Goal: Task Accomplishment & Management: Manage account settings

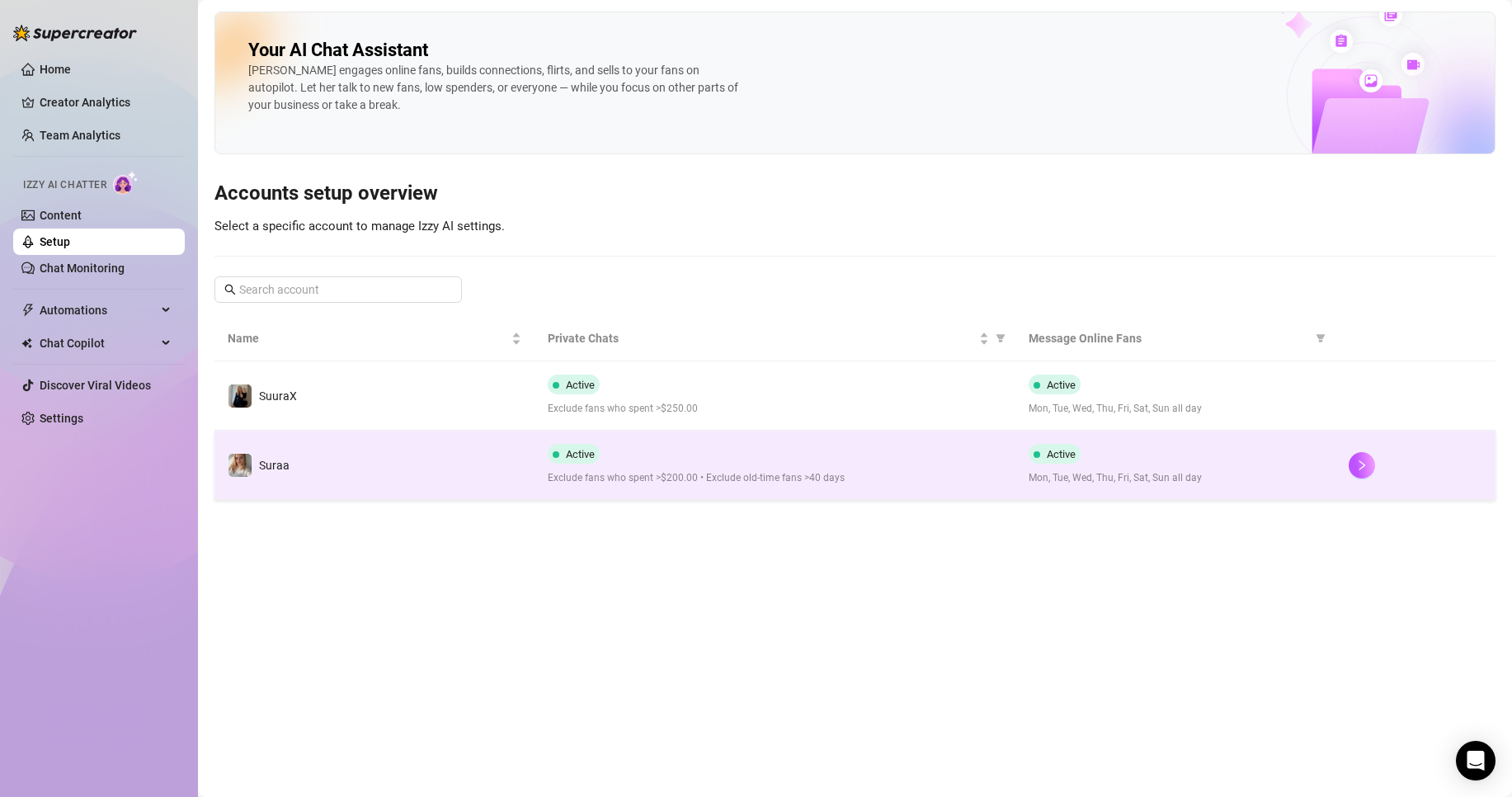
click at [432, 460] on td "Suraa" at bounding box center [374, 465] width 320 height 69
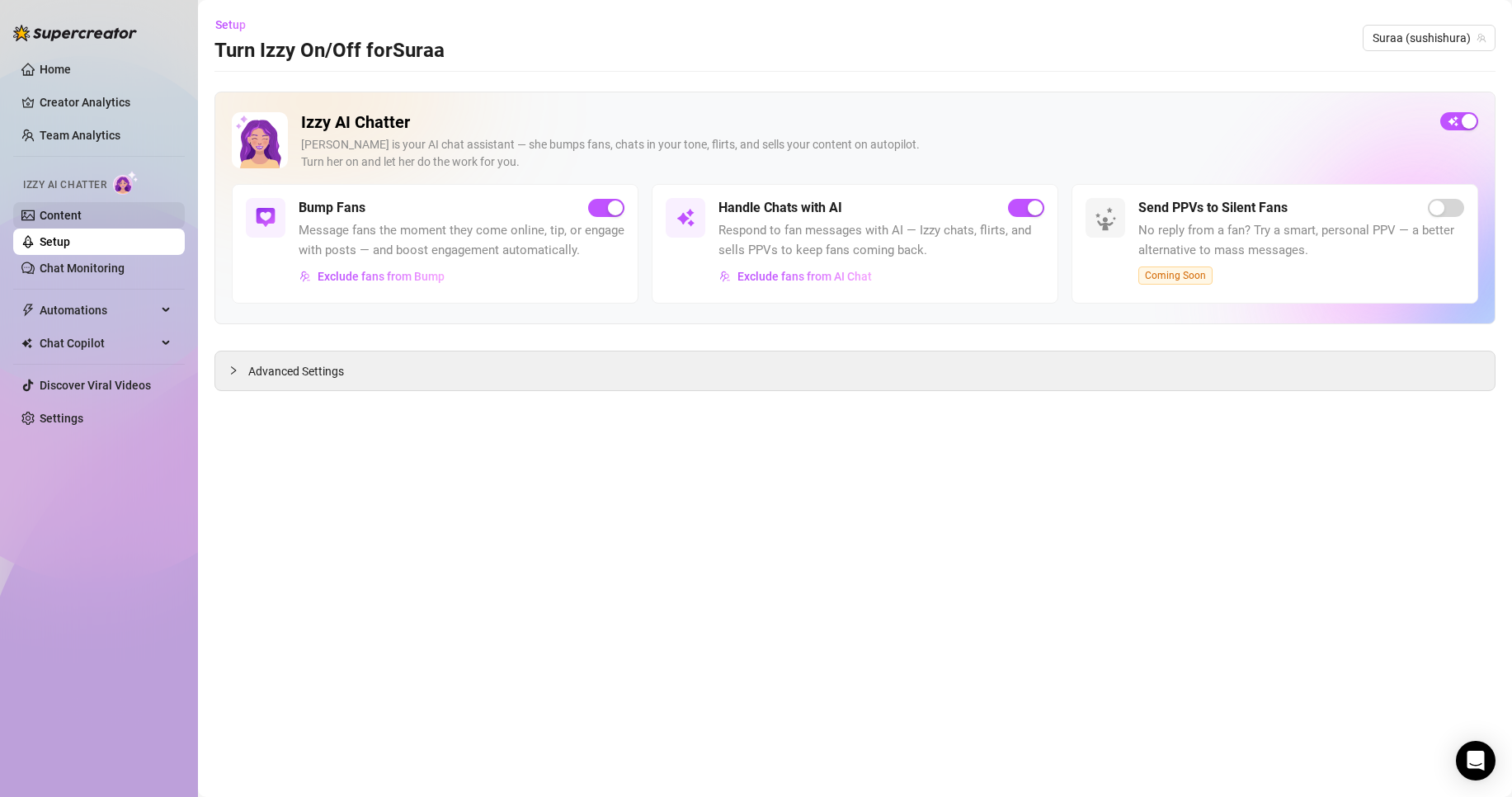
click at [82, 213] on link "Content" at bounding box center [61, 215] width 42 height 13
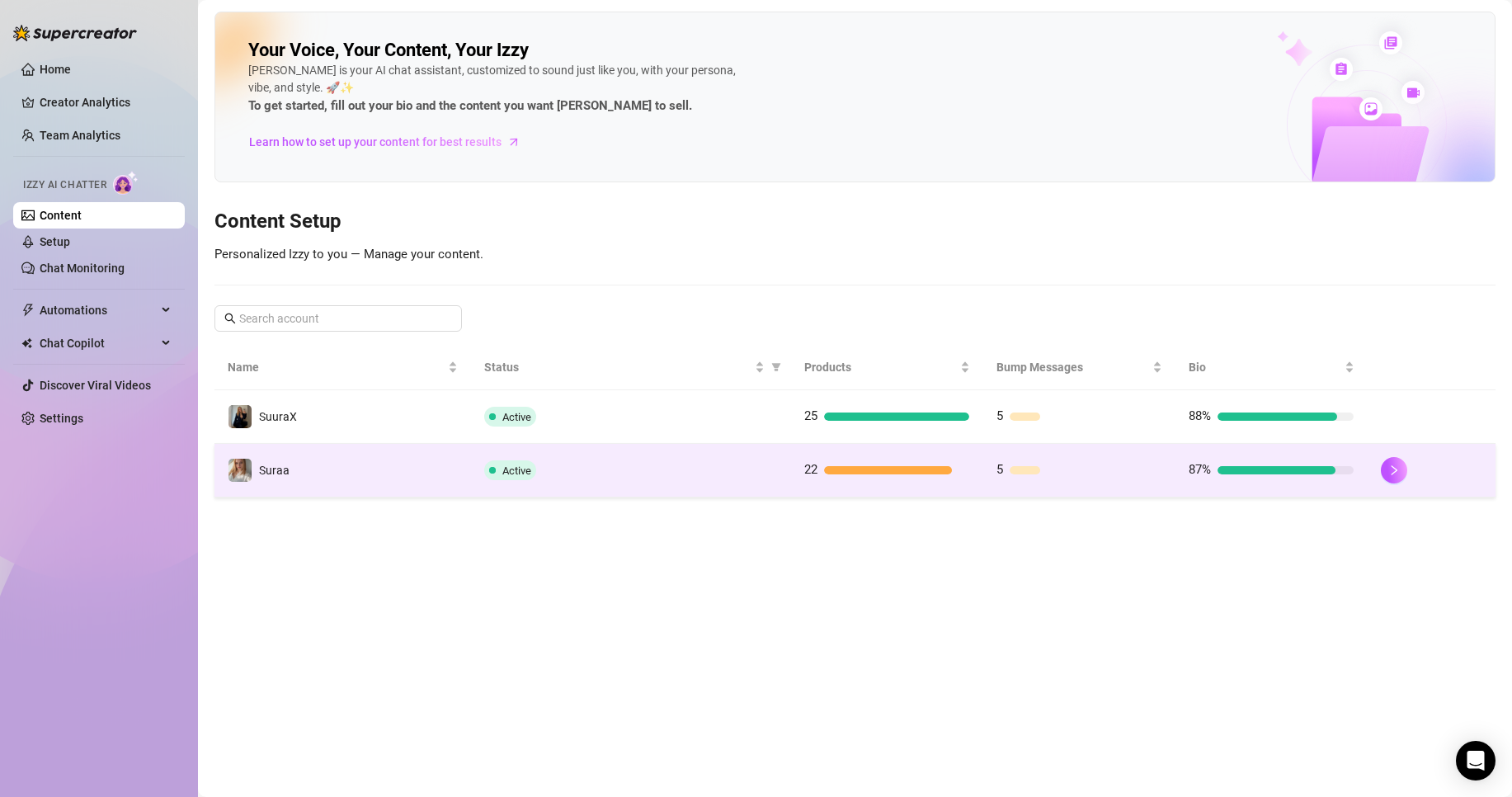
click at [337, 460] on td "Suraa" at bounding box center [342, 470] width 257 height 54
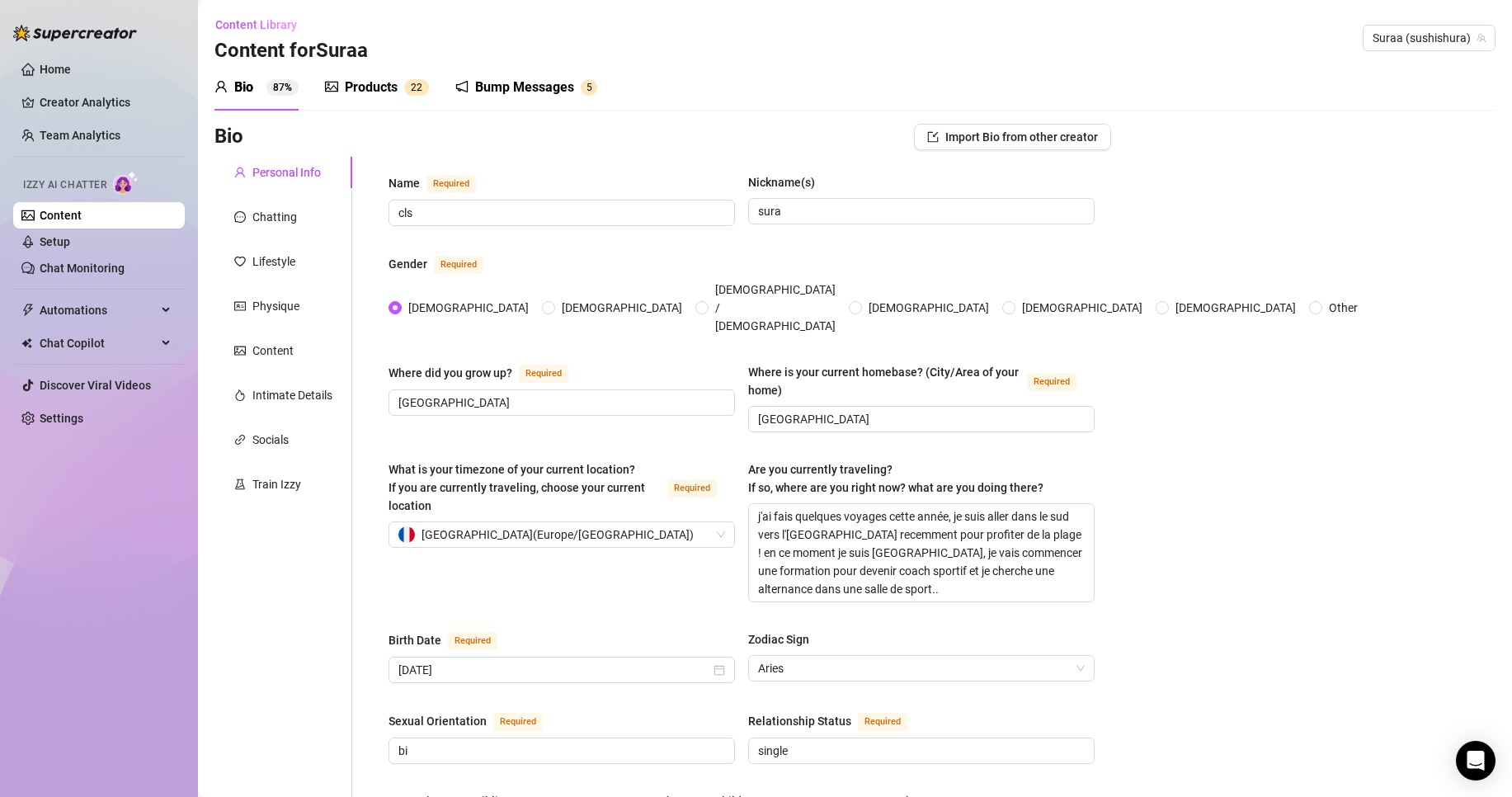
click at [409, 90] on sup "2 2" at bounding box center [416, 87] width 25 height 16
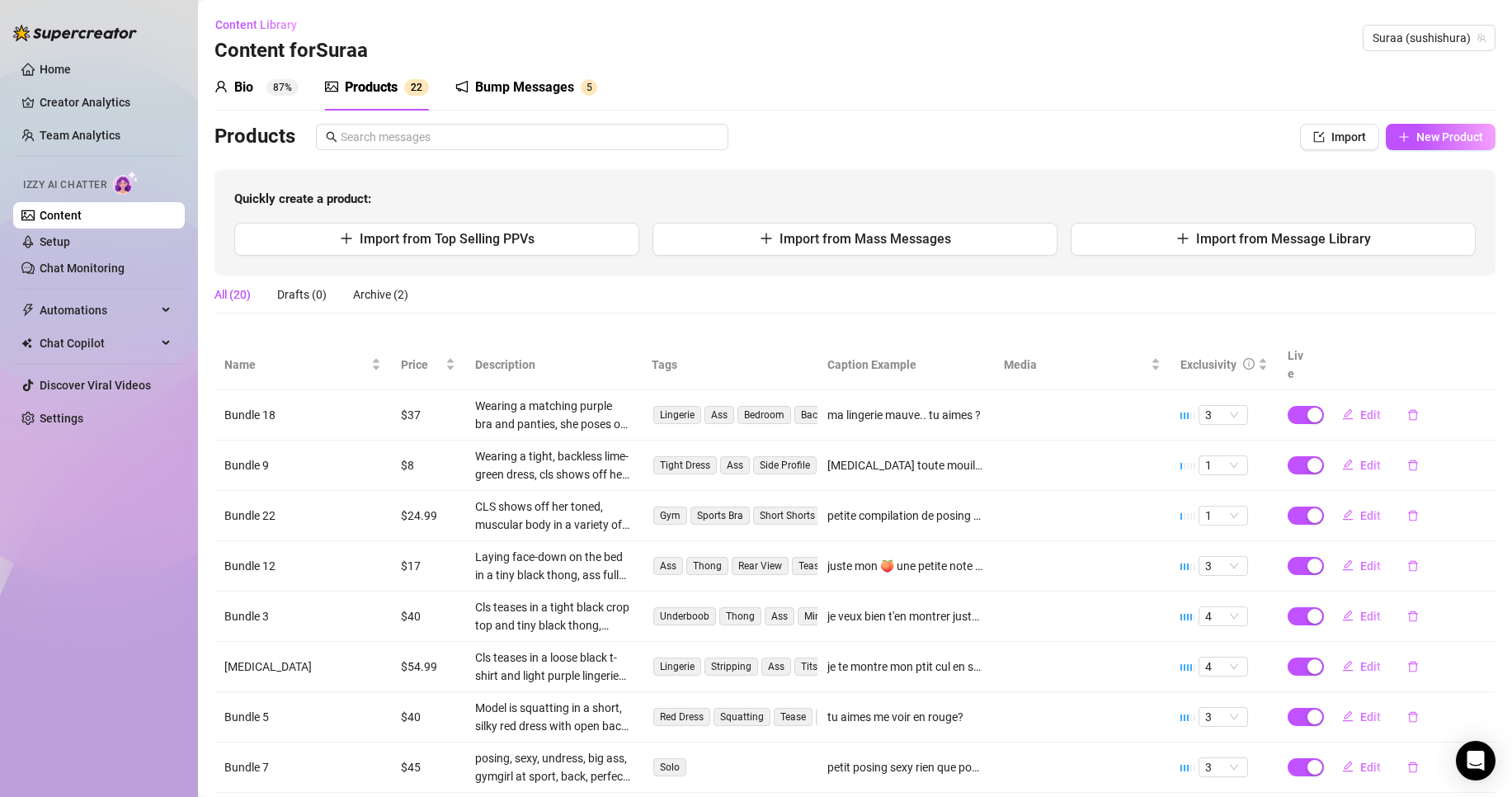
click at [524, 84] on div "Bump Messages" at bounding box center [524, 87] width 99 height 20
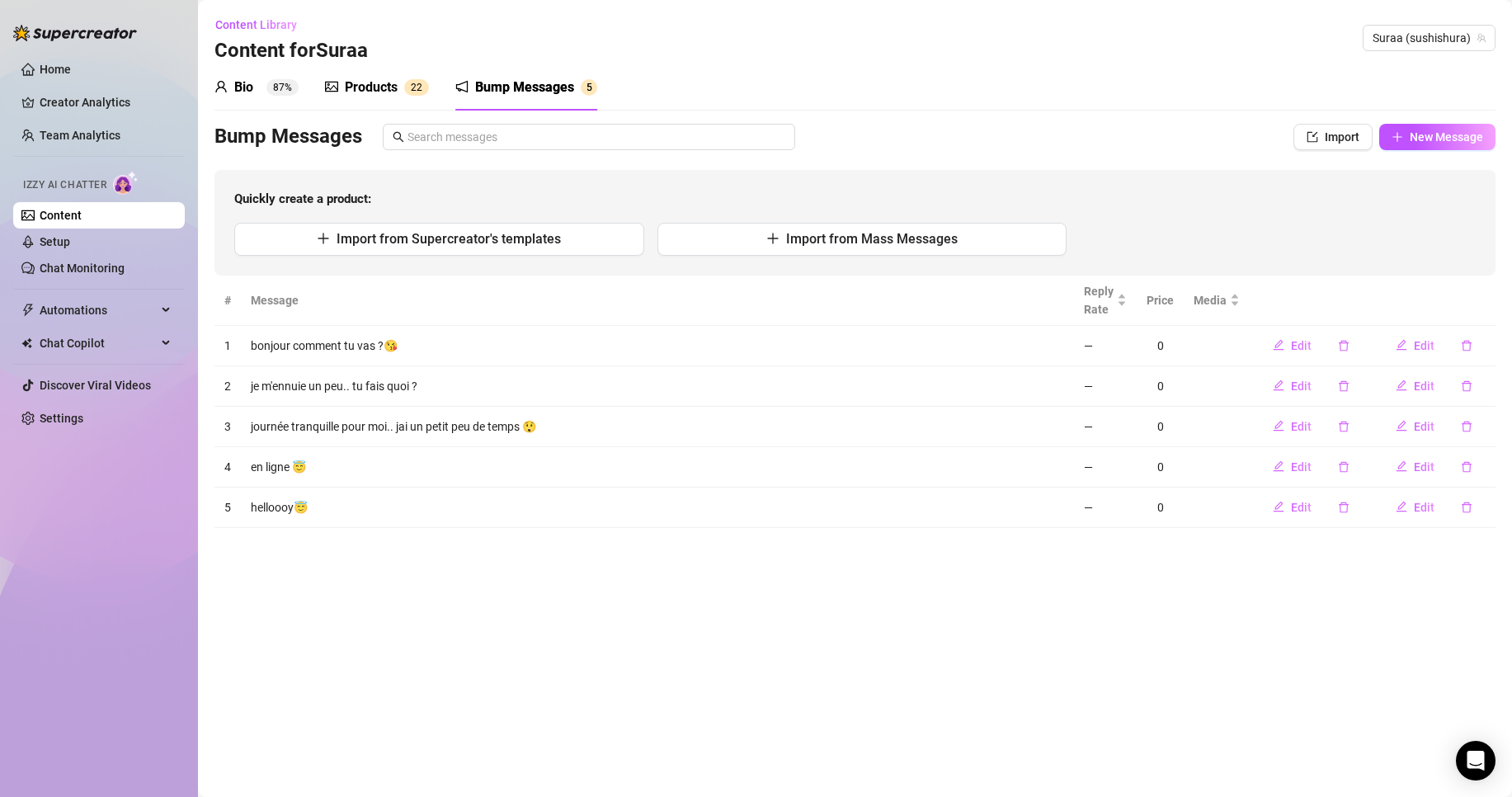
click at [524, 84] on div "Bump Messages" at bounding box center [524, 87] width 99 height 20
click at [70, 245] on link "Setup" at bounding box center [55, 241] width 31 height 13
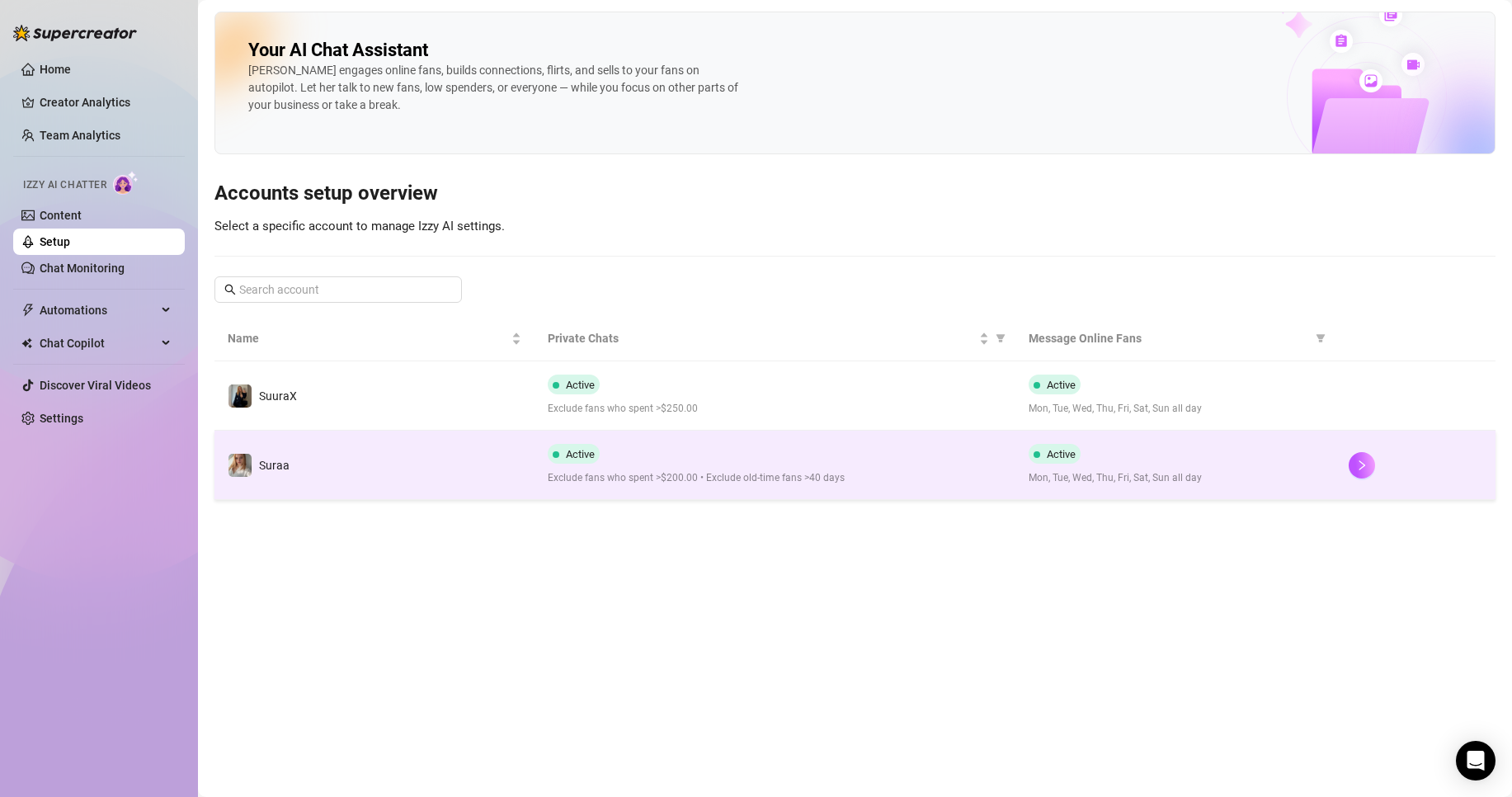
click at [405, 483] on td "Suraa" at bounding box center [374, 465] width 320 height 69
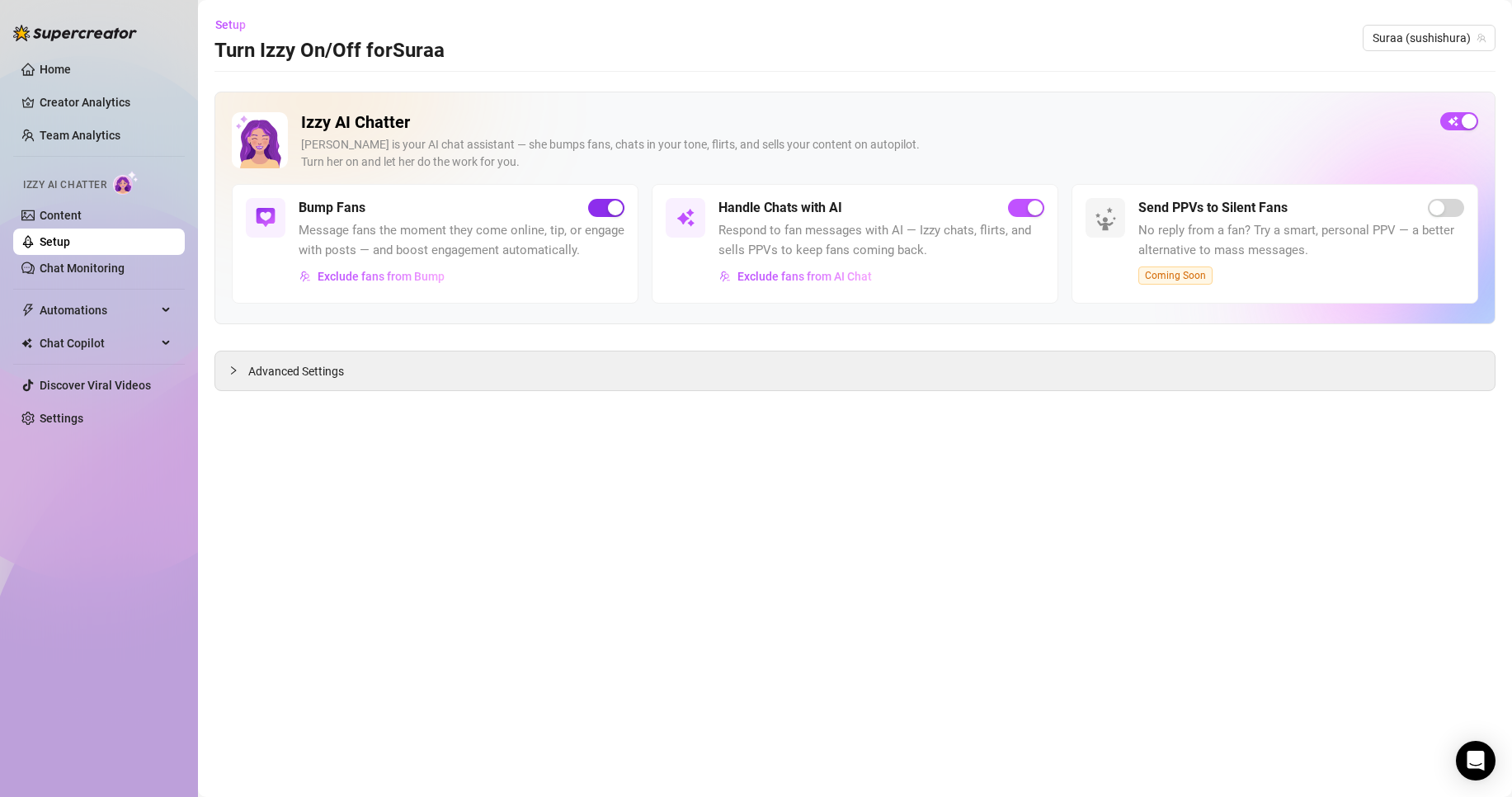
click at [617, 207] on div "button" at bounding box center [615, 207] width 14 height 14
click at [82, 209] on link "Content" at bounding box center [61, 215] width 42 height 13
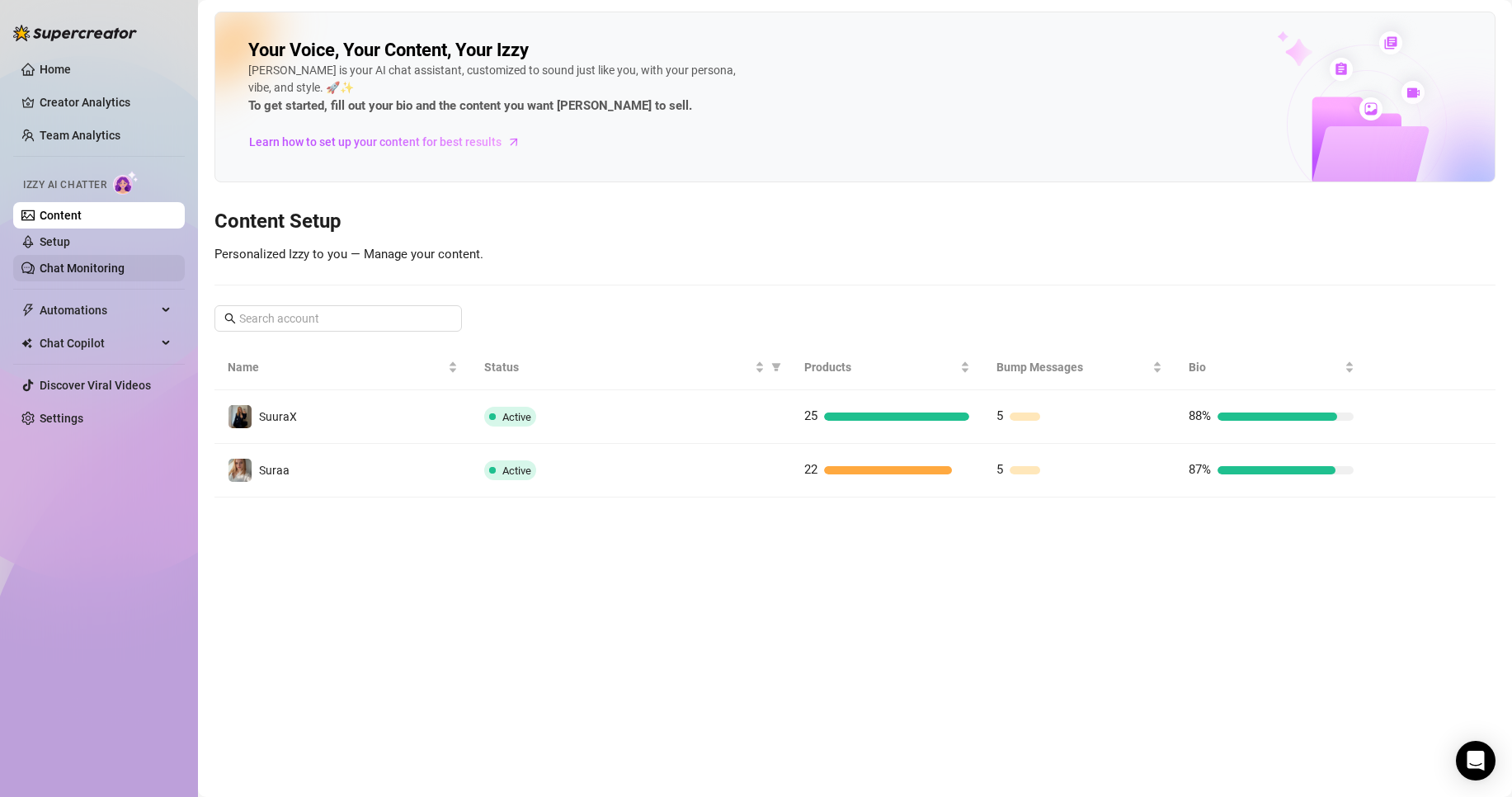
click at [108, 262] on link "Chat Monitoring" at bounding box center [82, 268] width 85 height 13
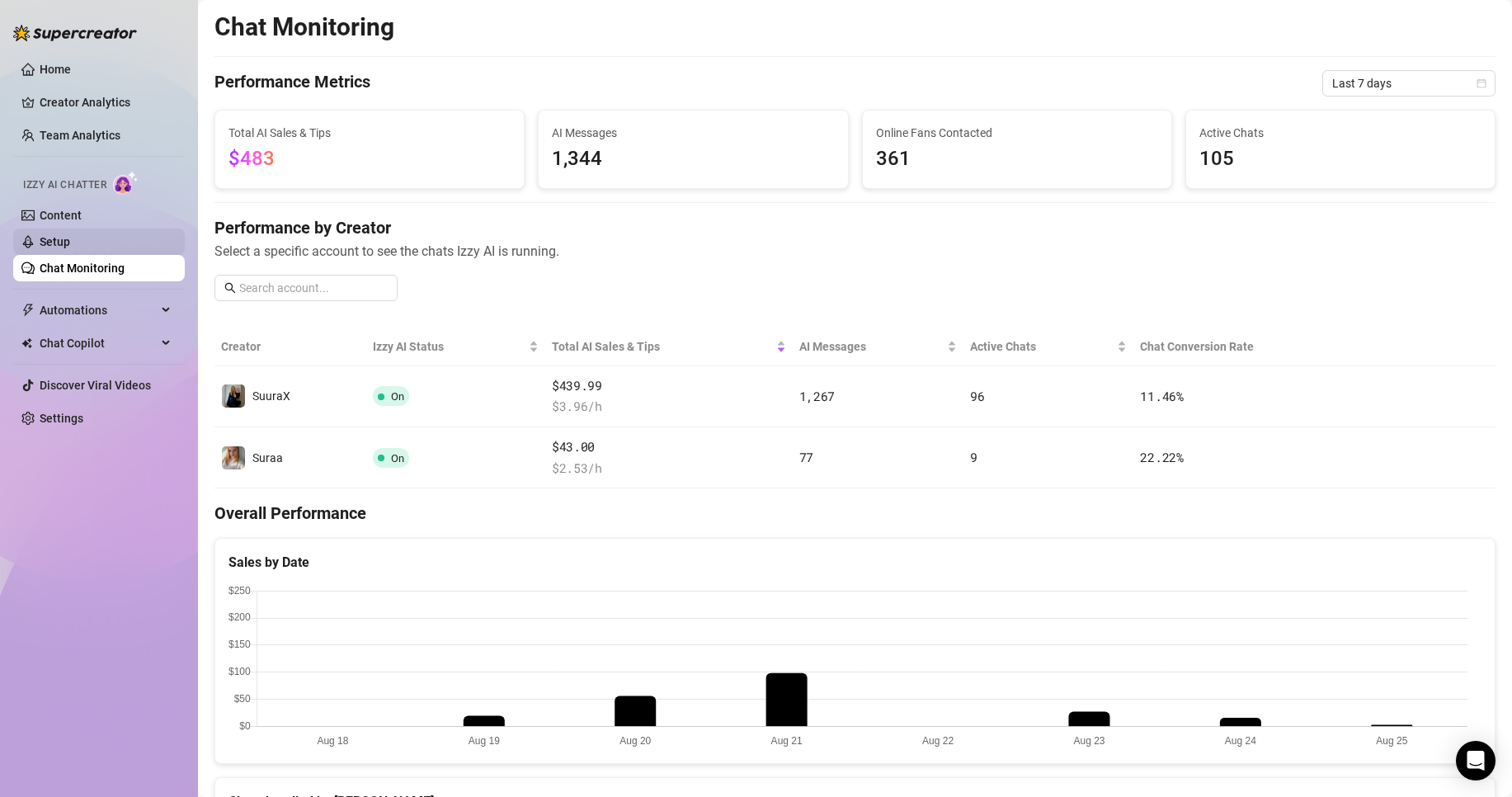
click at [70, 239] on link "Setup" at bounding box center [55, 241] width 31 height 13
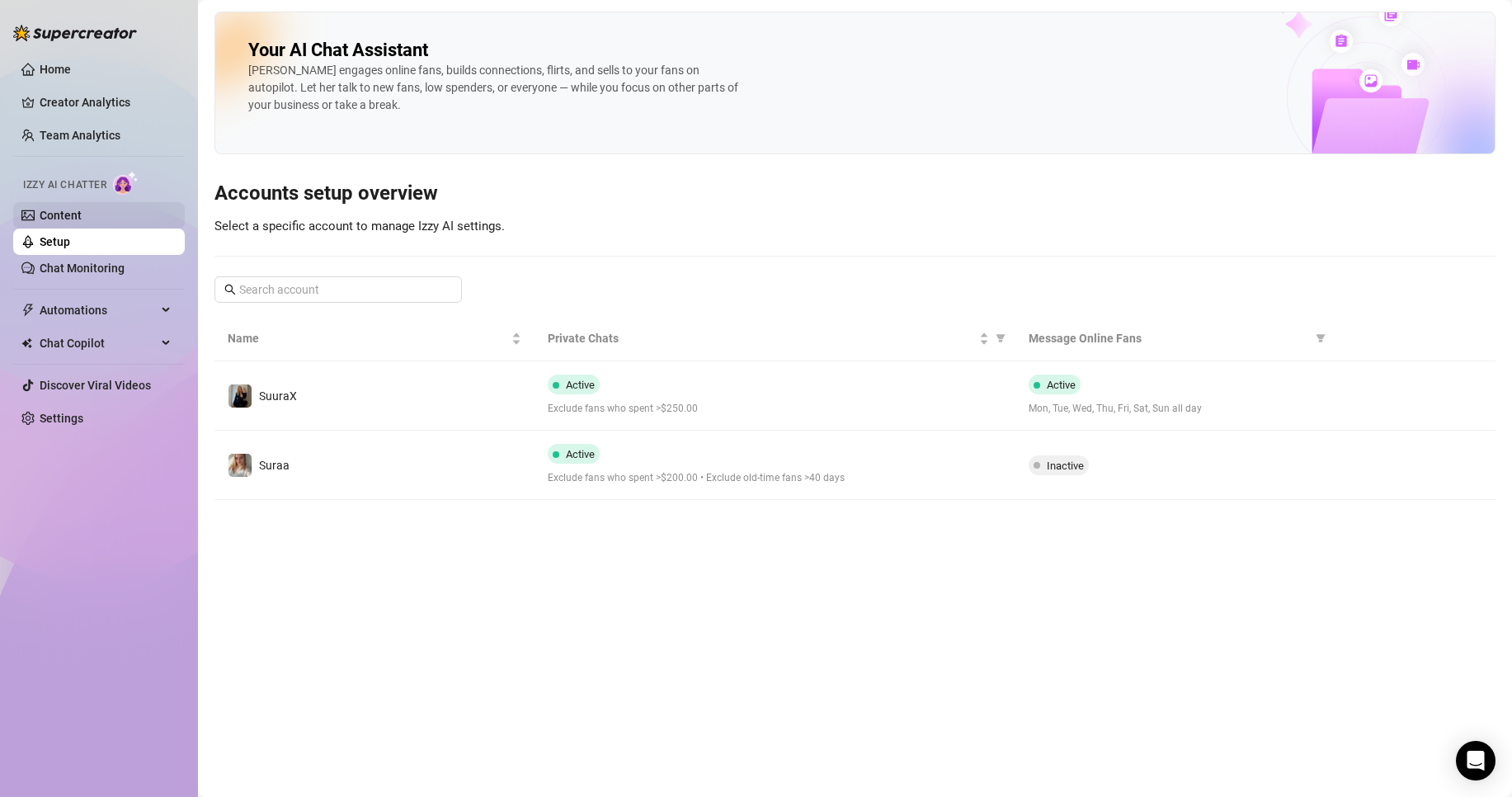
click at [82, 209] on link "Content" at bounding box center [61, 215] width 42 height 13
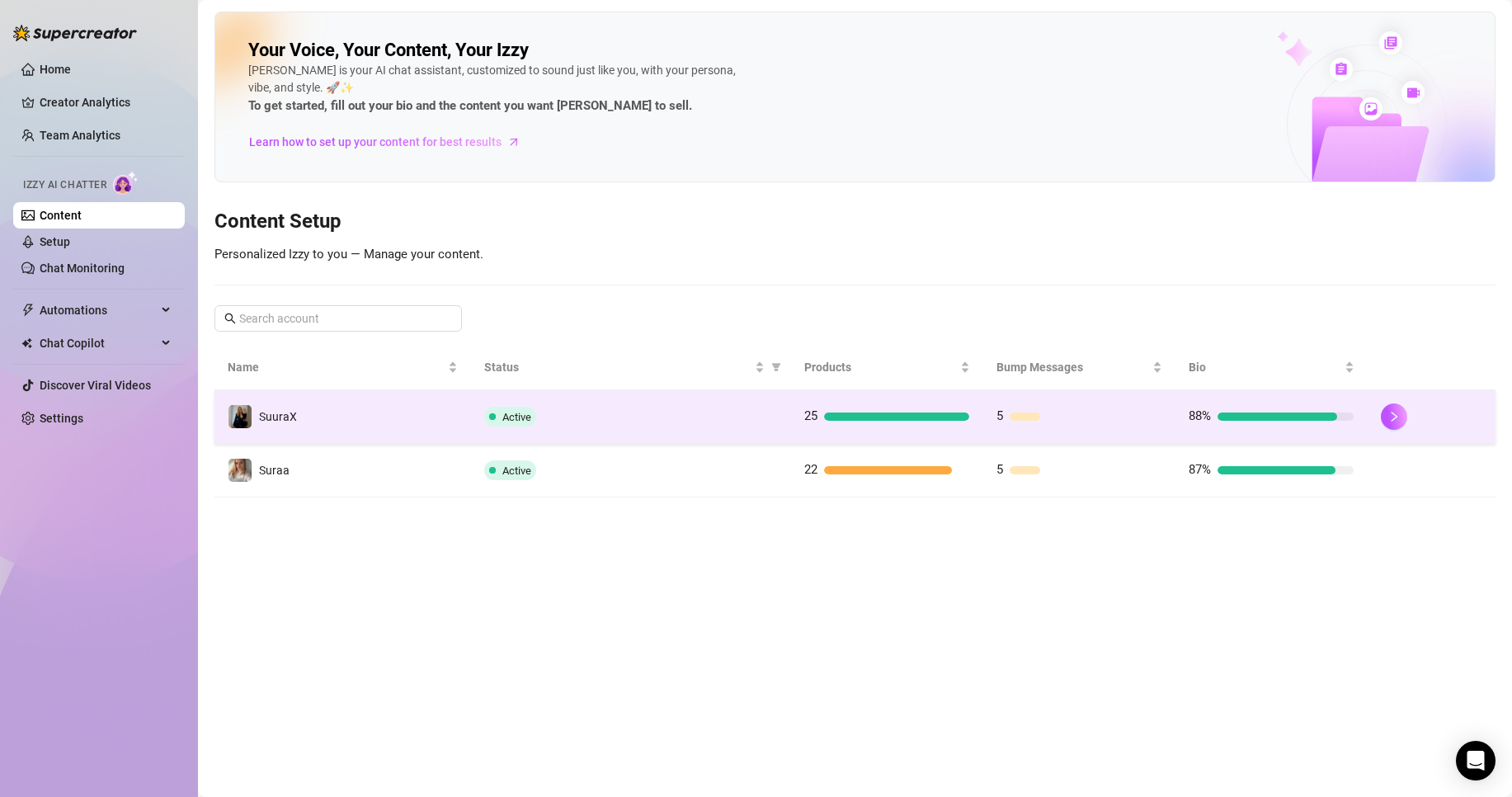
click at [369, 411] on td "SuuraX" at bounding box center [342, 417] width 257 height 54
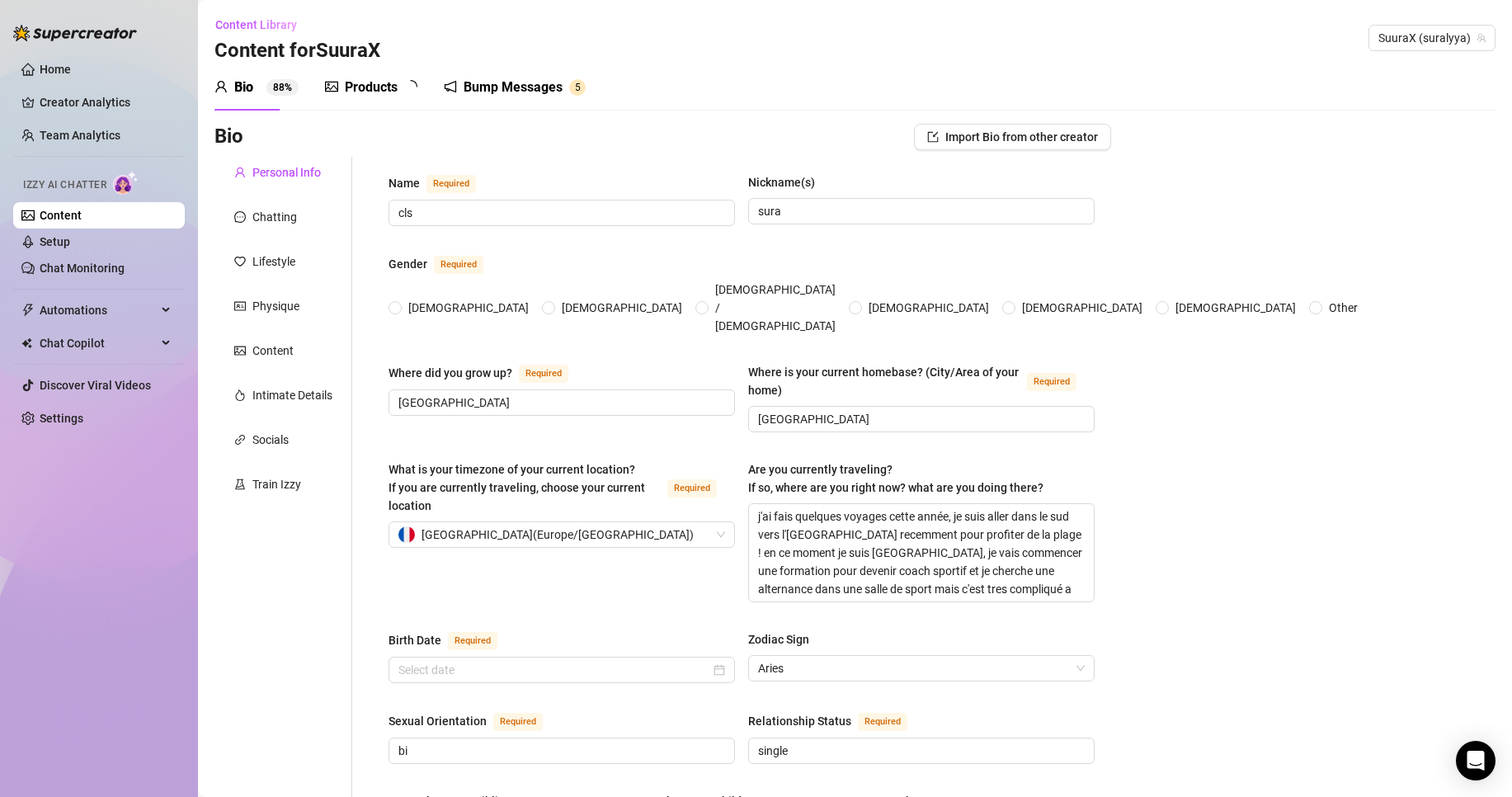
radio input "true"
type input "[DATE]"
click at [70, 235] on link "Setup" at bounding box center [55, 241] width 31 height 13
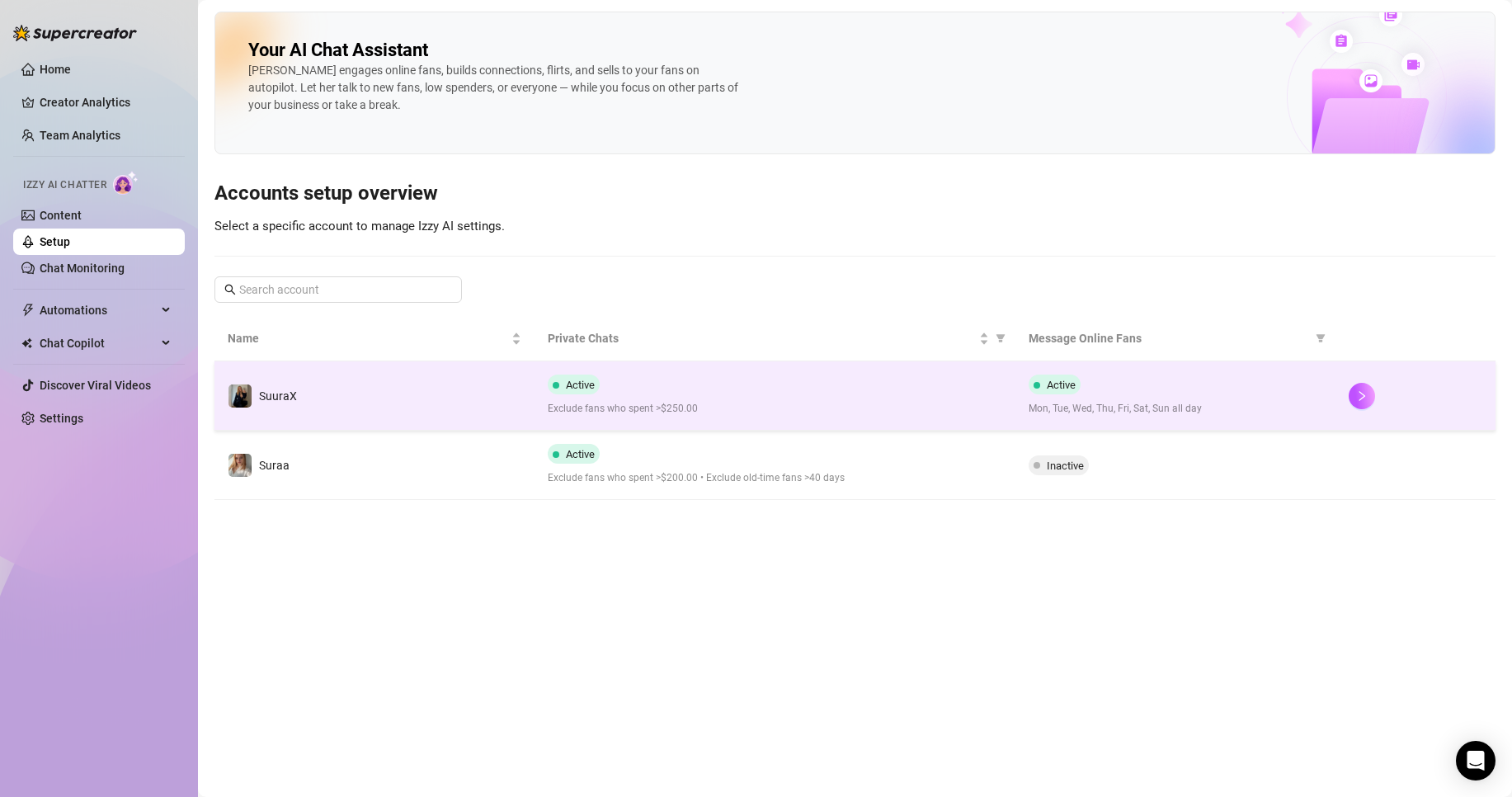
click at [348, 392] on td "SuuraX" at bounding box center [374, 396] width 320 height 69
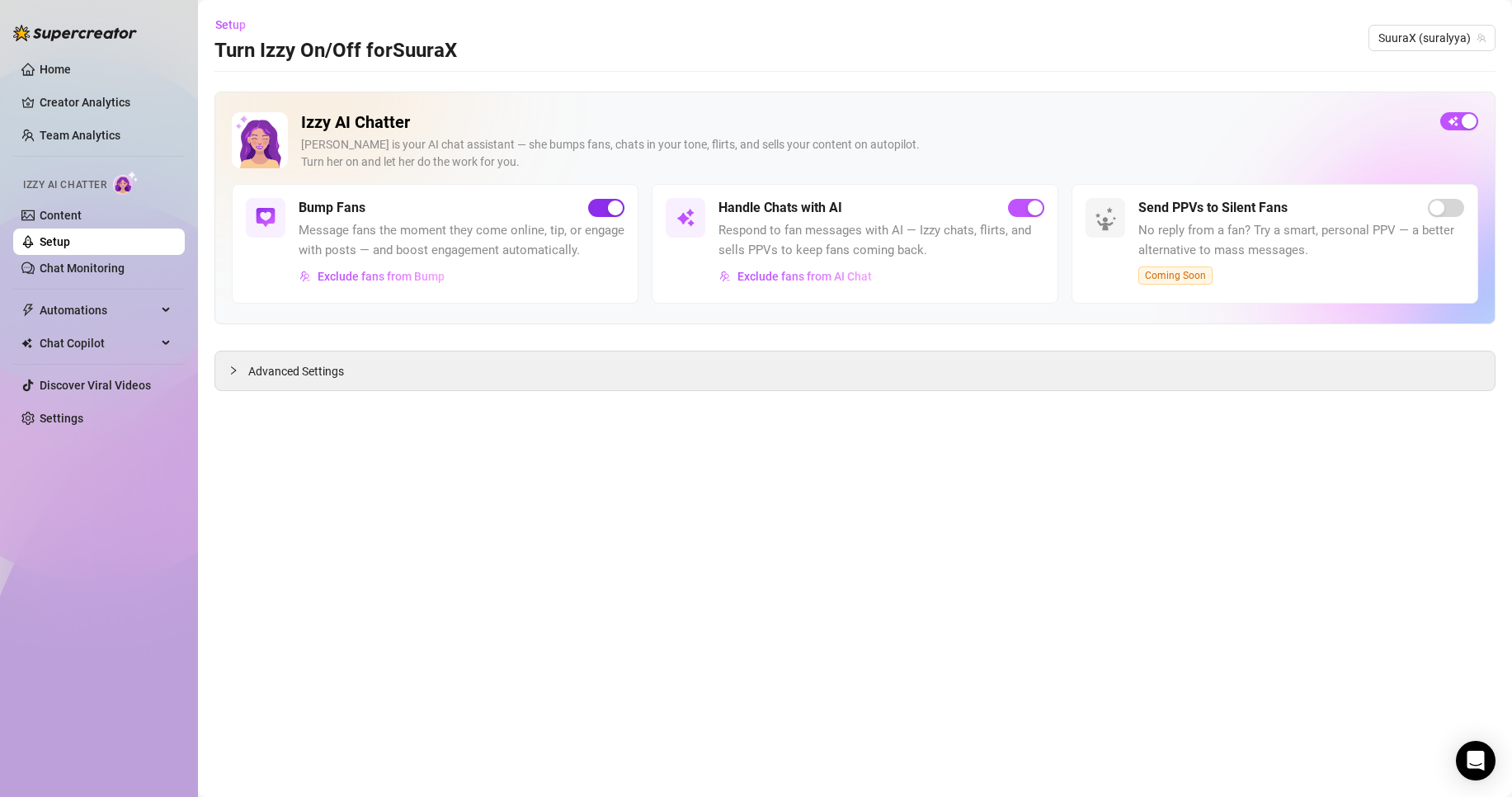
click at [601, 207] on span "button" at bounding box center [607, 208] width 37 height 18
click at [66, 269] on link "Chat Monitoring" at bounding box center [82, 268] width 85 height 13
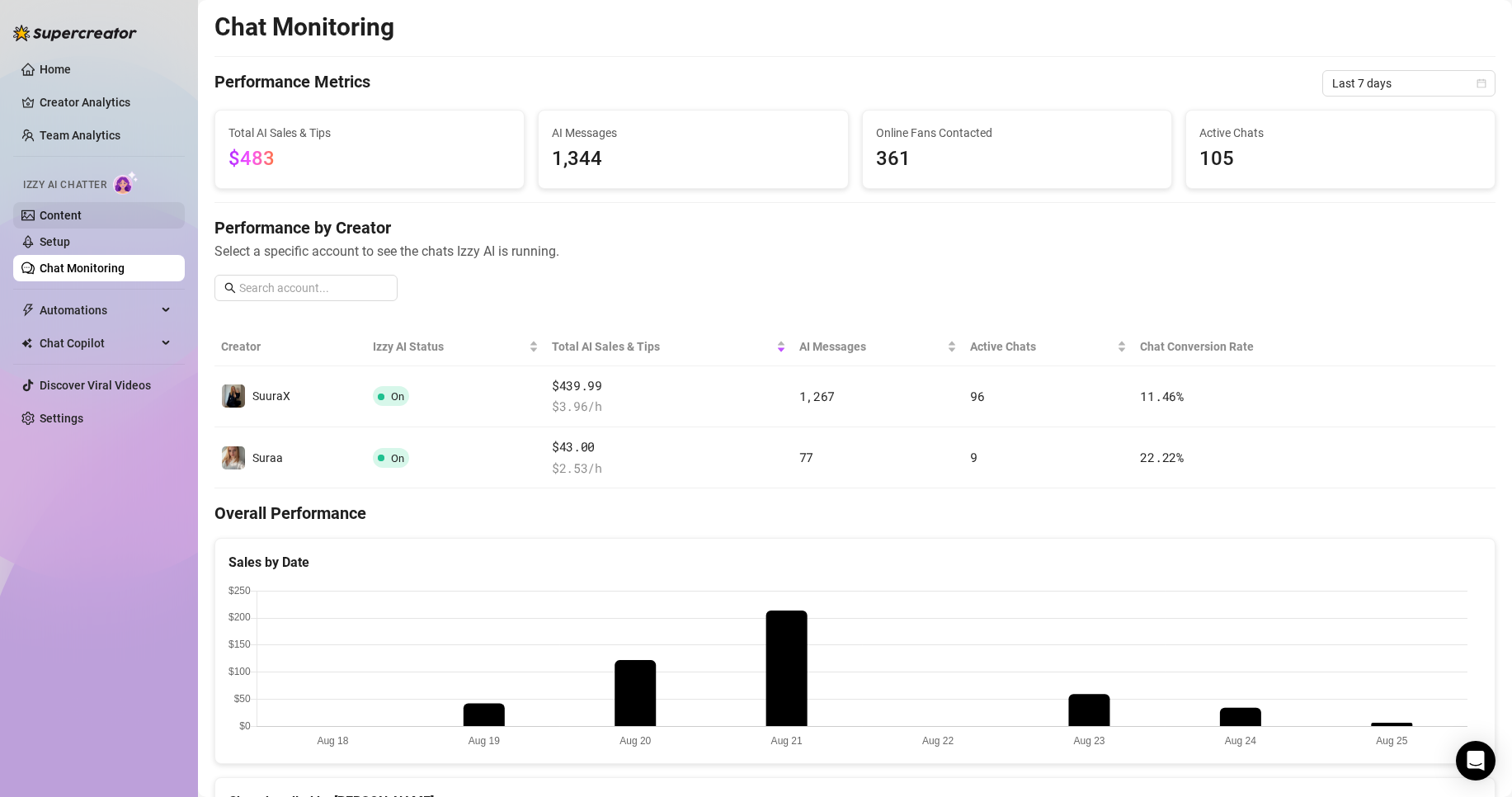
click at [82, 217] on link "Content" at bounding box center [61, 215] width 42 height 13
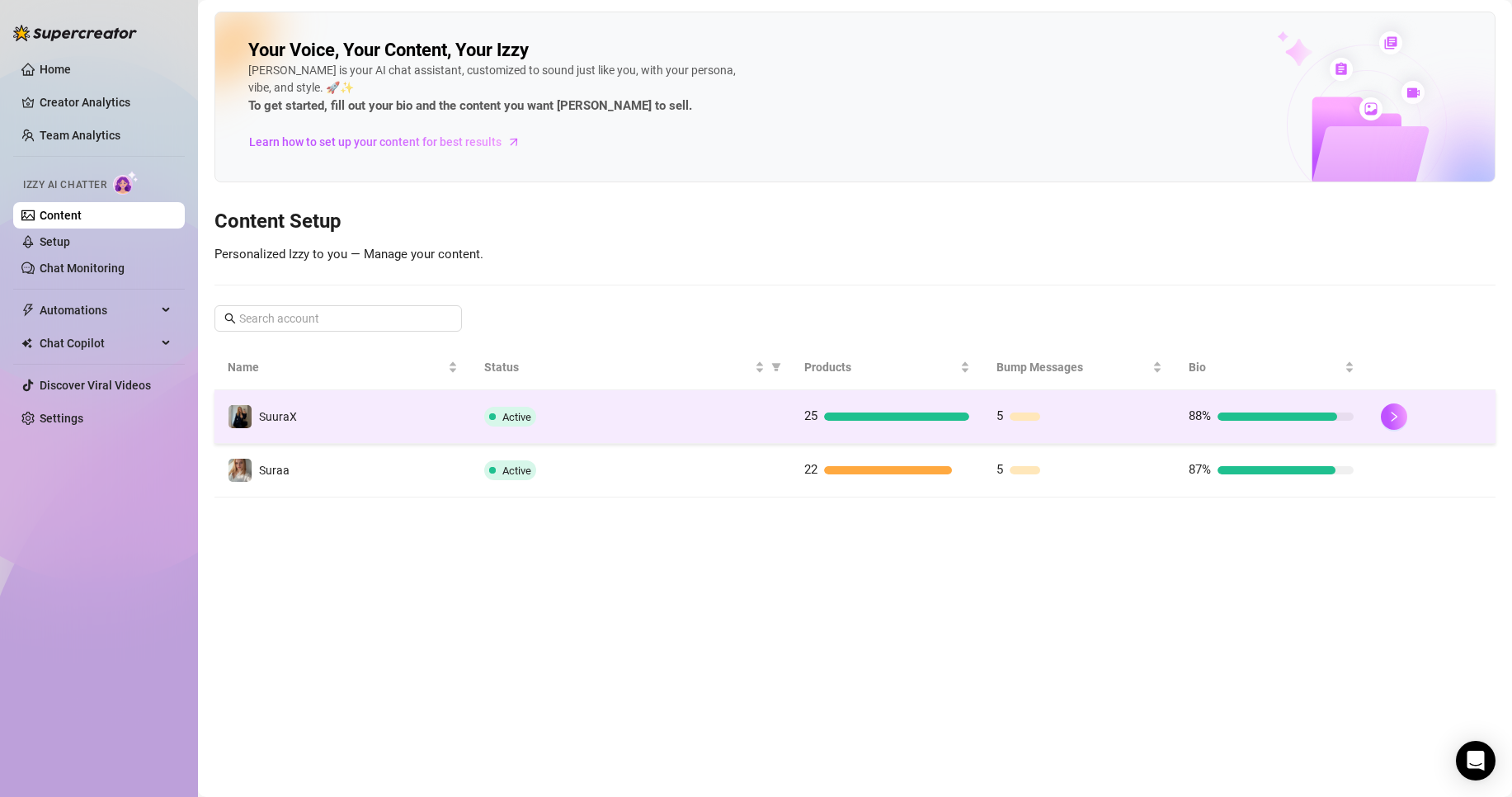
click at [443, 437] on td "SuuraX" at bounding box center [342, 417] width 257 height 54
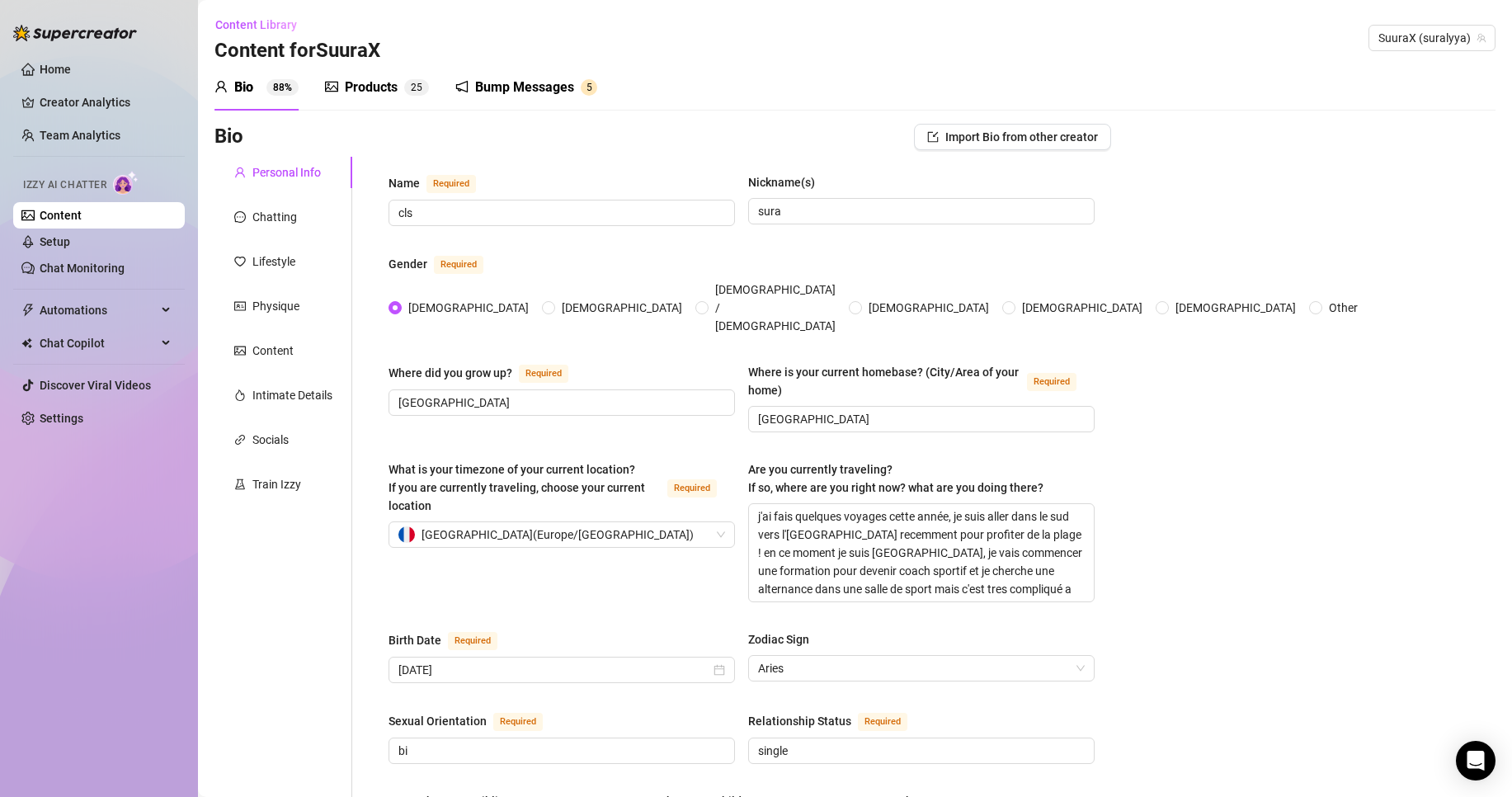
click at [82, 214] on link "Content" at bounding box center [61, 215] width 42 height 13
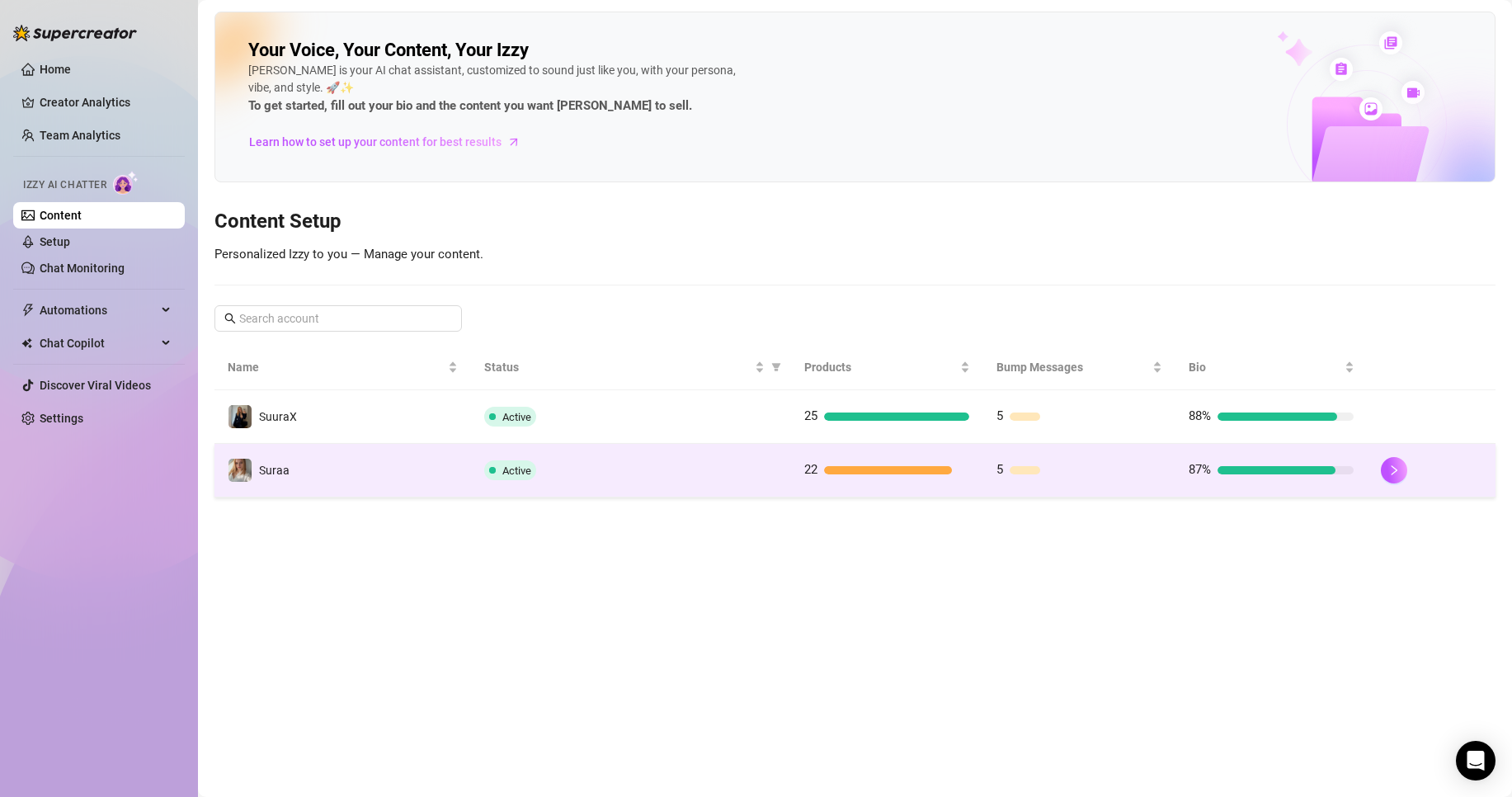
click at [348, 465] on td "Suraa" at bounding box center [342, 470] width 257 height 54
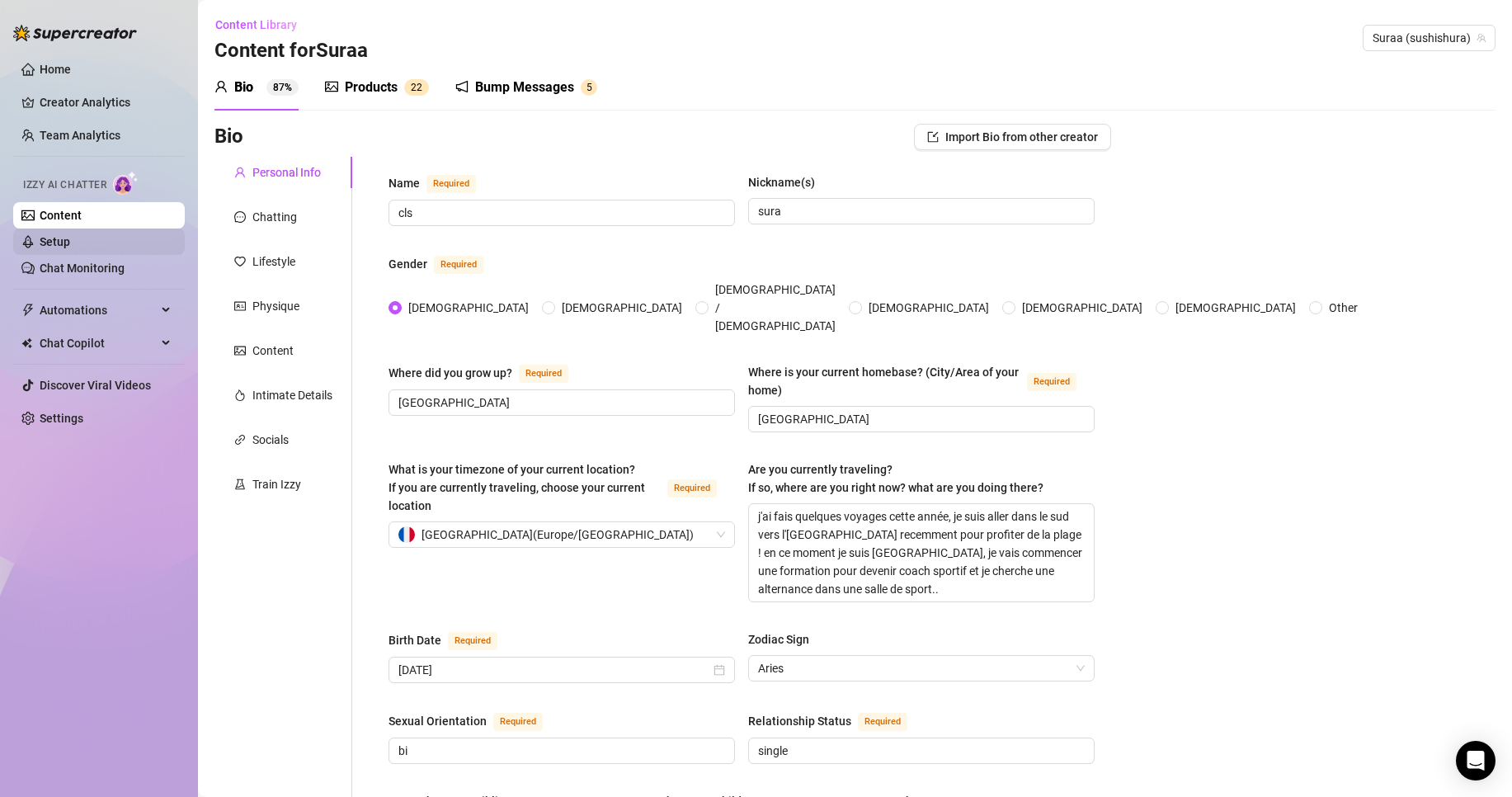
click at [66, 241] on link "Setup" at bounding box center [55, 241] width 31 height 13
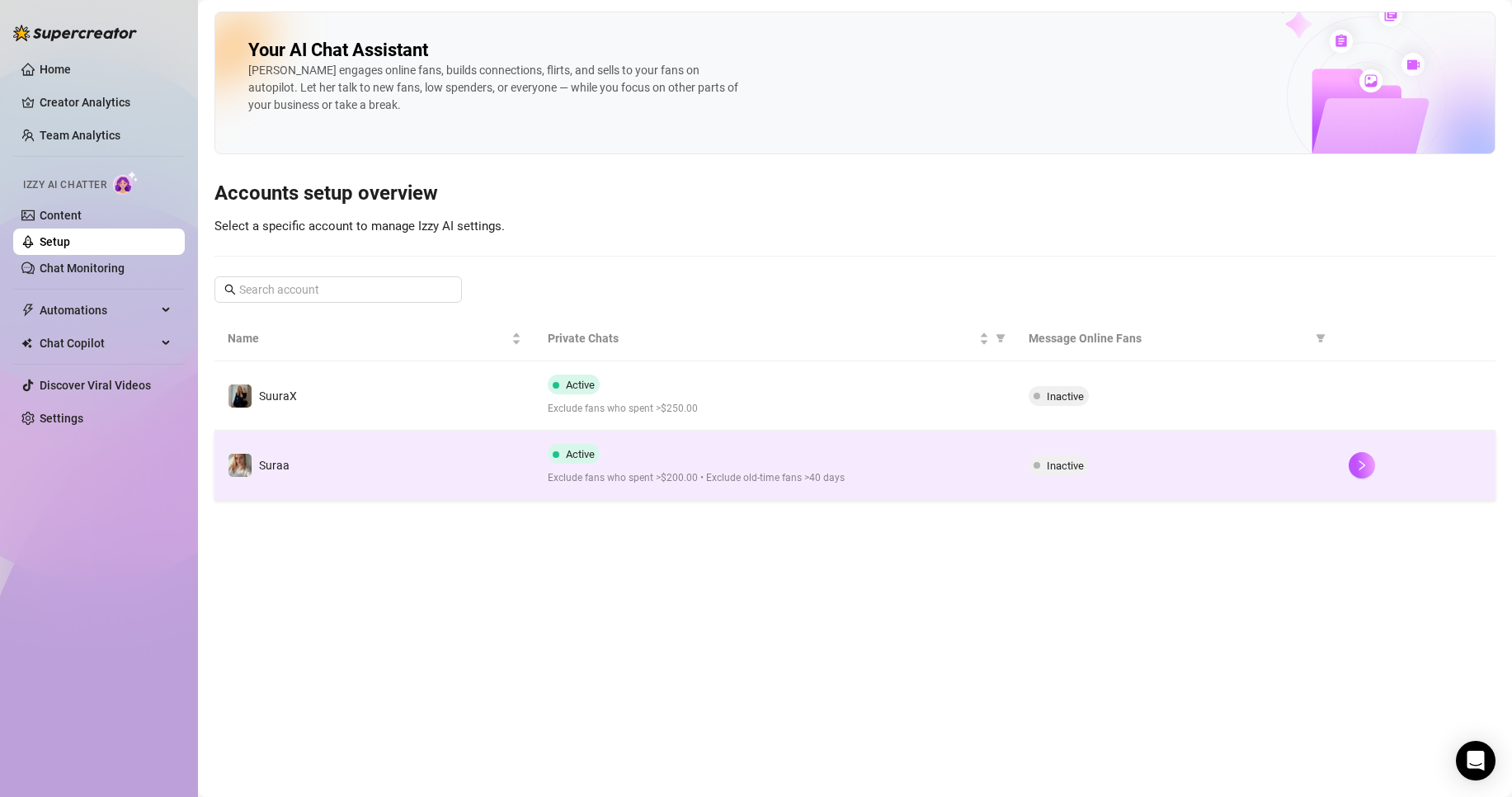
click at [304, 465] on td "Suraa" at bounding box center [374, 465] width 320 height 69
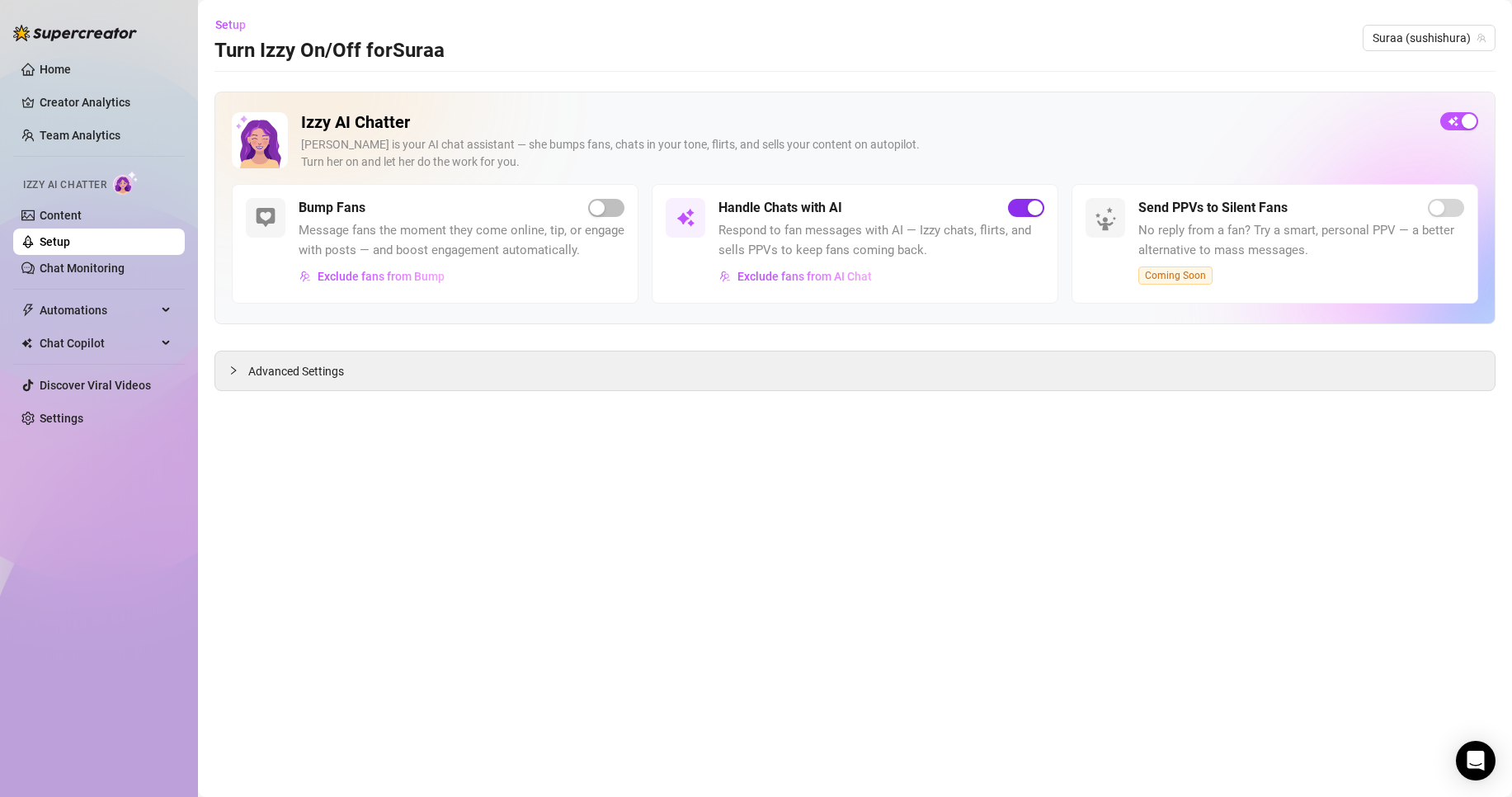
click at [1016, 208] on span "button" at bounding box center [1026, 208] width 37 height 18
click at [53, 209] on link "Content" at bounding box center [61, 215] width 42 height 13
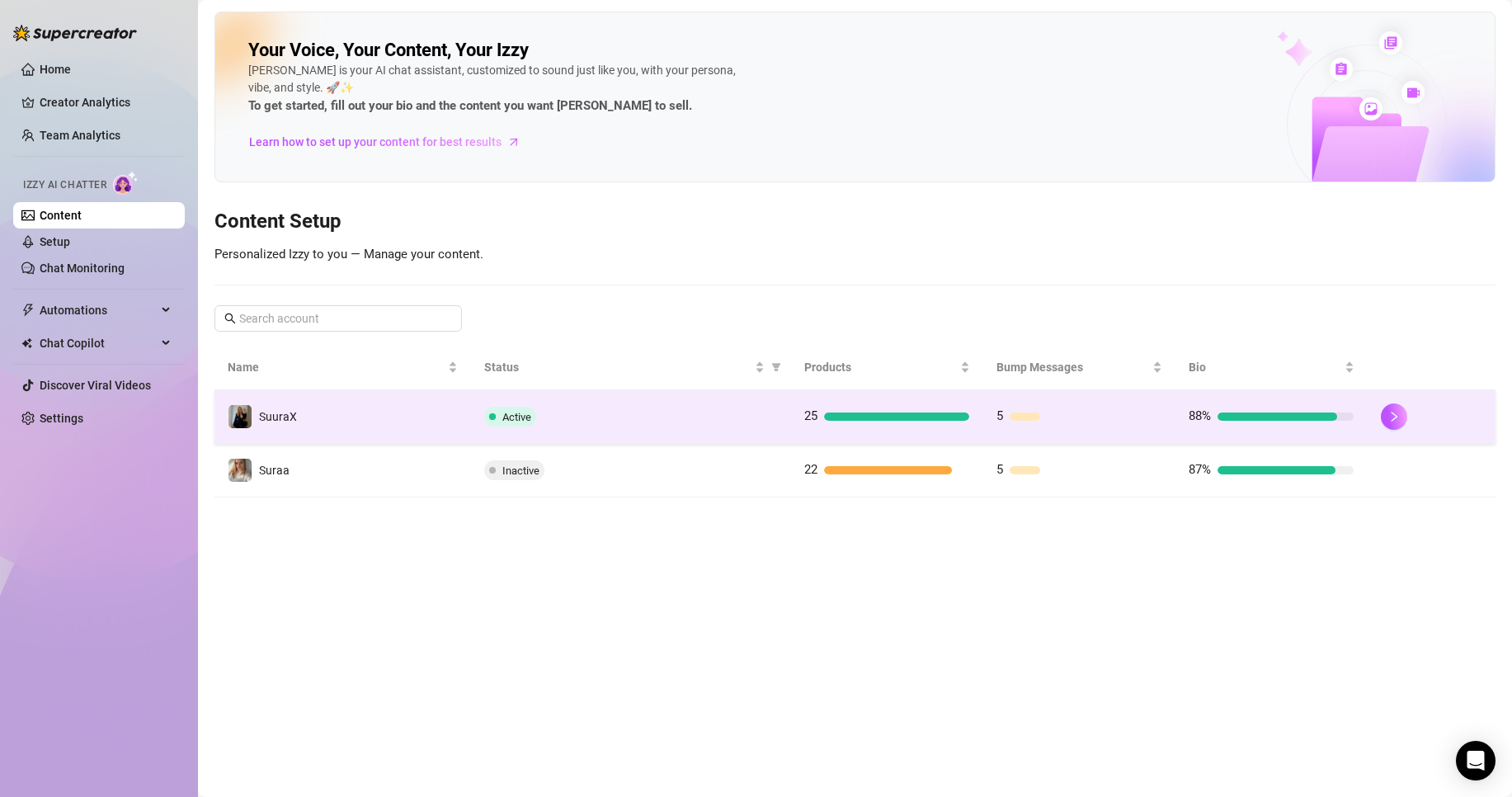
click at [379, 403] on td "SuuraX" at bounding box center [342, 417] width 257 height 54
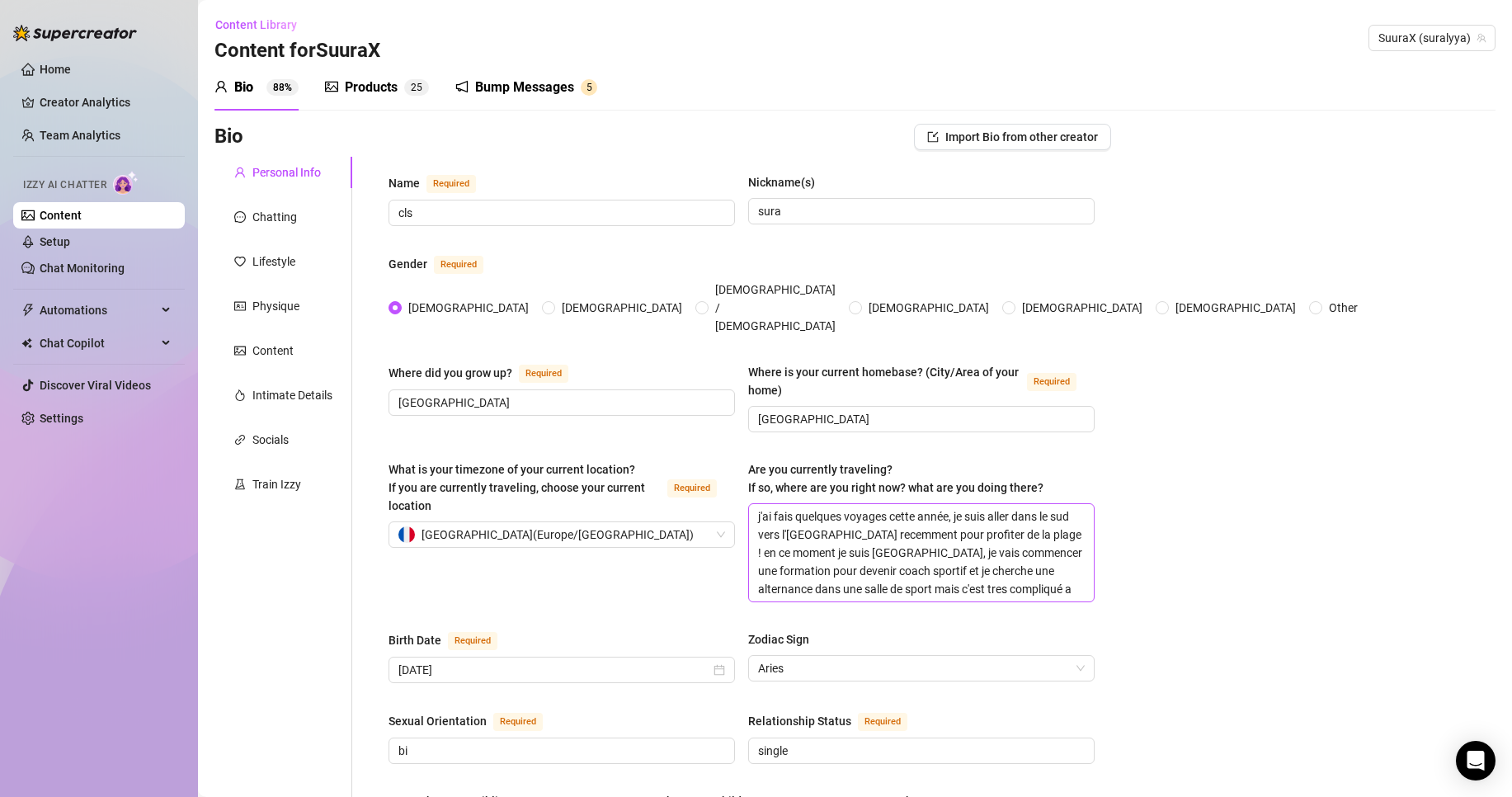
scroll to position [17, 0]
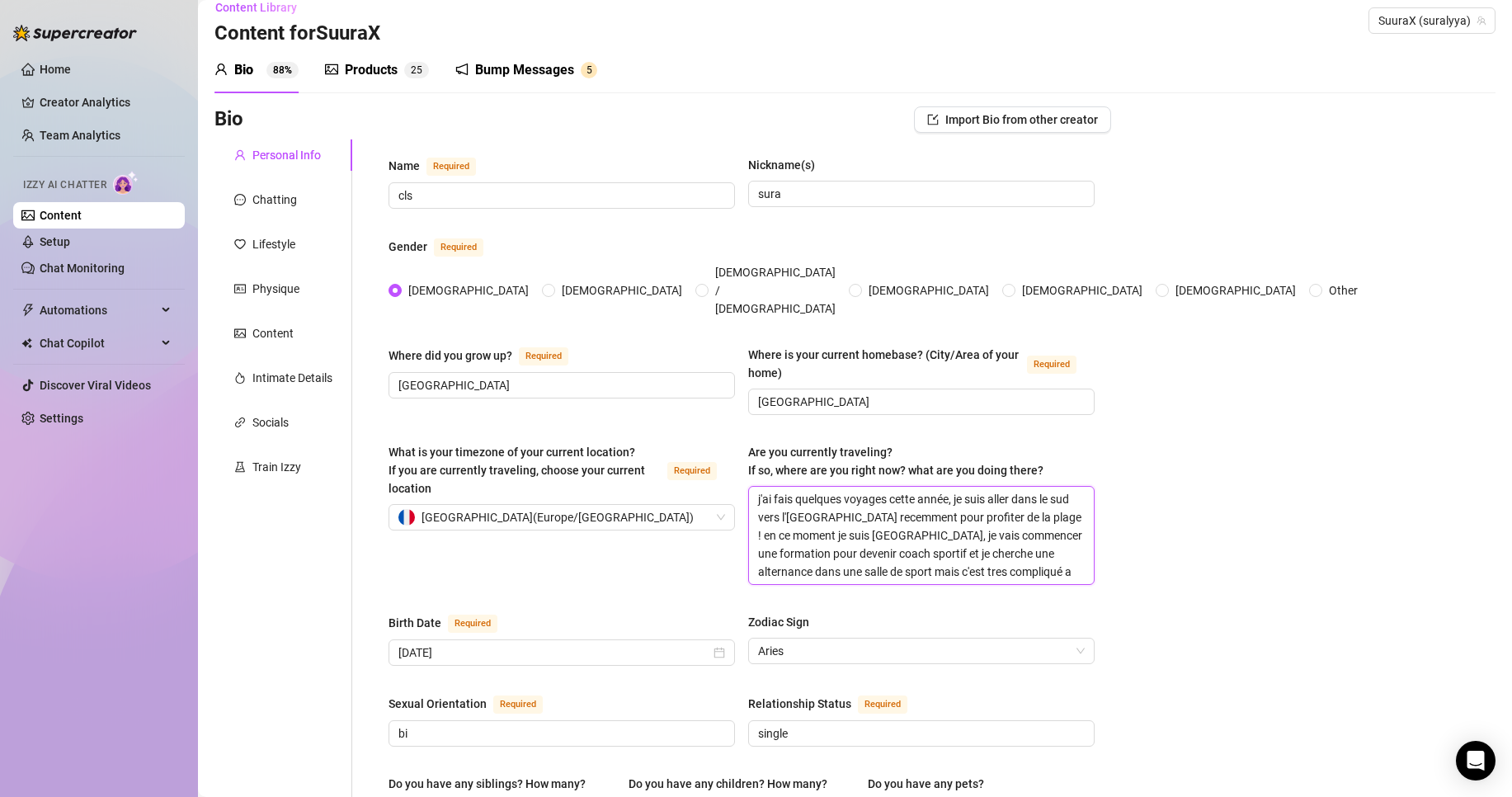
click at [1010, 489] on textarea "j'ai fais quelques voyages cette année, je suis aller dans le sud vers l'[GEOGR…" at bounding box center [921, 535] width 345 height 97
click at [858, 513] on textarea "j'ai fais quelques voyages cette année, je suis aller dans le sud vers l'[GEOGR…" at bounding box center [921, 535] width 345 height 97
type textarea "j'ai fais quelques voyages cette année, je suis aller dans le sud vers l'[GEOGR…"
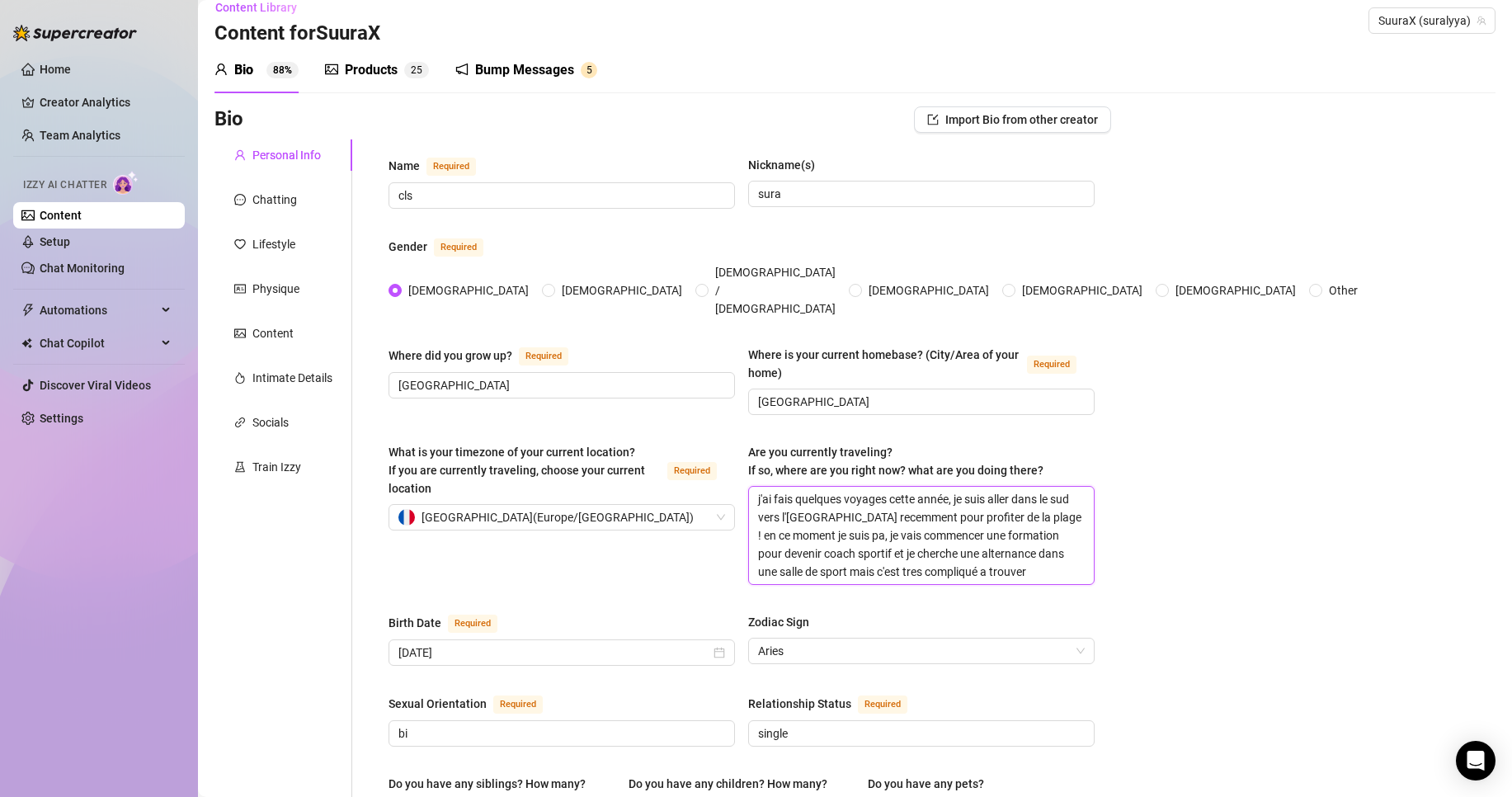
type textarea "j'ai fais quelques voyages cette année, je suis aller dans le sud vers l'[GEOGR…"
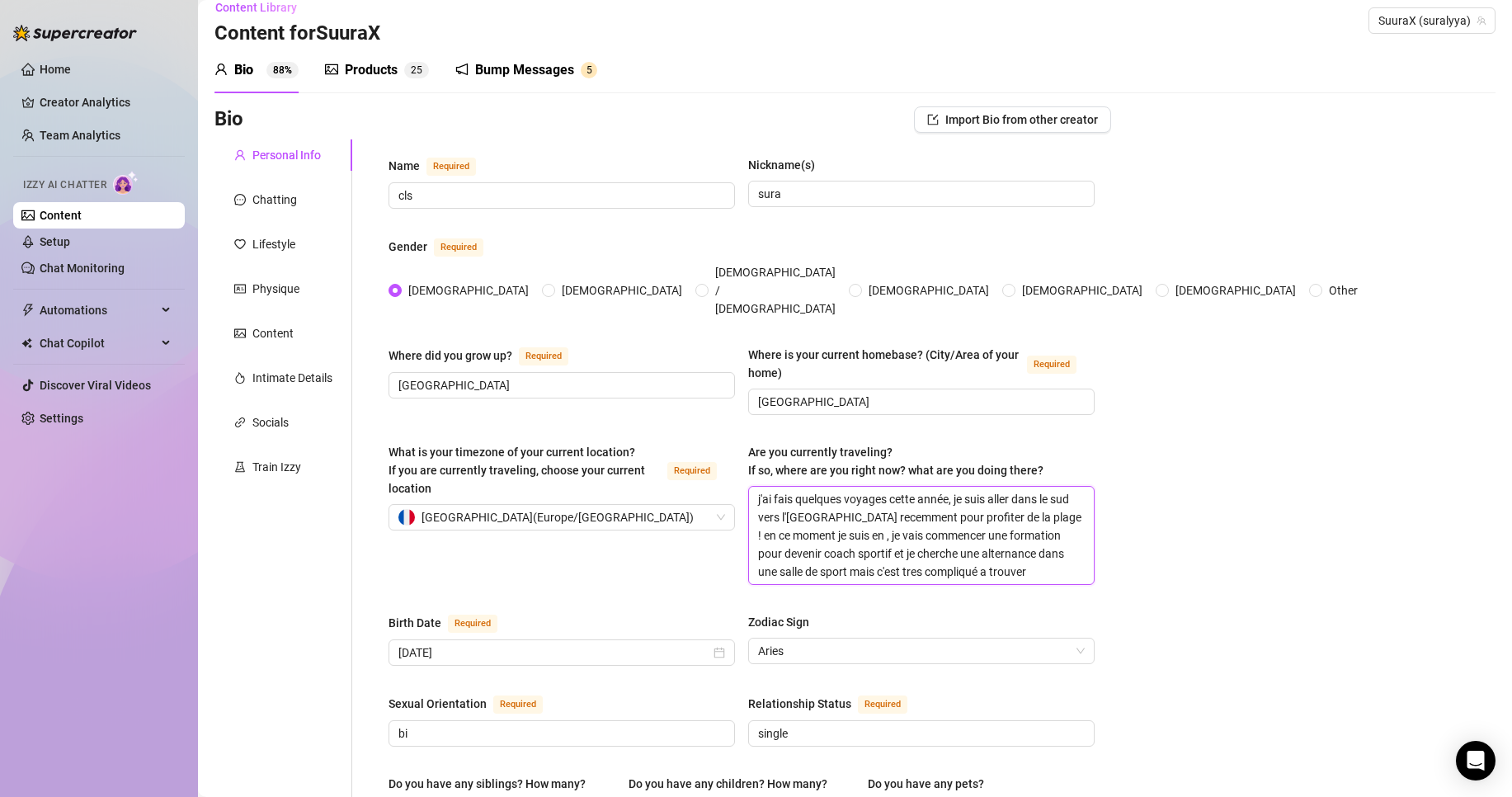
type textarea "j'ai fais quelques voyages cette année, je suis aller dans le sud vers l'[GEOGR…"
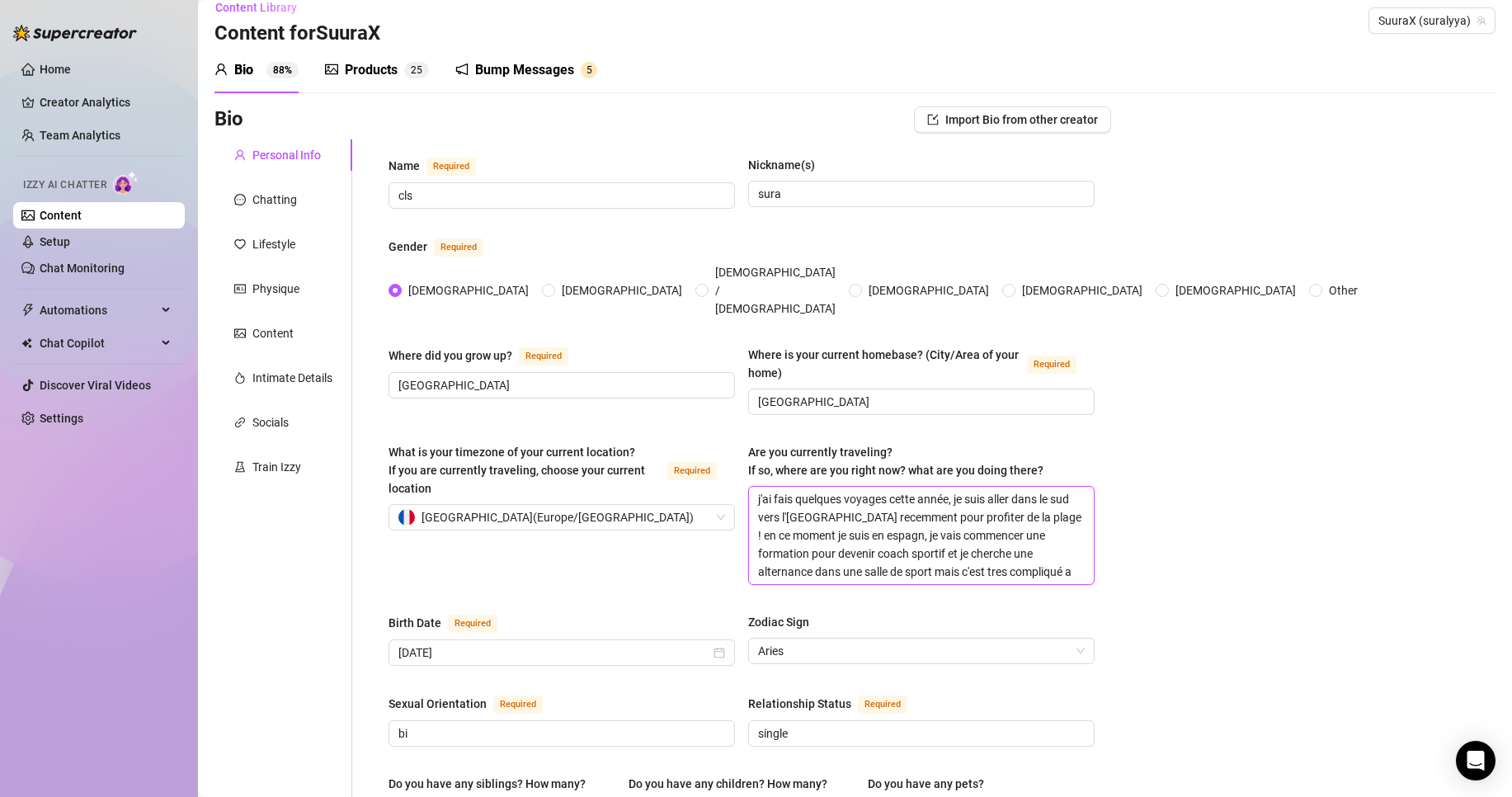
type textarea "j'ai fais quelques voyages cette année, je suis aller dans le sud vers l'[GEOGR…"
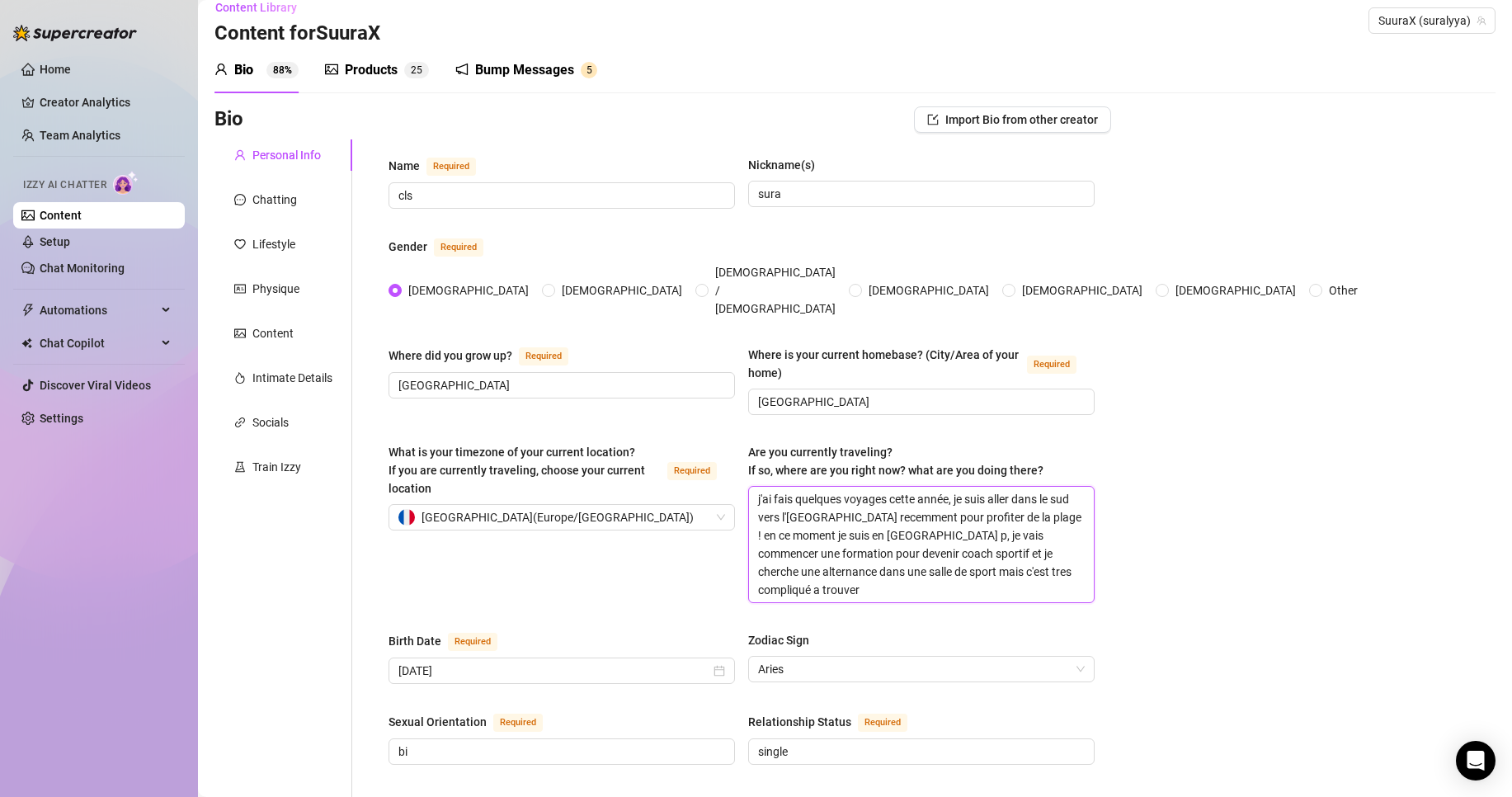
type textarea "j'ai fais quelques voyages cette année, je suis aller dans le sud vers l'[GEOGR…"
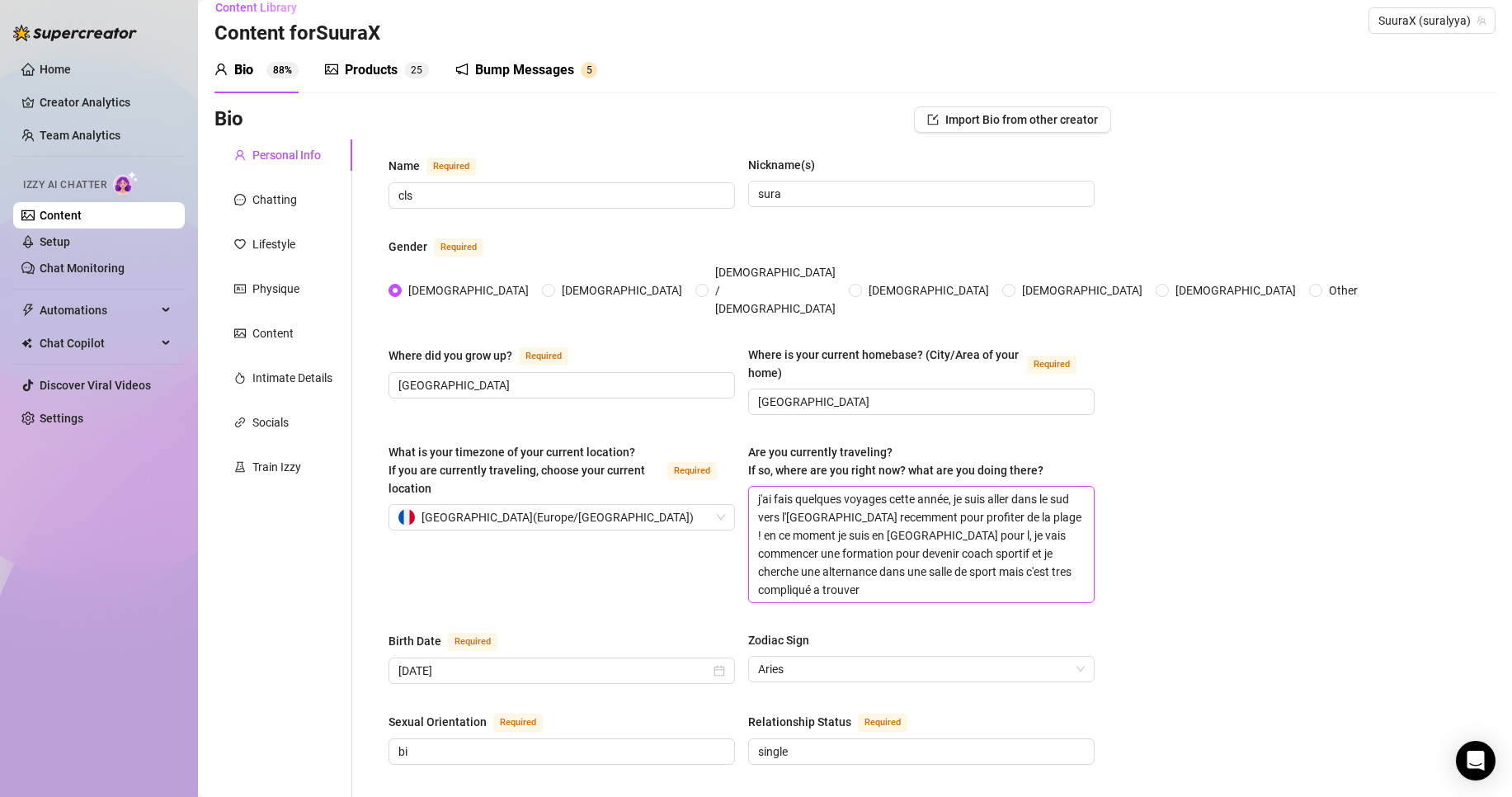
type textarea "j'ai fais quelques voyages cette année, je suis aller dans le sud vers l'[GEOGR…"
type input "n"
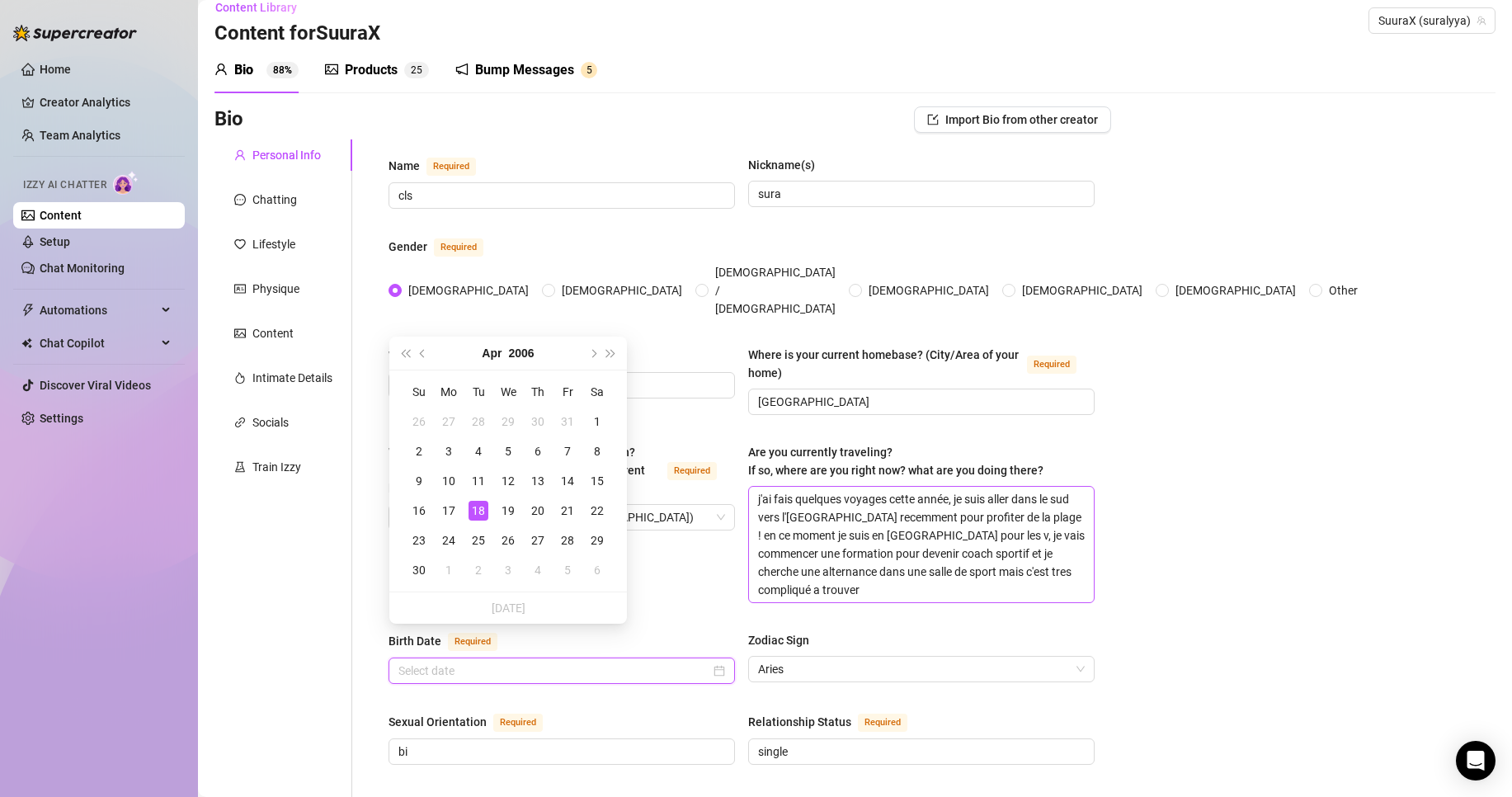
type input "a"
type input "[DATE]"
click at [974, 511] on textarea "j'ai fais quelques voyages cette année, je suis aller dans le sud vers l'[GEOGR…" at bounding box center [921, 544] width 345 height 115
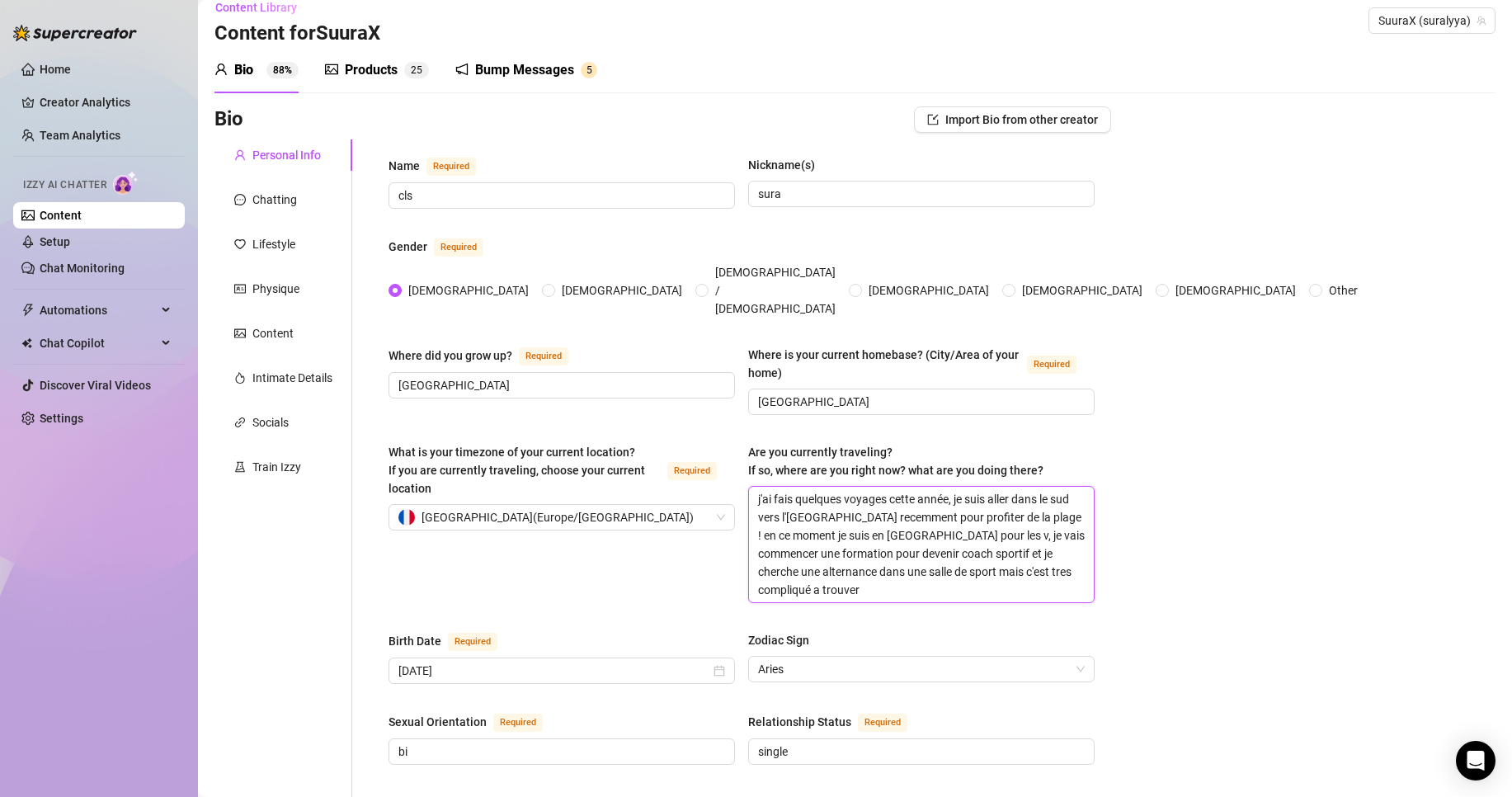
drag, startPoint x: 795, startPoint y: 503, endPoint x: 735, endPoint y: 432, distance: 93.0
click at [735, 443] on div "What is your timezone of your current location? If you are currently traveling,…" at bounding box center [742, 531] width 706 height 175
type textarea "je suis en [GEOGRAPHIC_DATA] pour les v, je vais commencer une formation pour d…"
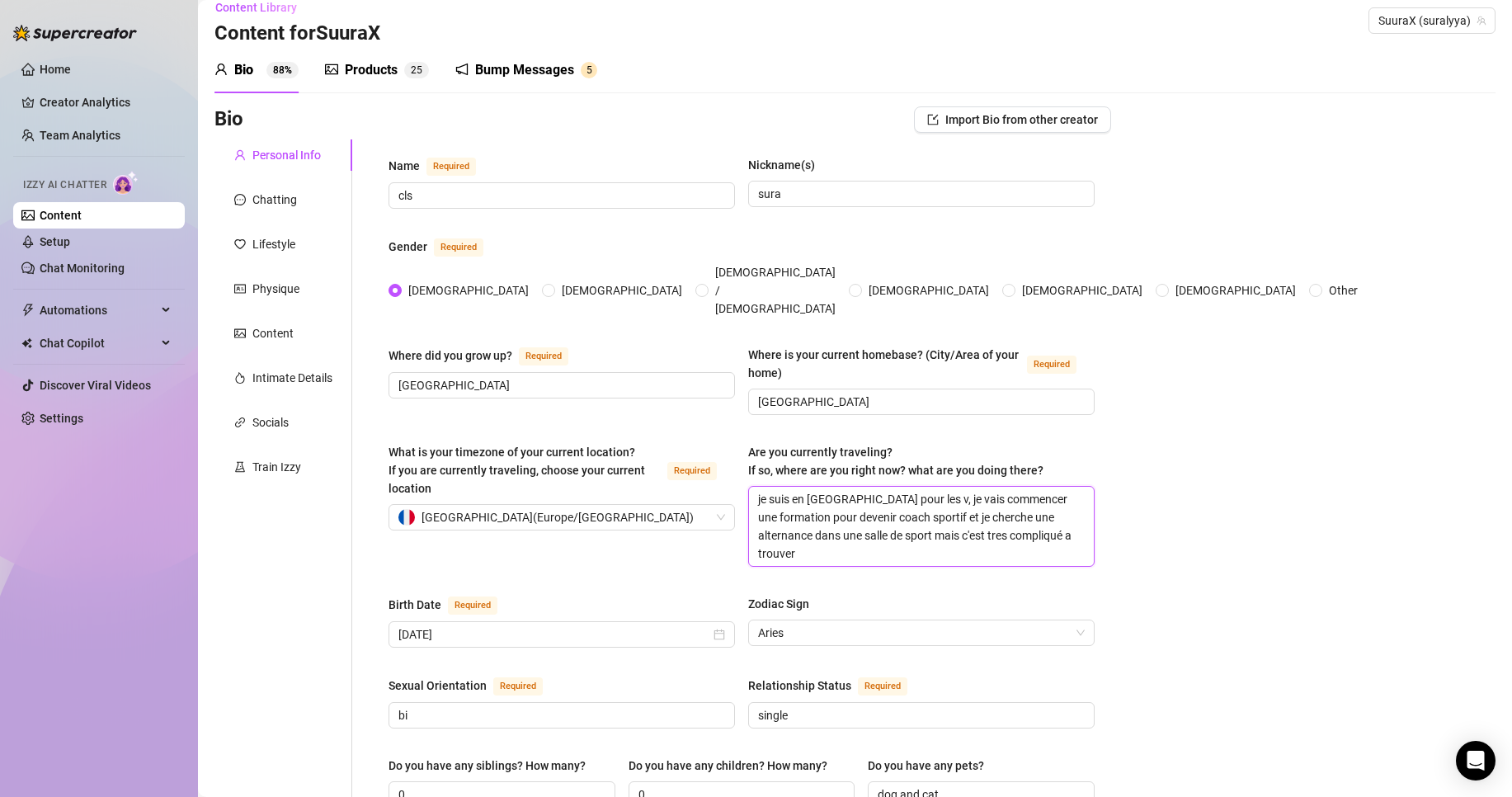
click at [902, 486] on textarea "je suis en [GEOGRAPHIC_DATA] pour les v, je vais commencer une formation pour d…" at bounding box center [921, 526] width 345 height 79
type textarea "je suis en [GEOGRAPHIC_DATA] pour les , je vais commencer une formation pour de…"
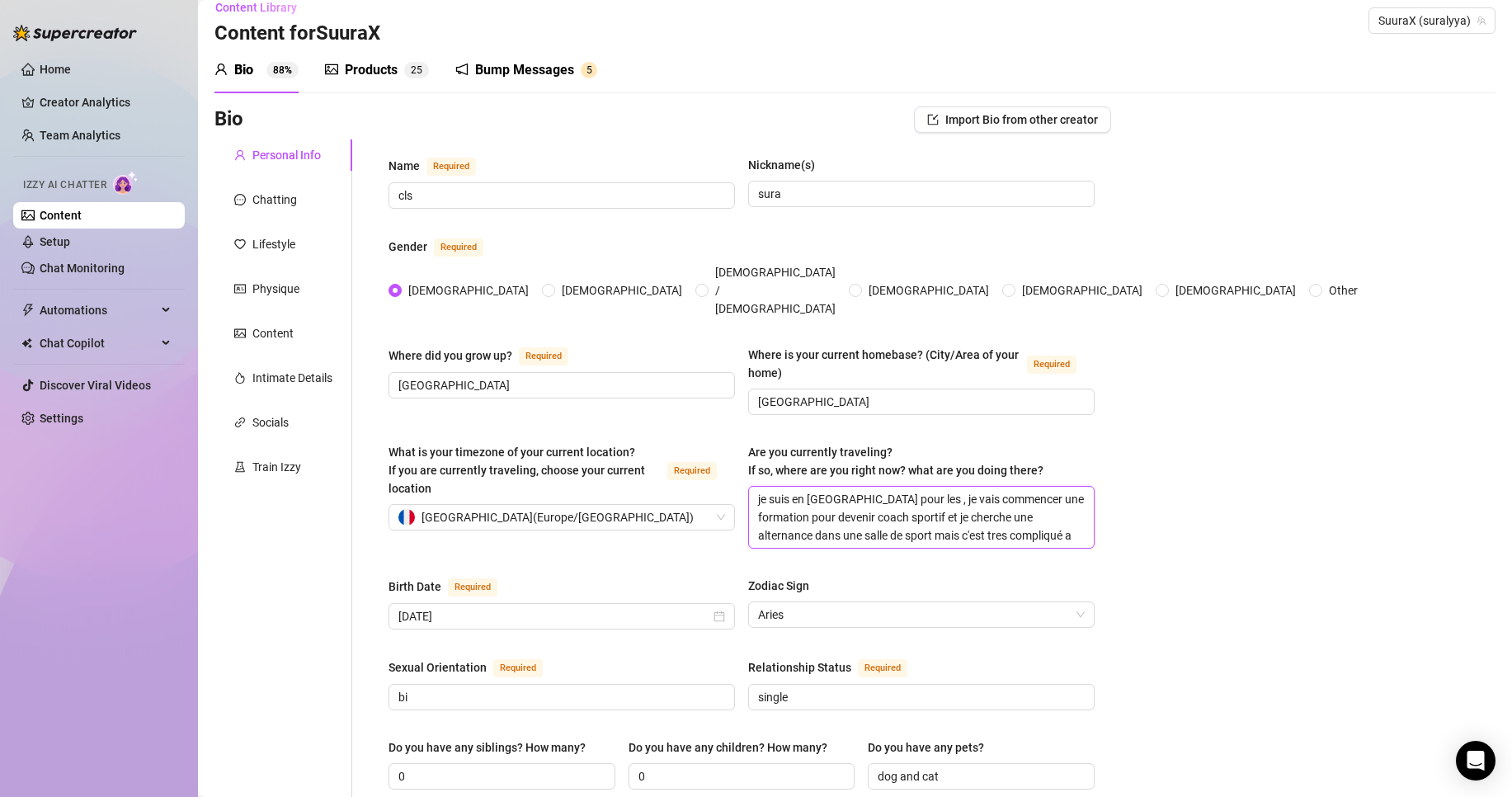
type textarea "je suis en [GEOGRAPHIC_DATA] pour les, je vais commencer une formation pour dev…"
type textarea "je suis en [GEOGRAPHIC_DATA] pour le, je vais commencer une formation pour deve…"
type textarea "je suis en [GEOGRAPHIC_DATA] pour l, je vais commencer une formation pour deven…"
type textarea "je suis en [GEOGRAPHIC_DATA] pour , je vais commencer une formation pour deveni…"
type textarea "je suis en [GEOGRAPHIC_DATA] pour q, je vais commencer une formation pour deven…"
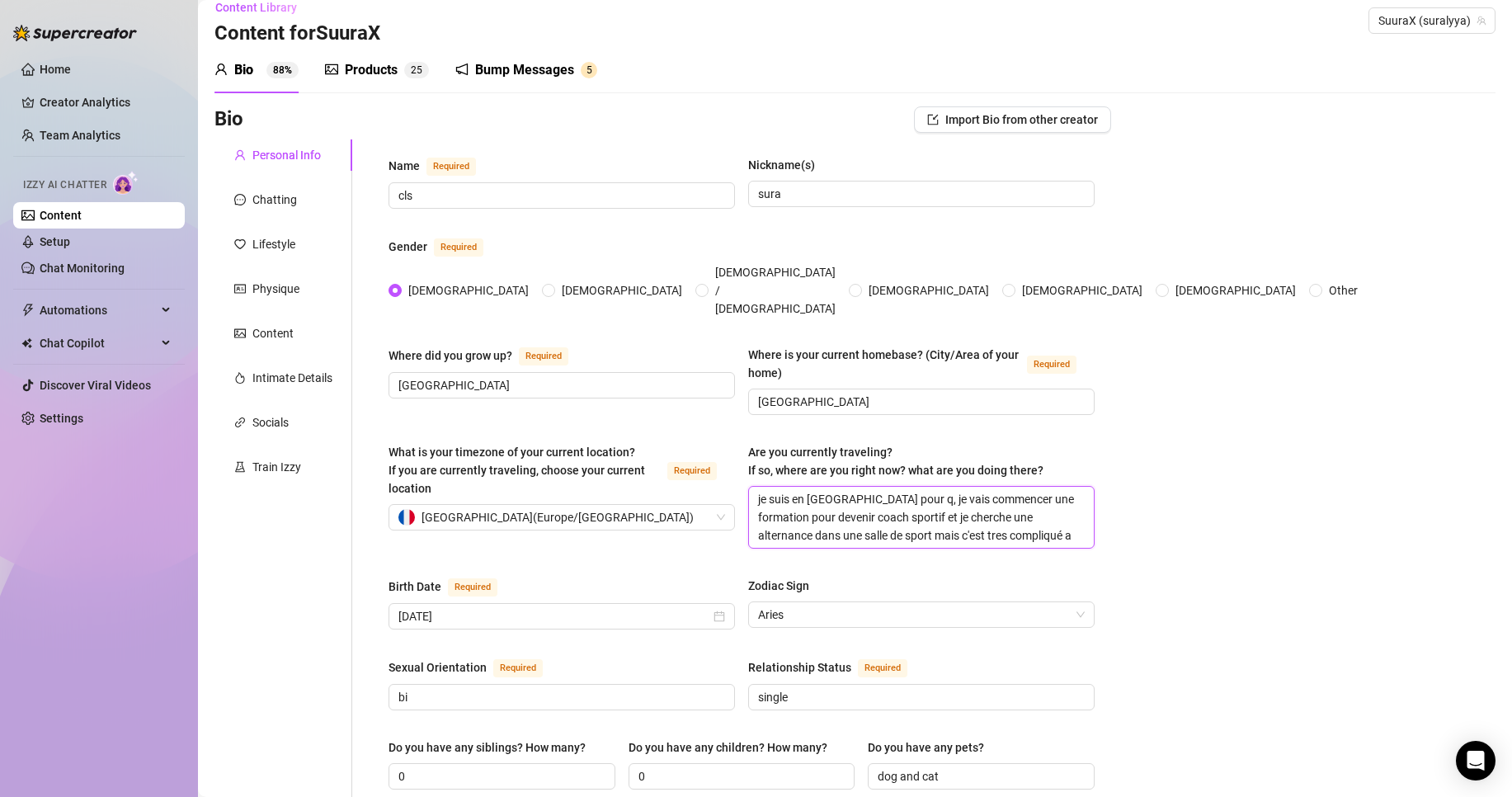
type textarea "je suis en [GEOGRAPHIC_DATA] pour qu, je vais commencer une formation pour deve…"
type textarea "je suis en [GEOGRAPHIC_DATA] pour qur, je vais commencer une formation pour dev…"
type textarea "je suis en [GEOGRAPHIC_DATA] pour qurl, je vais commencer une formation pour de…"
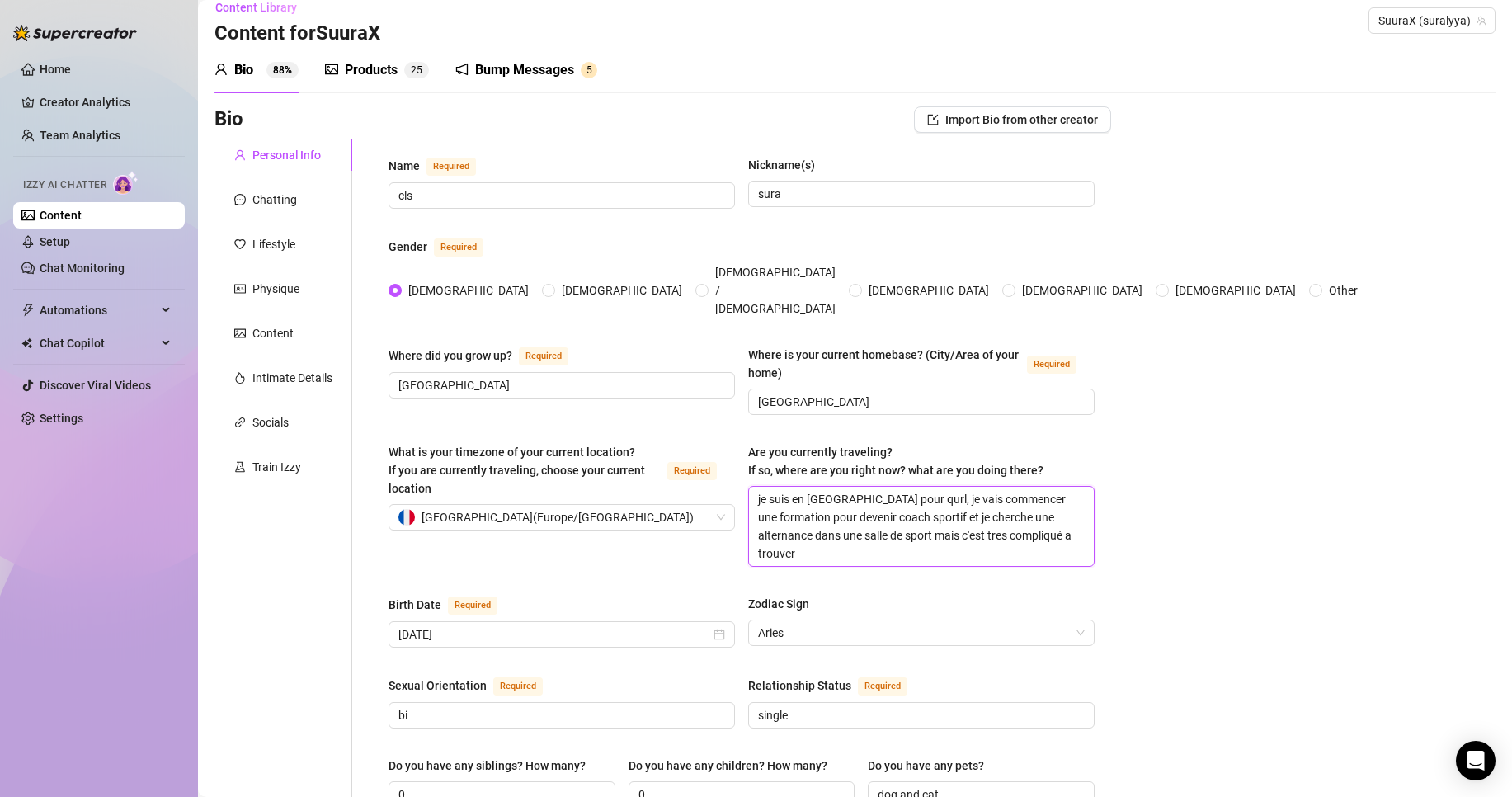
type textarea "je suis en [GEOGRAPHIC_DATA] pour qur, je vais commencer une formation pour dev…"
type textarea "je suis en [GEOGRAPHIC_DATA] pour qure, je vais commencer une formation pour de…"
type textarea "je suis en [GEOGRAPHIC_DATA] pour qur, je vais commencer une formation pour dev…"
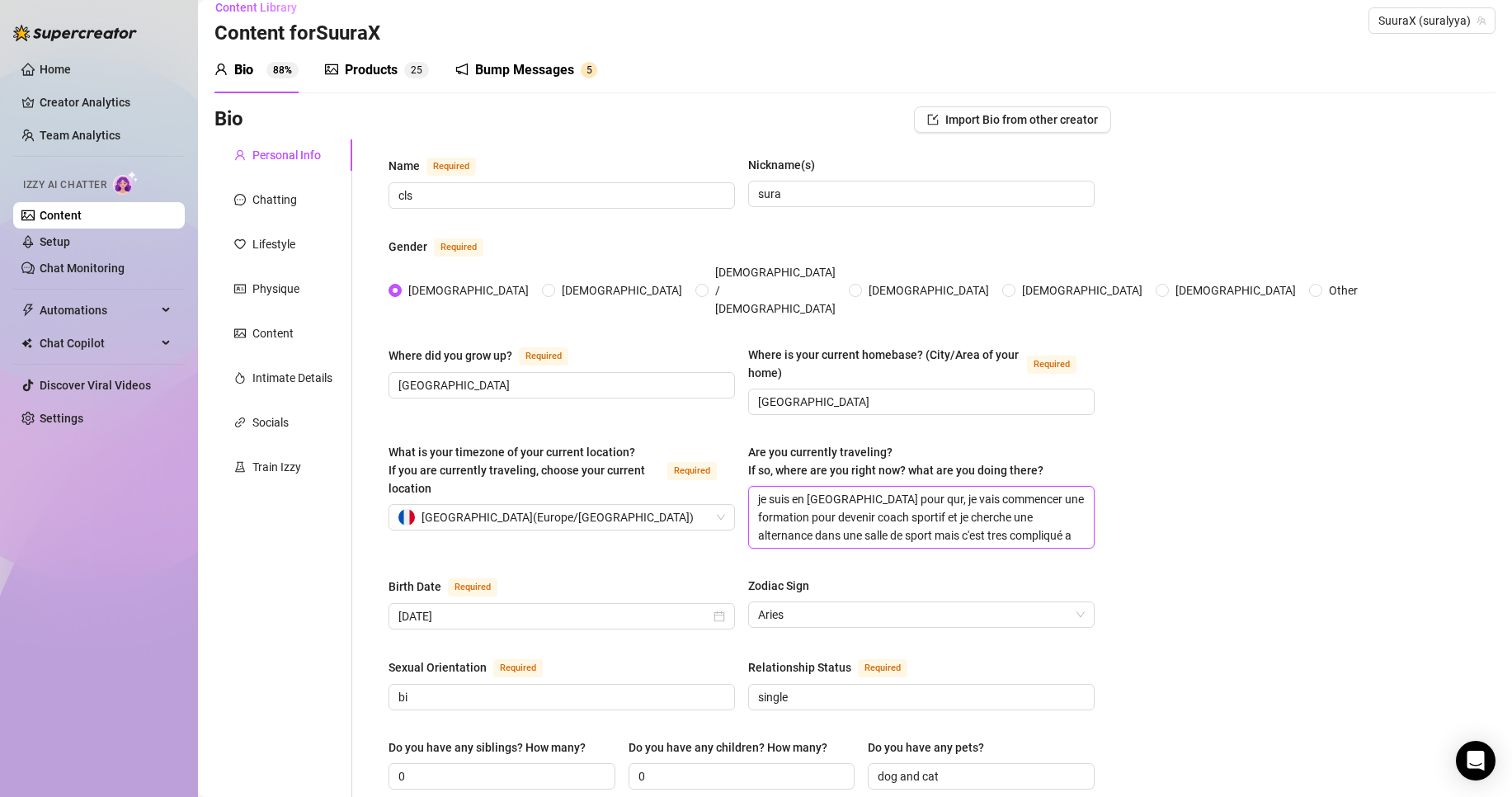
type textarea "je suis en [GEOGRAPHIC_DATA] pour qu, je vais commencer une formation pour deve…"
type textarea "je suis en [GEOGRAPHIC_DATA] pour que, je vais commencer une formation pour dev…"
type textarea "je suis en [GEOGRAPHIC_DATA] pour quel, je vais commencer une formation pour de…"
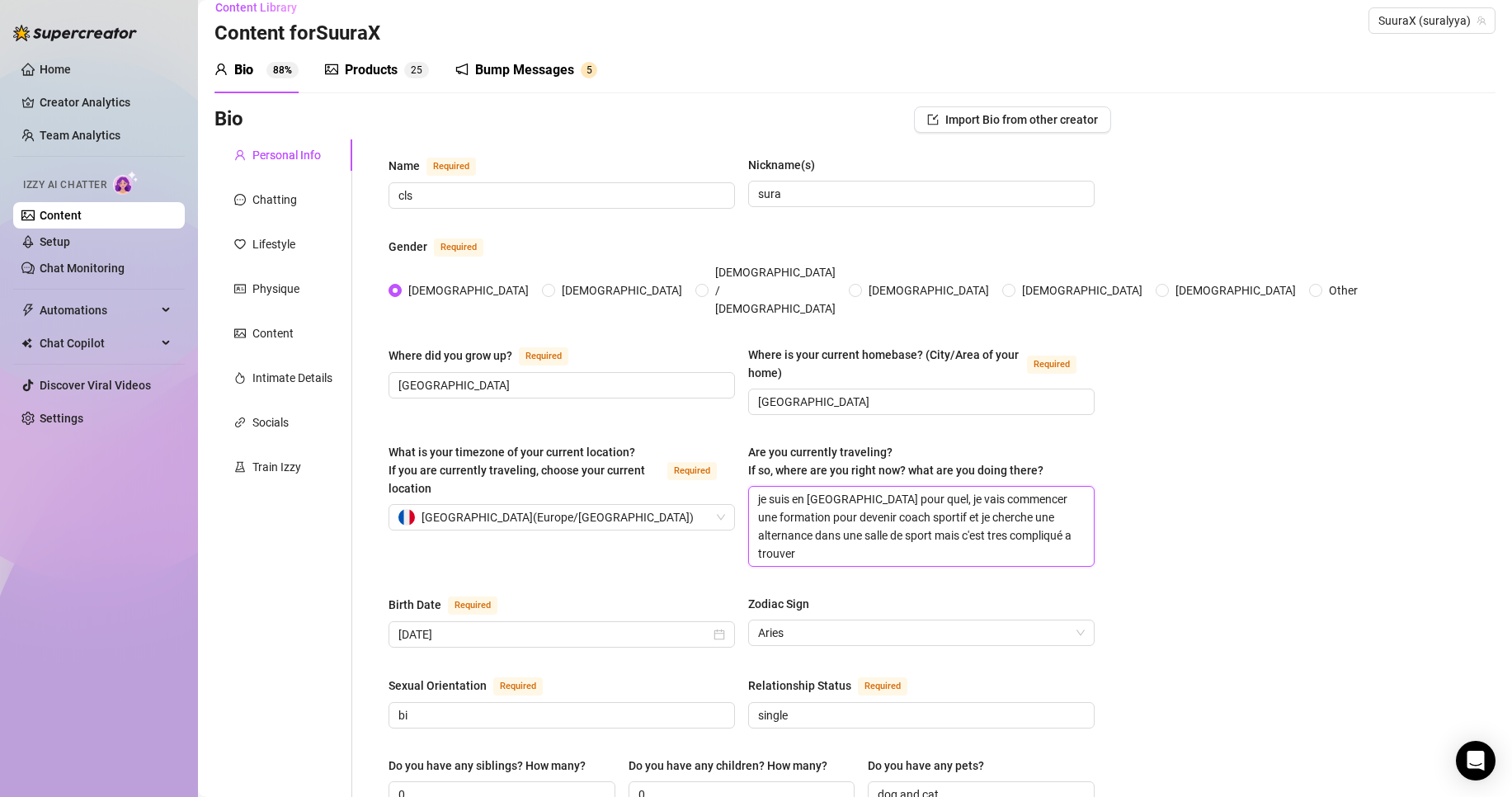
type textarea "je suis en [GEOGRAPHIC_DATA] pour quelq, je vais commencer une formation pour d…"
type textarea "je suis en [GEOGRAPHIC_DATA] pour quelqu, je vais commencer une formation pour …"
type textarea "je suis en [GEOGRAPHIC_DATA] pour quelque, je vais commencer une formation pour…"
type textarea "je suis en [GEOGRAPHIC_DATA] pour quelques , je vais commencer une formation po…"
type textarea "je suis en [GEOGRAPHIC_DATA] pour quelques j, je vais commencer une formation p…"
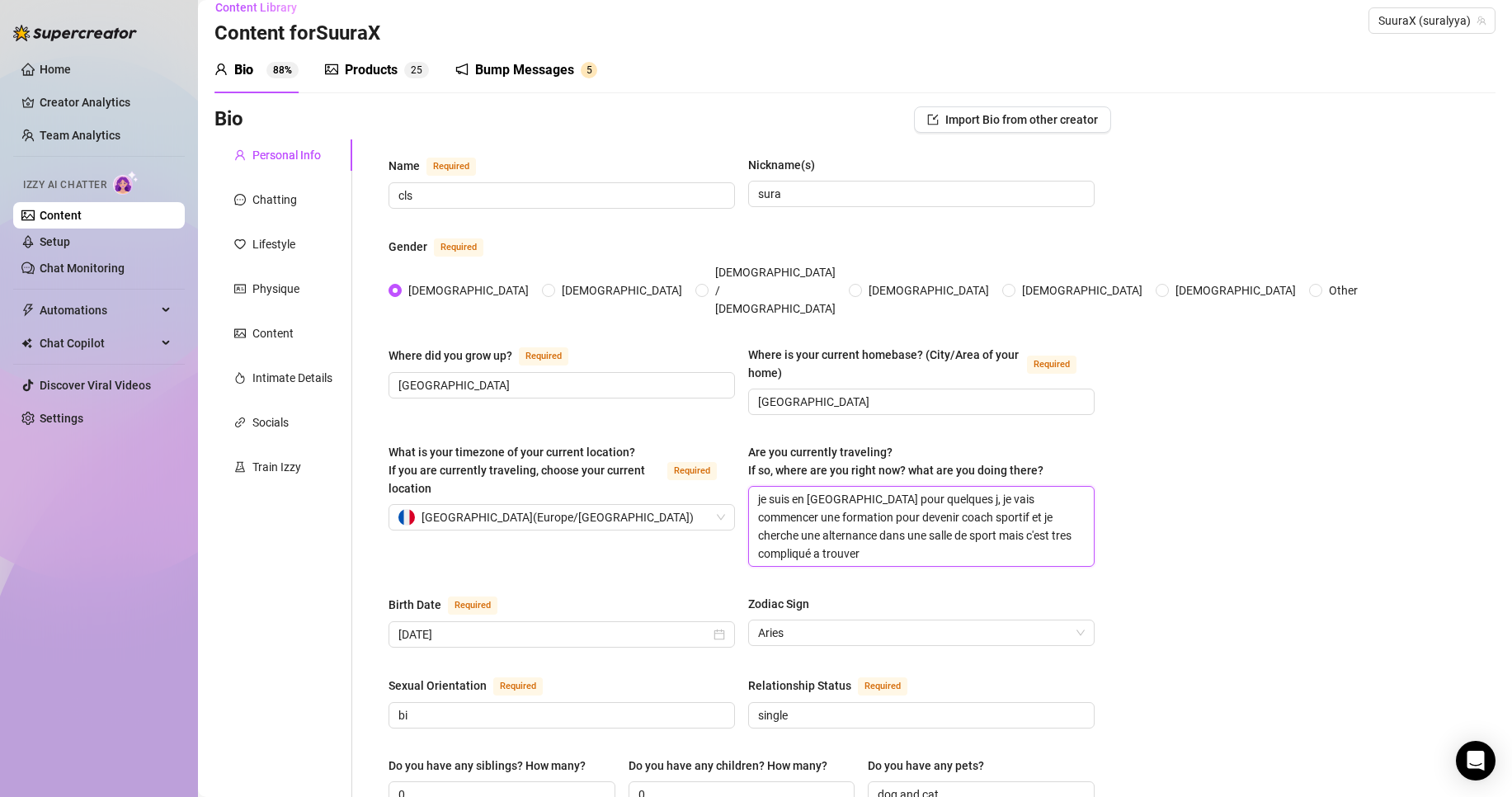
type textarea "je suis en [GEOGRAPHIC_DATA] pour quelques jo, je vais commencer une formation …"
type textarea "je suis en [GEOGRAPHIC_DATA] pour quelques jour, je vais commencer une formatio…"
type textarea "je suis en [GEOGRAPHIC_DATA] pour quelques jours, je vais commencer une formati…"
type textarea "je suis en [GEOGRAPHIC_DATA] pour quelques jours , je vais commencer une format…"
type textarea "je suis en [GEOGRAPHIC_DATA] pour quelques jours d, je vais commencer une forma…"
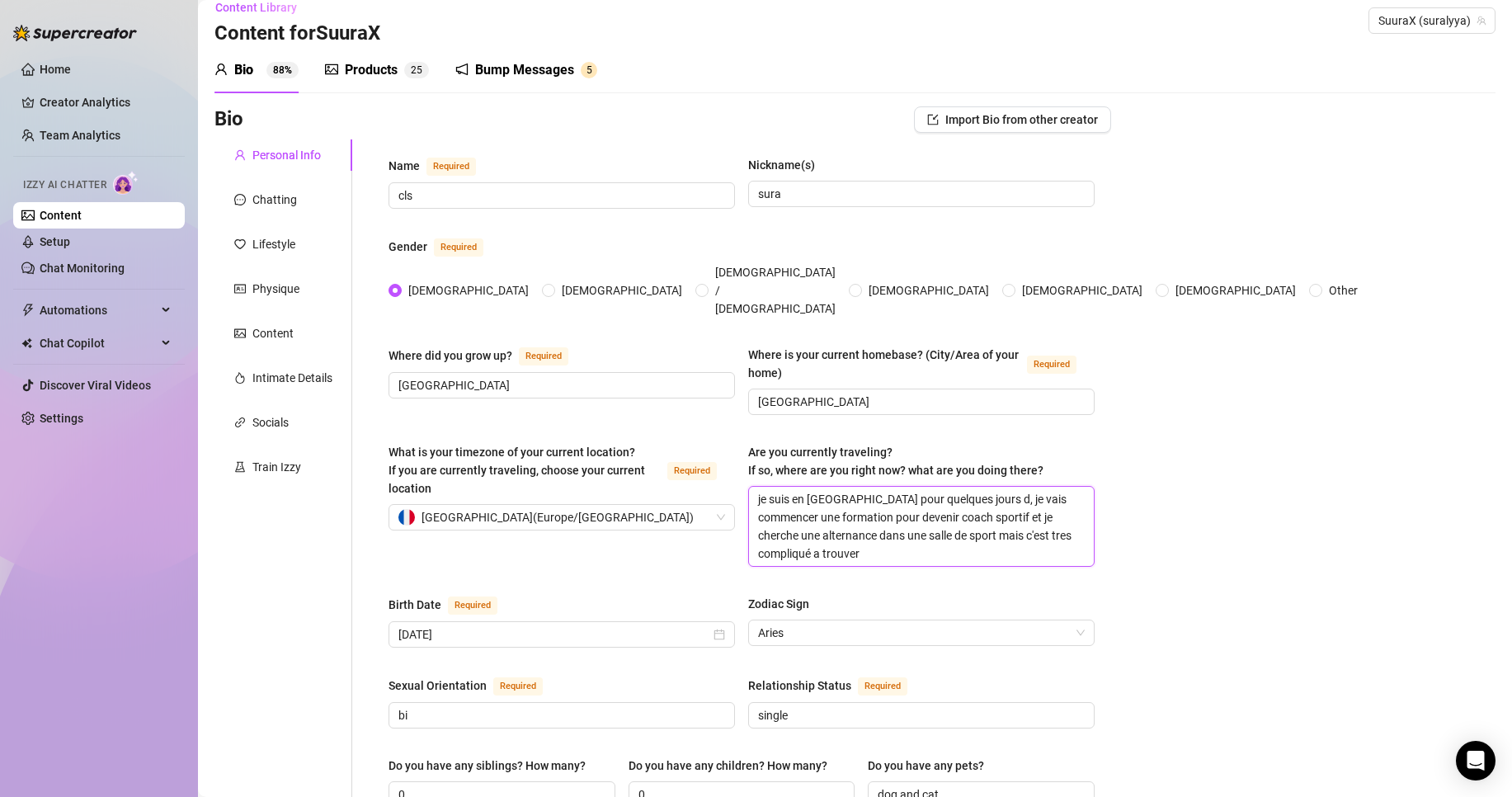
type textarea "je suis en [GEOGRAPHIC_DATA] pour quelques jours de, je vais commencer une form…"
type textarea "je suis en [GEOGRAPHIC_DATA] pour quelques jours de , je vais commencer une for…"
type textarea "je suis en [GEOGRAPHIC_DATA] pour quelques jours de v, je vais commencer une fo…"
type textarea "je suis en [GEOGRAPHIC_DATA] pour quelques jours de va, je vais commencer une f…"
type textarea "je suis en [GEOGRAPHIC_DATA] pour quelques jours de van, je vais commencer une …"
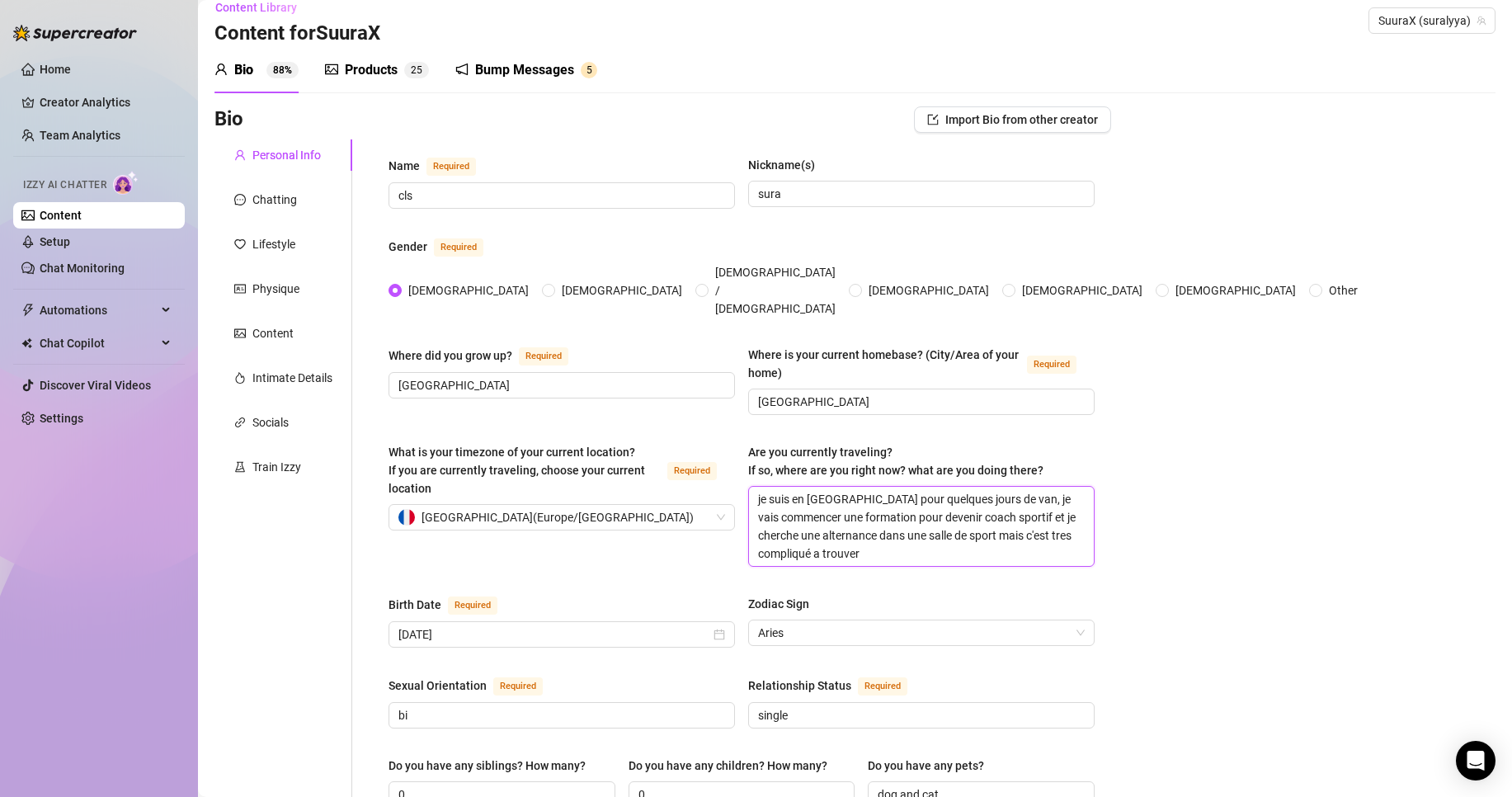
type textarea "je suis en [GEOGRAPHIC_DATA] pour quelques jours de vana, je vais commencer une…"
type textarea "je suis en [GEOGRAPHIC_DATA] pour quelques jours de vanac, je vais commencer un…"
type textarea "je suis en [GEOGRAPHIC_DATA] pour quelques jours de vanace, je vais commencer u…"
type textarea "je suis en [GEOGRAPHIC_DATA] pour quelques jours de vanaces, je vais commencer …"
type textarea "je suis en [GEOGRAPHIC_DATA] pour quelques jours de vanaces , je vais commencer…"
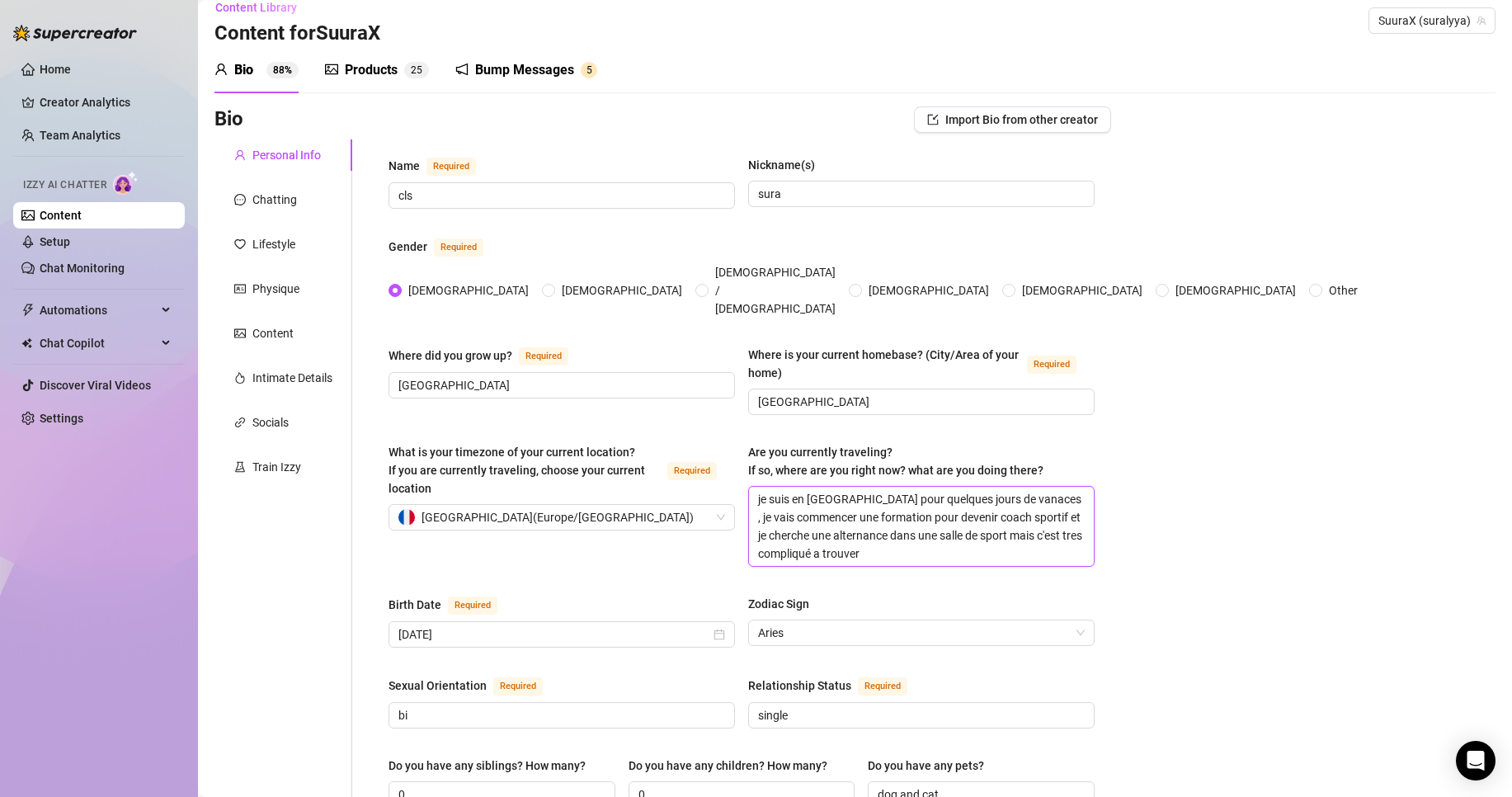
type textarea "je suis en [GEOGRAPHIC_DATA] pour quelques jours de vanaces d, je vais commence…"
type textarea "je suis en [GEOGRAPHIC_DATA] pour quelques jours de vanaces do, je vais commenc…"
type textarea "je suis en [GEOGRAPHIC_DATA] pour quelques jours de vanaces don, je vais commen…"
type textarea "je suis en [GEOGRAPHIC_DATA] pour quelques jours de vanaces donc, je vais comme…"
type textarea "je suis en [GEOGRAPHIC_DATA] pour quelques jours de vanaces doncj, je vais comm…"
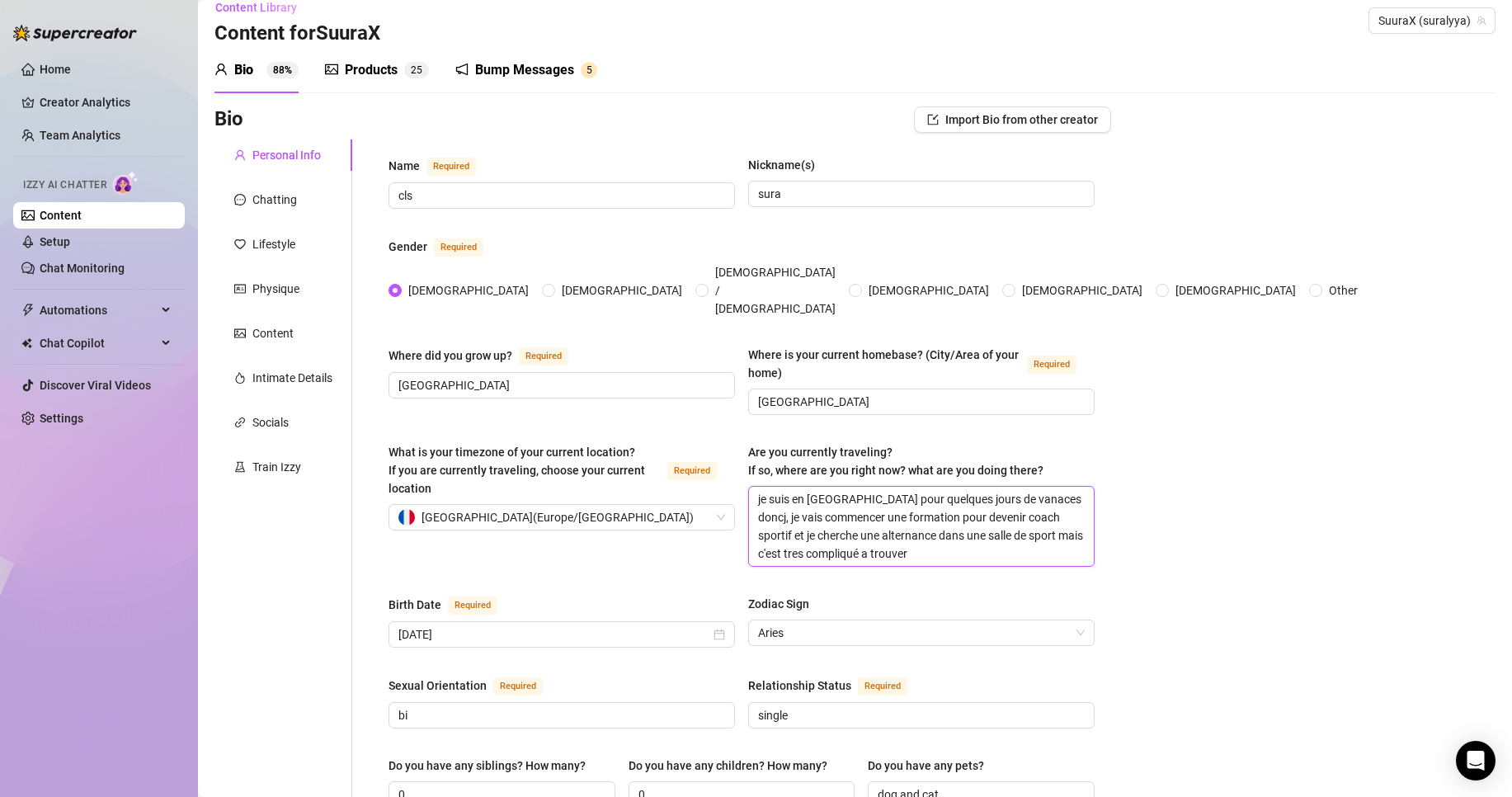
type textarea "je suis en [GEOGRAPHIC_DATA] pour quelques jours de vanaces doncja, je vais com…"
type textarea "je suis en [GEOGRAPHIC_DATA] pour quelques jours de vanaces doncjai, je vais co…"
type textarea "je suis en [GEOGRAPHIC_DATA] pour quelques jours de vanaces doncjai , je vais c…"
type textarea "je suis en [GEOGRAPHIC_DATA] pour quelques jours de vanaces doncjai m, je vais …"
type textarea "je suis en [GEOGRAPHIC_DATA] pour quelques jours de vanaces doncjai mi, je vais…"
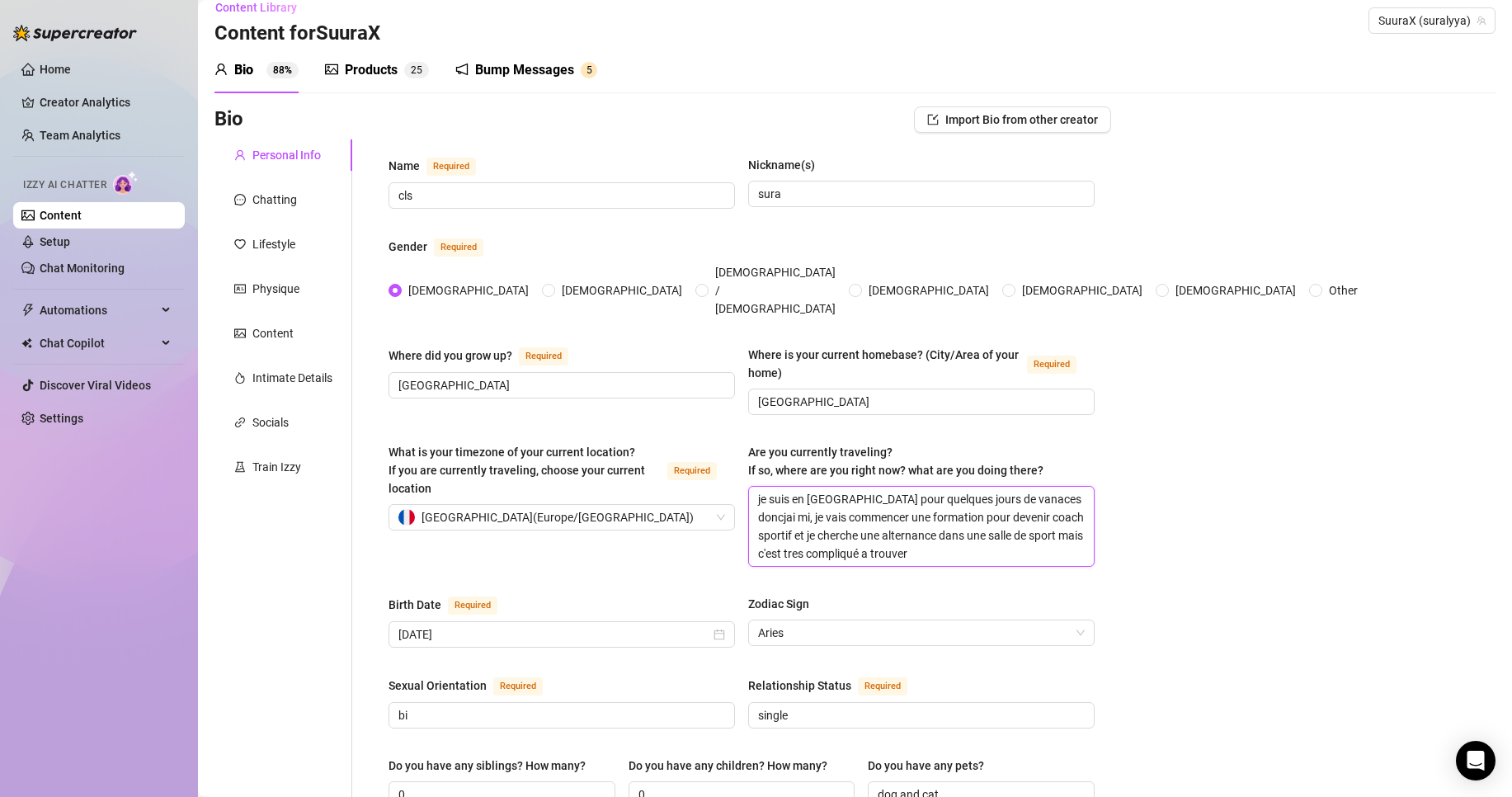
type textarea "je suis en [GEOGRAPHIC_DATA] pour quelques jours de vanaces doncjai mi , je vai…"
type textarea "je suis en [GEOGRAPHIC_DATA] pour quelques jours de vanaces doncjai mi, je vais…"
type textarea "je suis en [GEOGRAPHIC_DATA] pour quelques jours de vanaces doncjai m, je vais …"
type textarea "je suis en [GEOGRAPHIC_DATA] pour quelques jours de vanaces doncjai , je vais c…"
type textarea "je suis en [GEOGRAPHIC_DATA] pour quelques jours de vanaces doncjai, je vais co…"
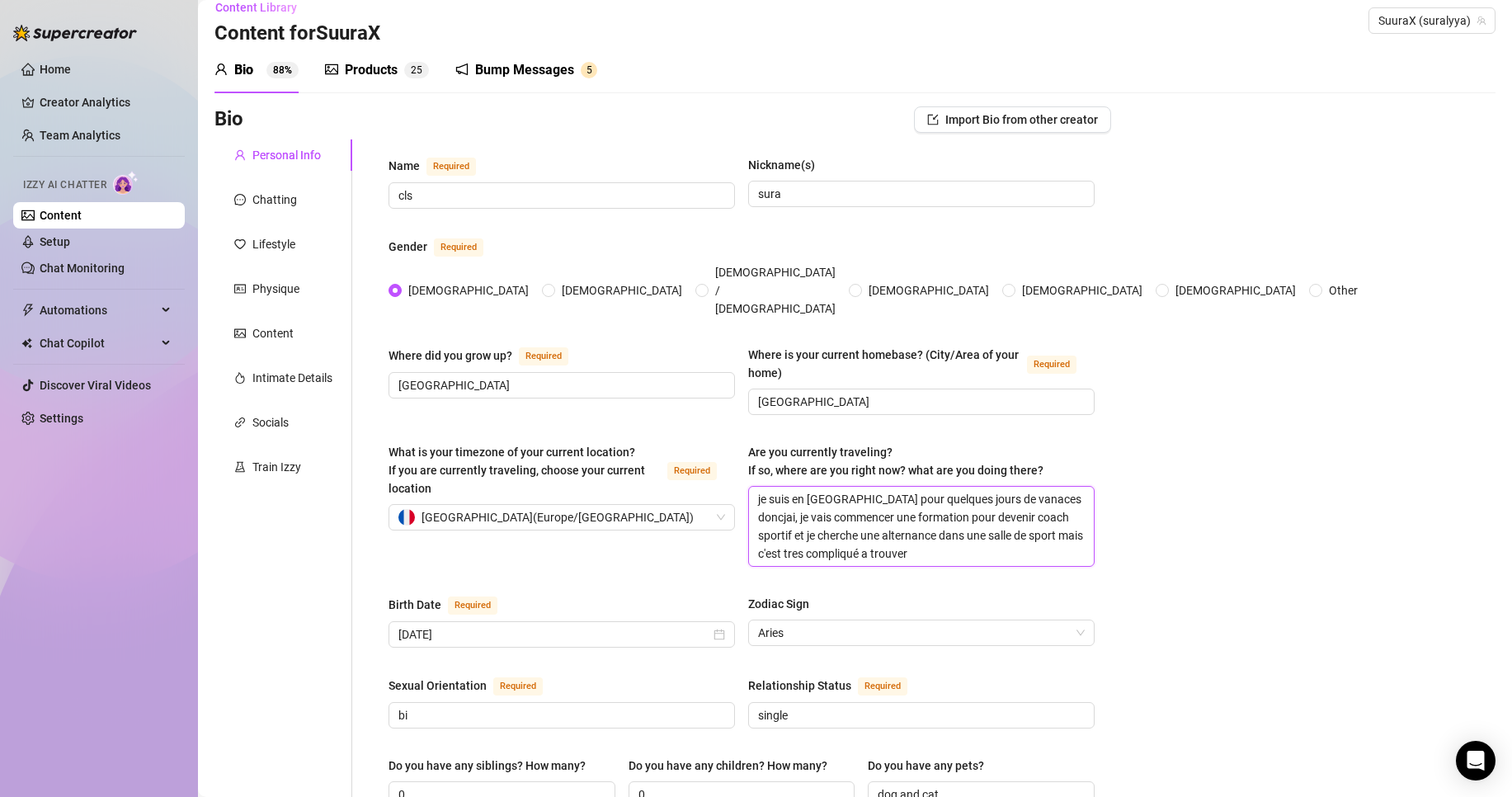
type textarea "je suis en [GEOGRAPHIC_DATA] pour quelques jours de vanaces doncja, je vais com…"
type textarea "je suis en [GEOGRAPHIC_DATA] pour quelques jours de vanaces doncj, je vais comm…"
type textarea "je suis en [GEOGRAPHIC_DATA] pour quelques jours de vanaces donc, je vais comme…"
type textarea "je suis en [GEOGRAPHIC_DATA] pour quelques jours de vanaces donc , je vais comm…"
type textarea "je suis en [GEOGRAPHIC_DATA] pour quelques jours de vanaces donc j, je vais com…"
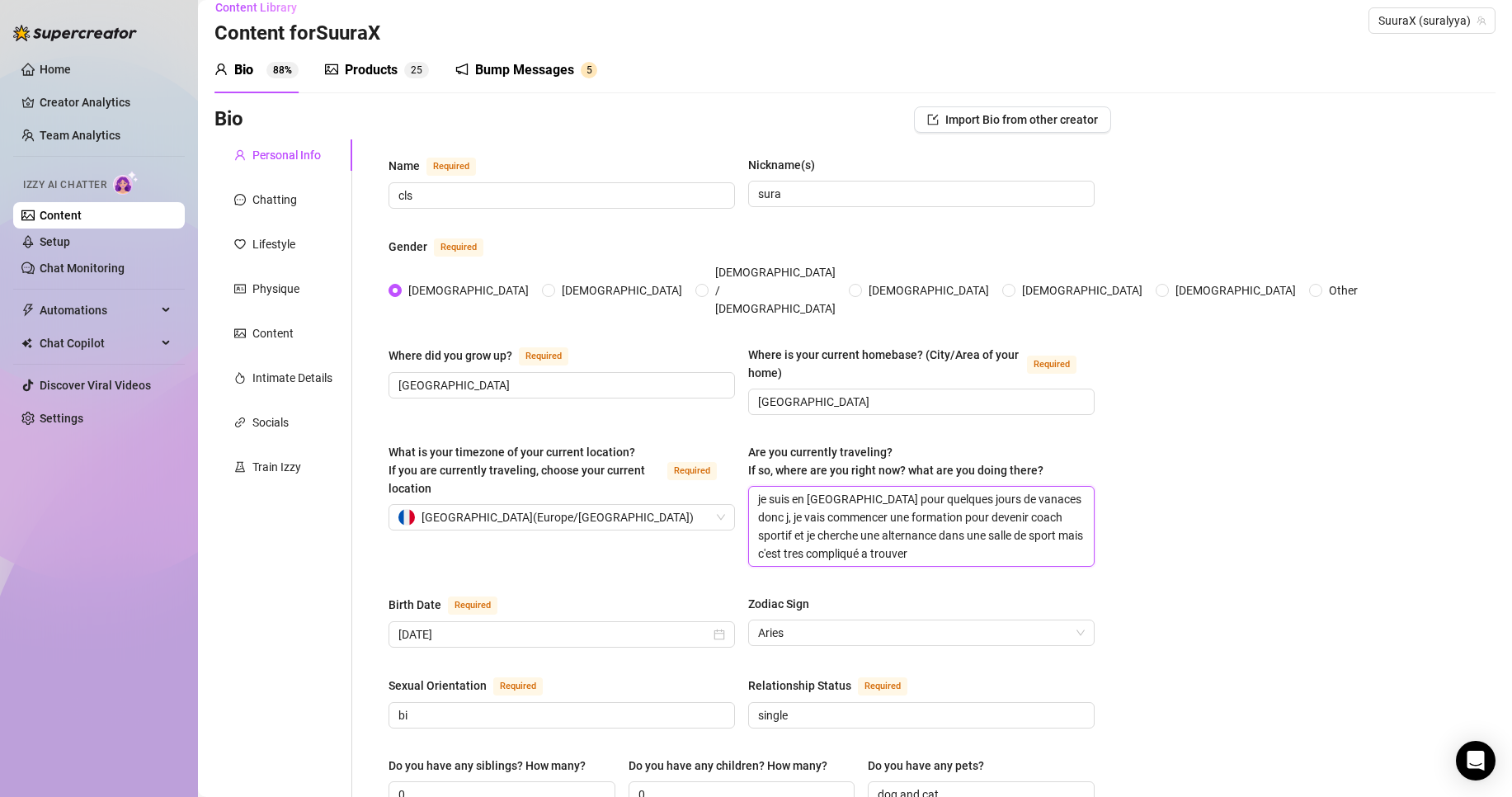
type textarea "je suis en [GEOGRAPHIC_DATA] pour quelques jours de vanaces donc ja, je vais co…"
type textarea "je suis en [GEOGRAPHIC_DATA] pour quelques jours de vanaces donc jai, je vais c…"
type textarea "je suis en [GEOGRAPHIC_DATA] pour quelques jours de vanaces donc jai , je vais …"
type textarea "je suis en [GEOGRAPHIC_DATA] pour quelques jours de vanaces donc jai du, je vai…"
type textarea "je suis en [GEOGRAPHIC_DATA] pour quelques jours de vanaces donc jai du , je va…"
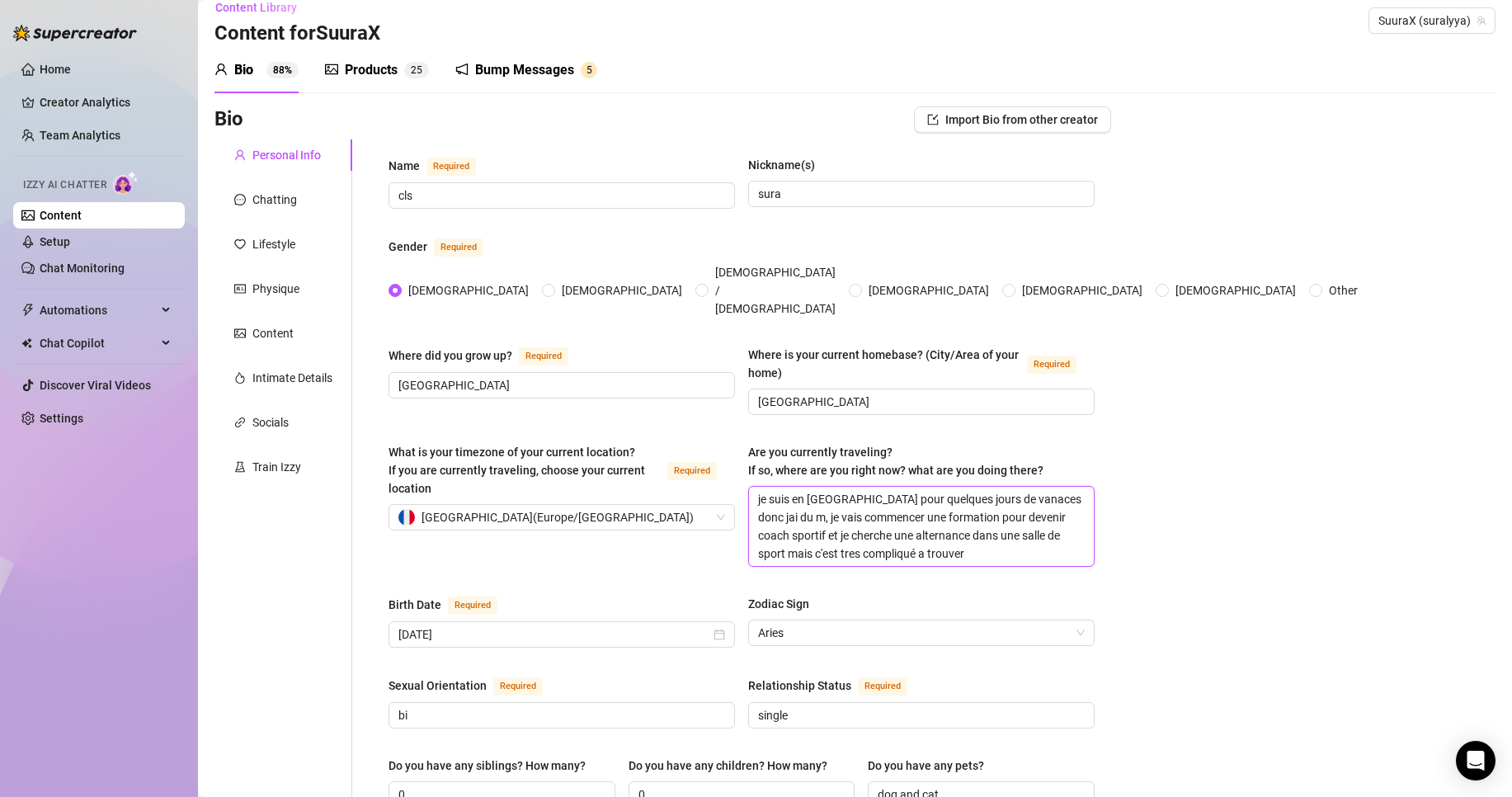
type textarea "je suis en [GEOGRAPHIC_DATA] pour quelques jours de vanaces donc jai du ma, je …"
type textarea "je suis en [GEOGRAPHIC_DATA] pour quelques jours de vanaces donc jai du m, je v…"
type textarea "je suis en [GEOGRAPHIC_DATA] pour quelques jours de vanaces donc jai du me, je …"
type textarea "je suis en [GEOGRAPHIC_DATA] pour quelques jours de vanaces donc jai du met, je…"
type textarea "je suis en [GEOGRAPHIC_DATA] pour quelques jours de vanaces donc jai du metr, j…"
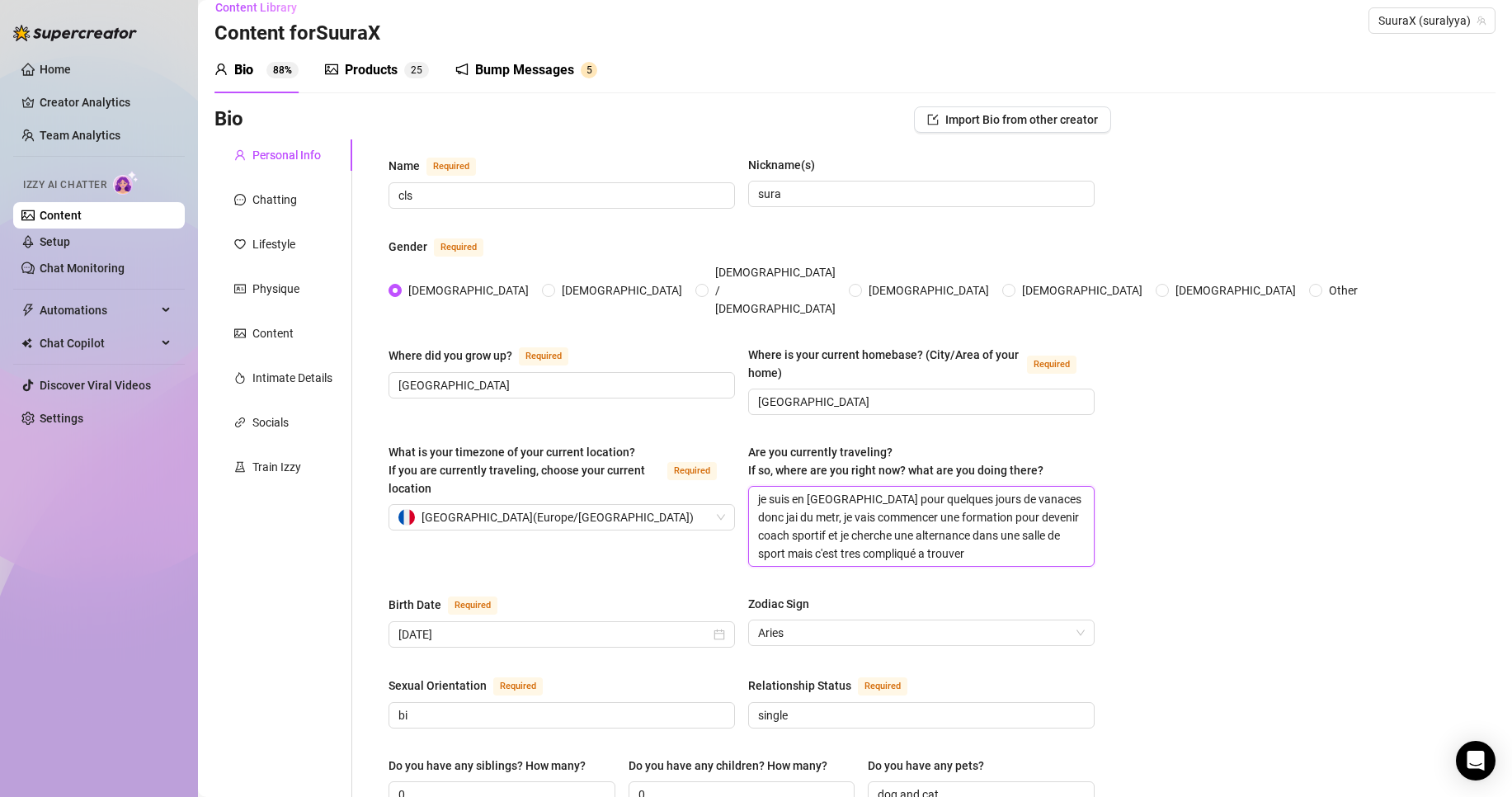
type textarea "je suis en [GEOGRAPHIC_DATA] pour quelques jours de vanaces donc jai du metre, …"
type textarea "je suis en [GEOGRAPHIC_DATA] pour quelques jours de vanaces donc jai du metre ,…"
type textarea "je suis en [GEOGRAPHIC_DATA] pour quelques jours de vanaces donc jai du metre l…"
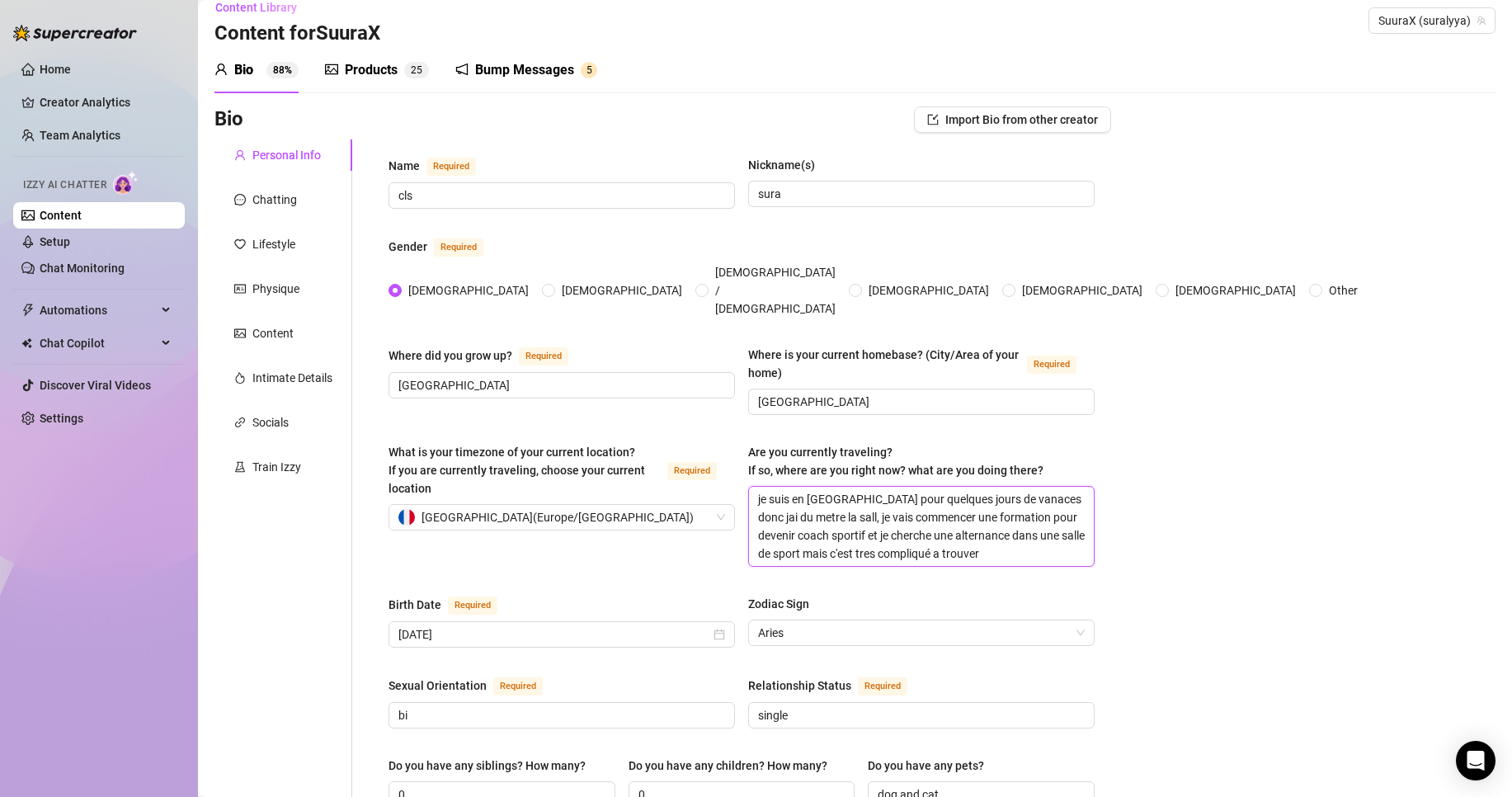
type textarea "je suis en [GEOGRAPHIC_DATA] pour quelques jours de vanaces donc jai du metre l…"
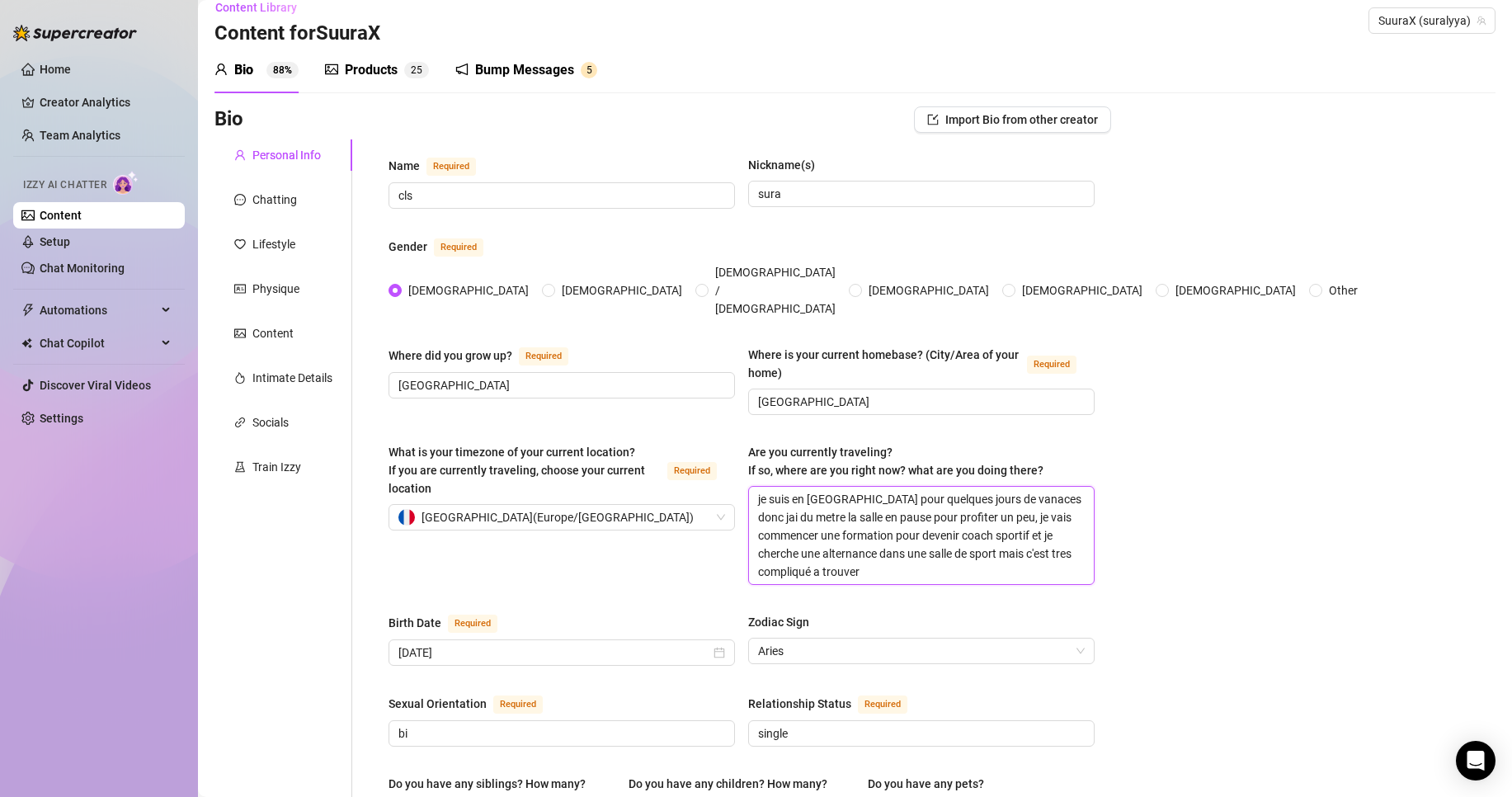
click at [996, 489] on textarea "je suis en [GEOGRAPHIC_DATA] pour quelques jours de vanaces donc jai du metre l…" at bounding box center [921, 535] width 345 height 97
click at [760, 503] on textarea "je suis en [GEOGRAPHIC_DATA] pour quelques jours de vanaces donc jai du metre l…" at bounding box center [921, 535] width 345 height 97
click at [923, 543] on textarea "je suis en [GEOGRAPHIC_DATA] pour quelques jours de vanaces donc jai du metre l…" at bounding box center [921, 535] width 345 height 97
click at [1005, 489] on textarea "je suis en [GEOGRAPHIC_DATA] pour quelques jours de vanaces donc jai du metre l…" at bounding box center [921, 535] width 345 height 97
click at [1066, 486] on textarea "je suis en [GEOGRAPHIC_DATA] pour quelques jours de vanaces donc jai du metre l…" at bounding box center [921, 535] width 345 height 97
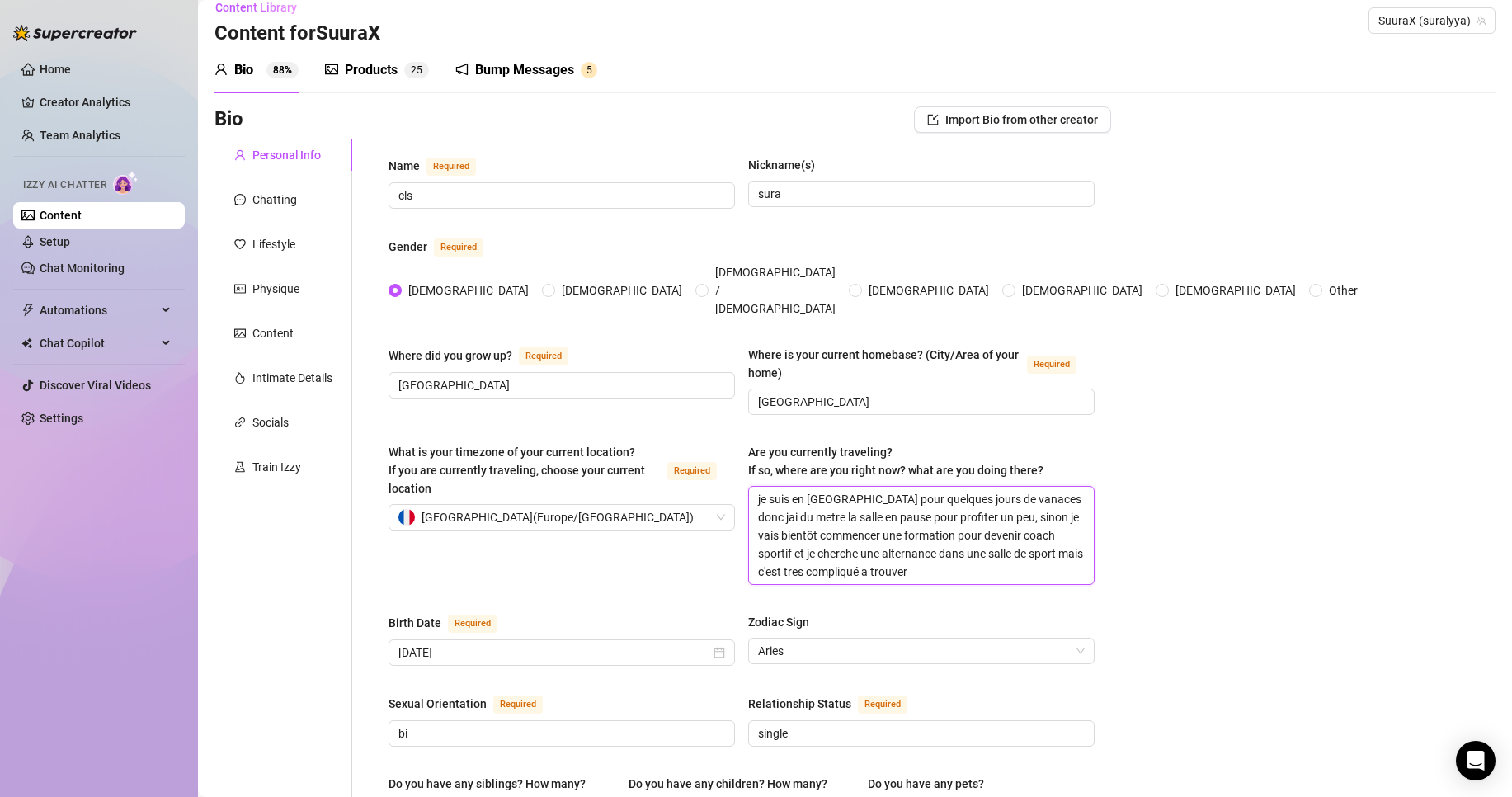
click at [928, 504] on textarea "je suis en [GEOGRAPHIC_DATA] pour quelques jours de vanaces donc jai du metre l…" at bounding box center [921, 535] width 345 height 97
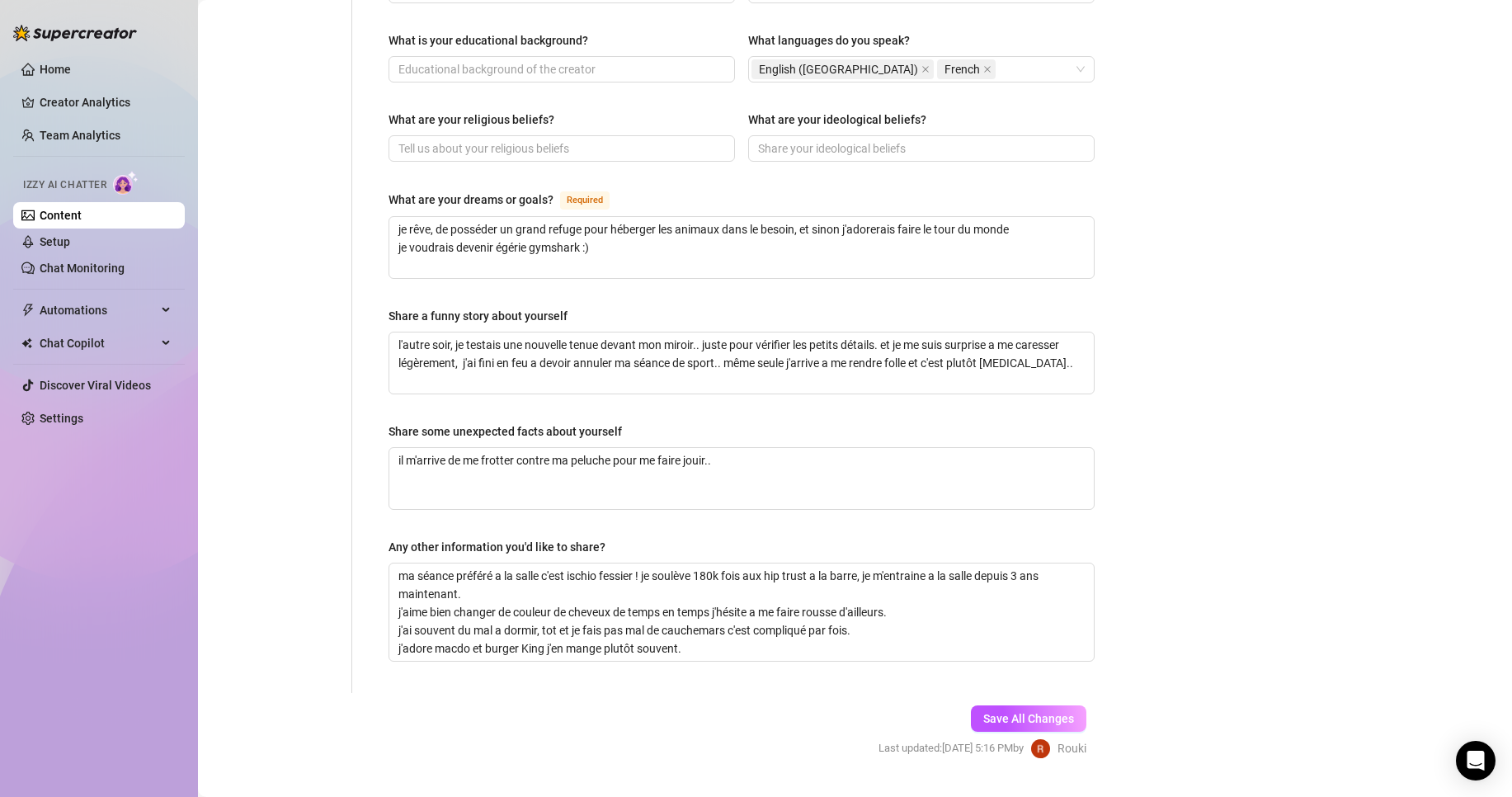
scroll to position [927, 0]
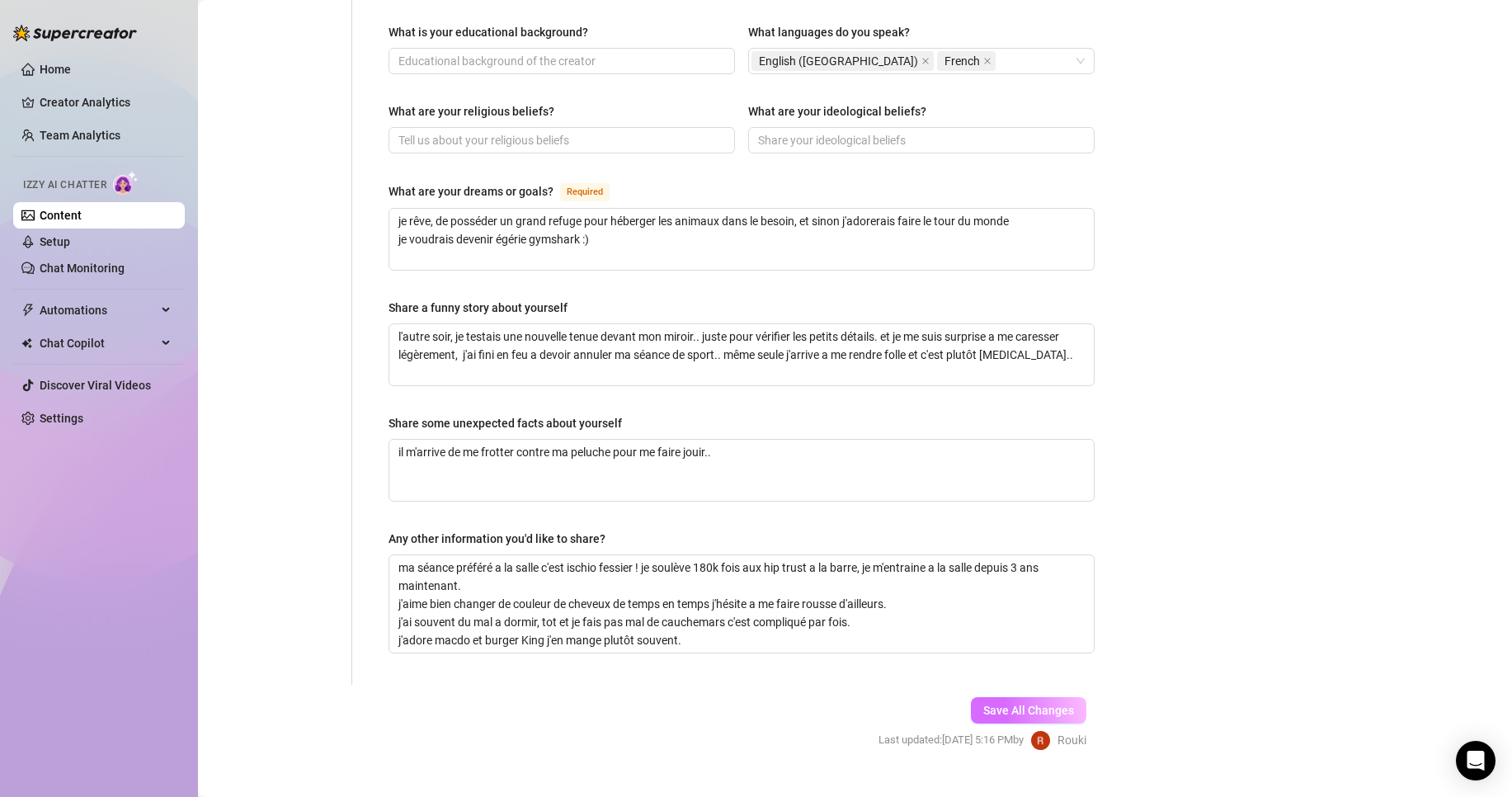
click at [1018, 704] on span "Save All Changes" at bounding box center [1028, 710] width 90 height 13
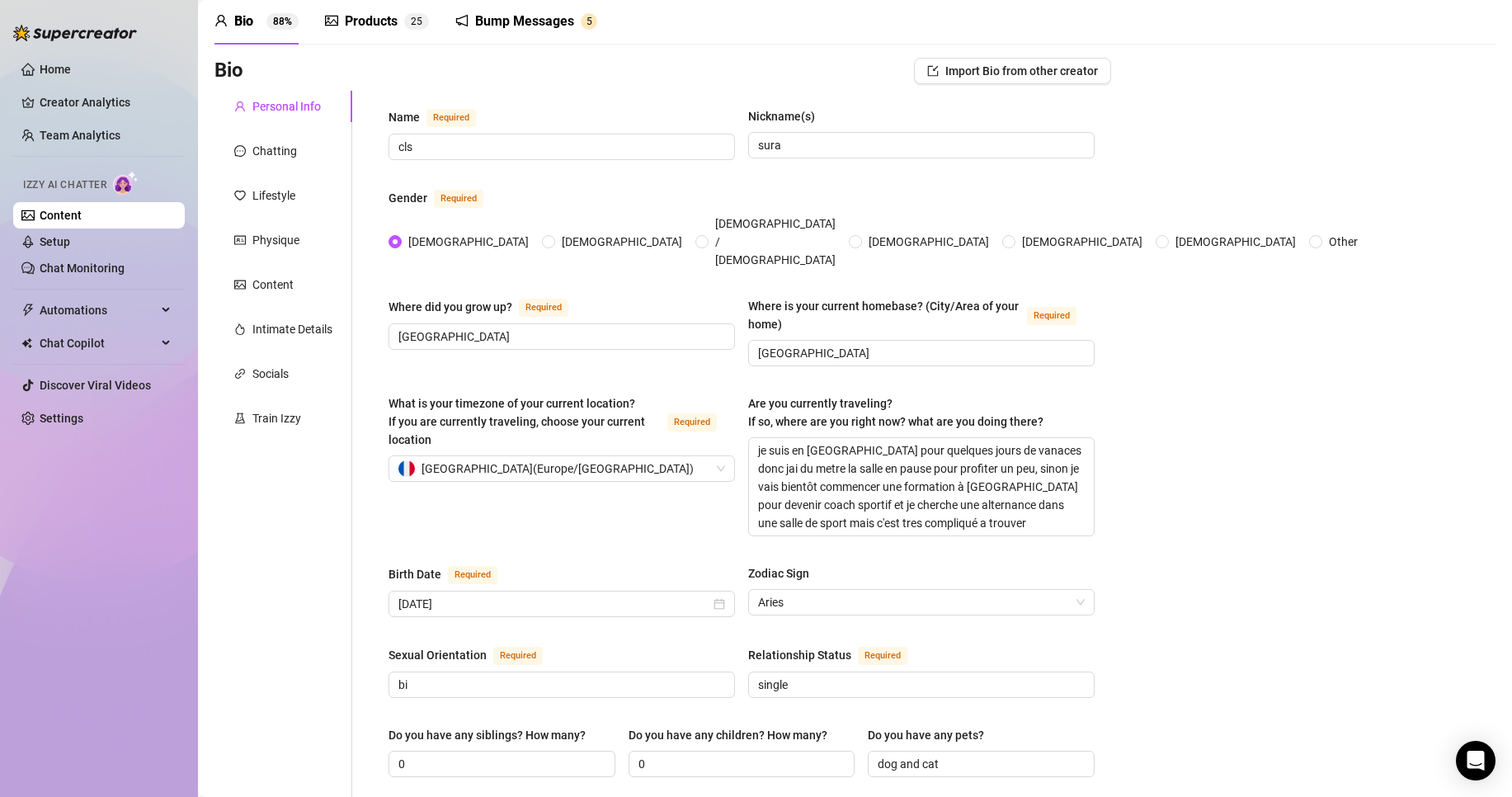
scroll to position [57, 0]
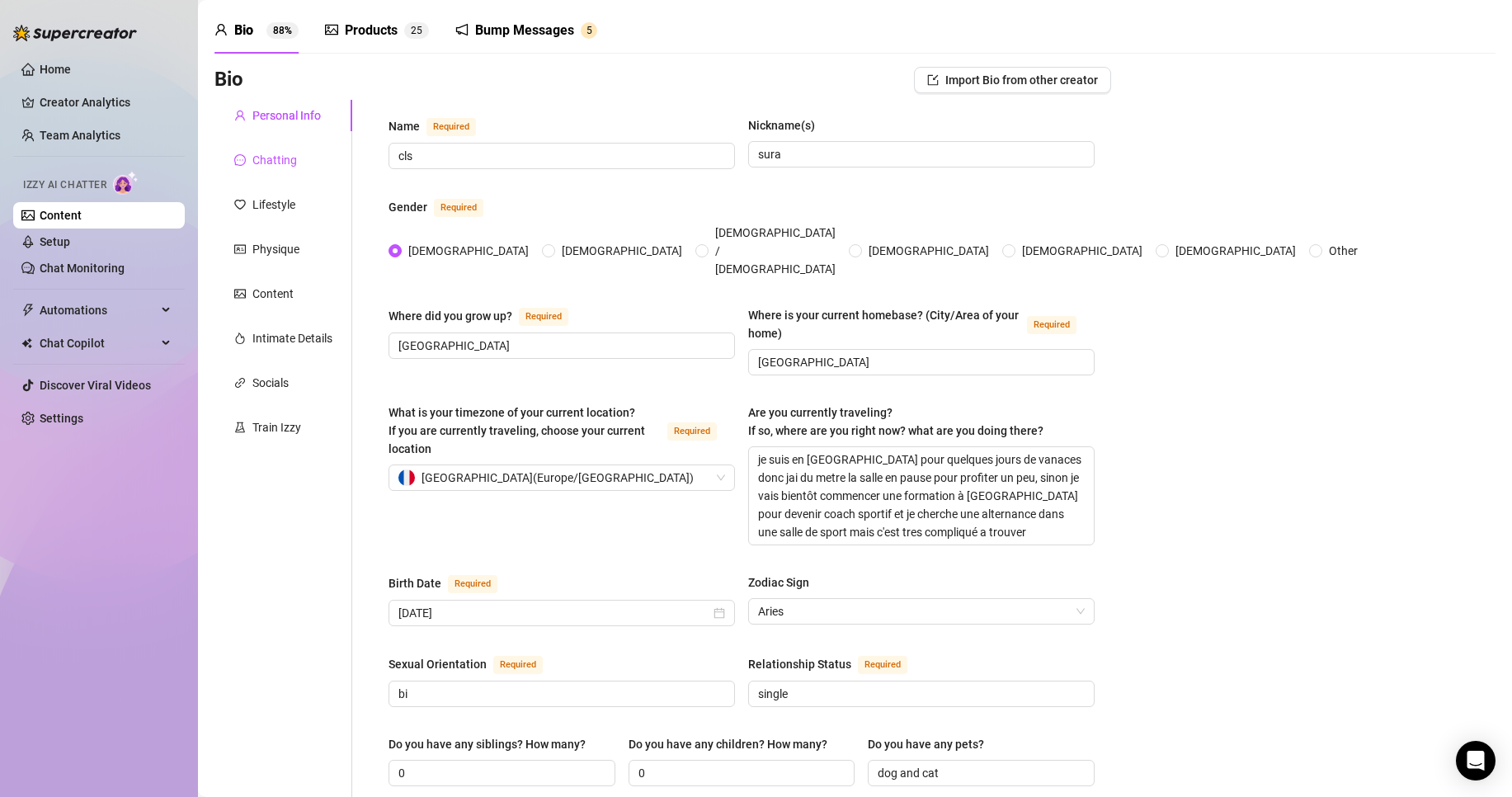
click at [281, 153] on div "Chatting" at bounding box center [274, 160] width 44 height 18
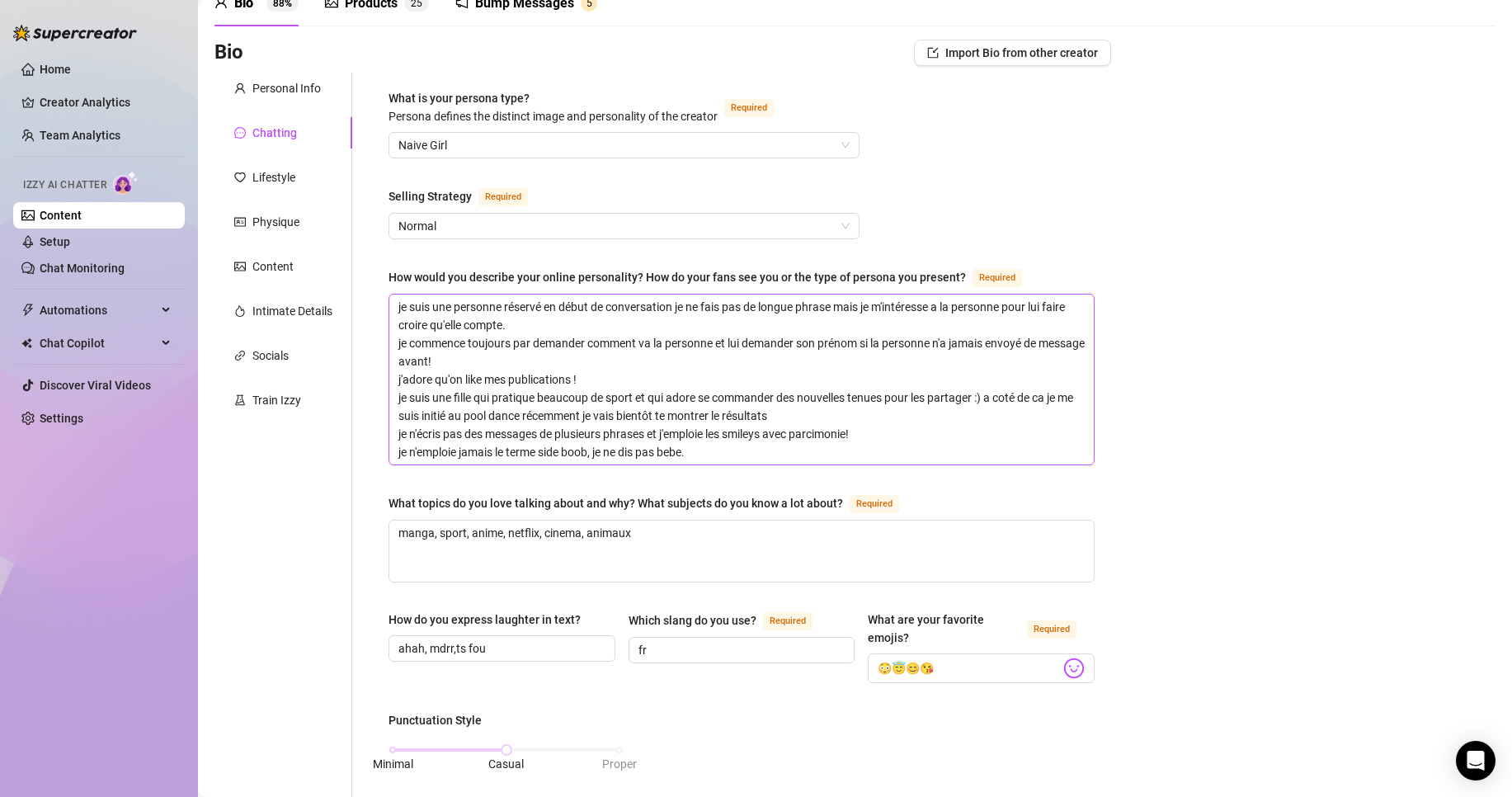
scroll to position [0, 0]
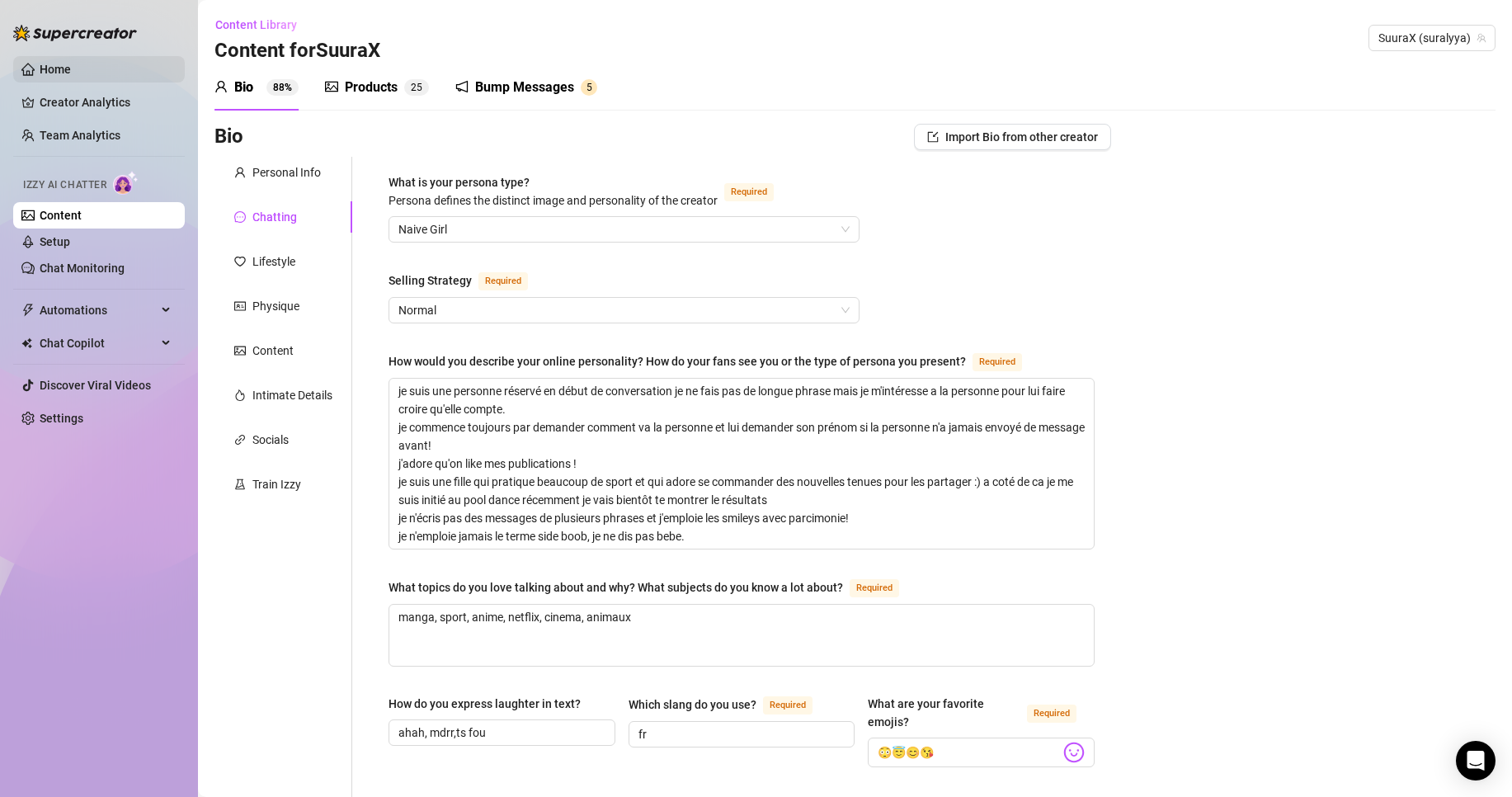
click at [71, 63] on link "Home" at bounding box center [55, 69] width 32 height 13
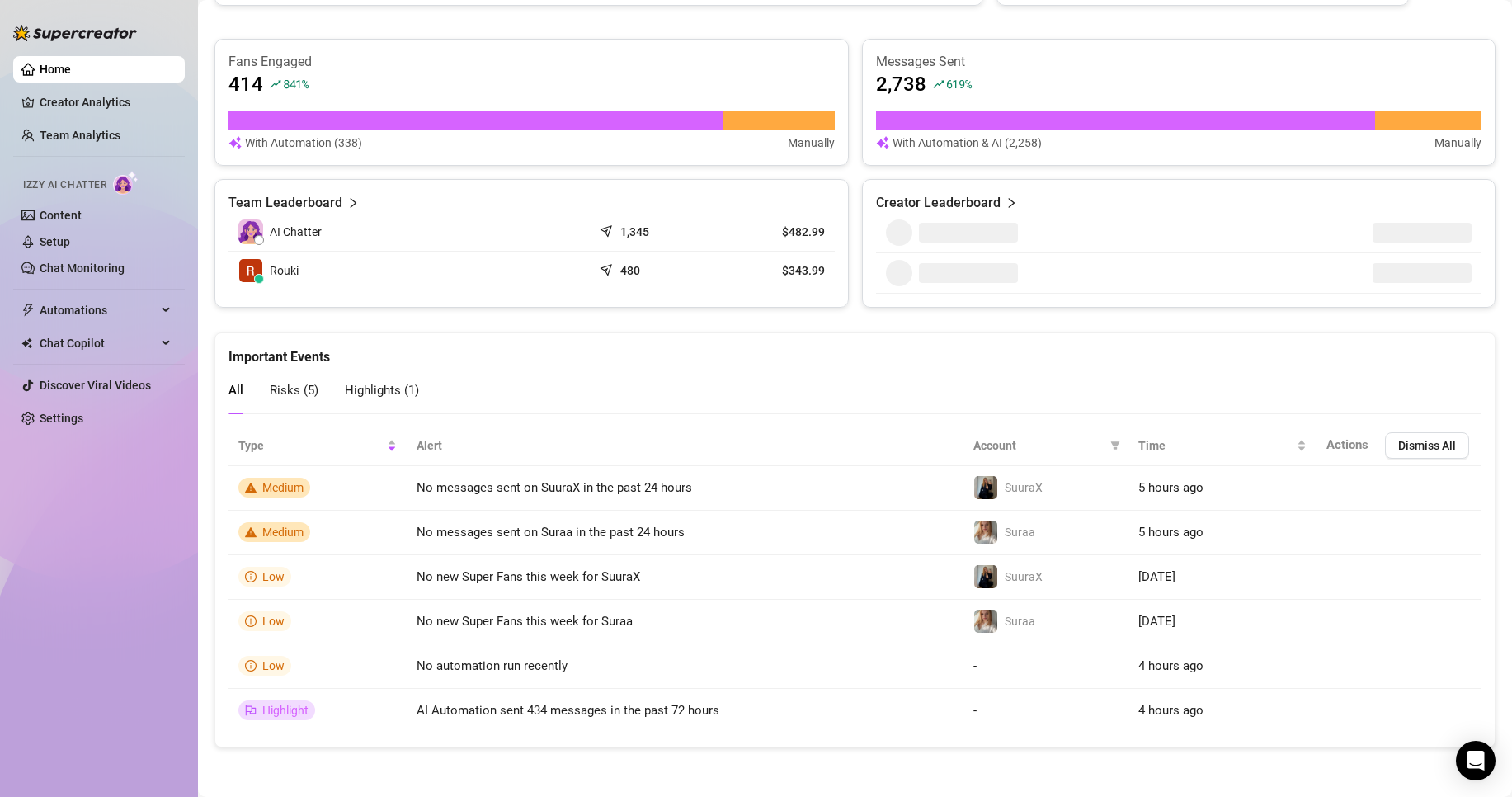
scroll to position [535, 0]
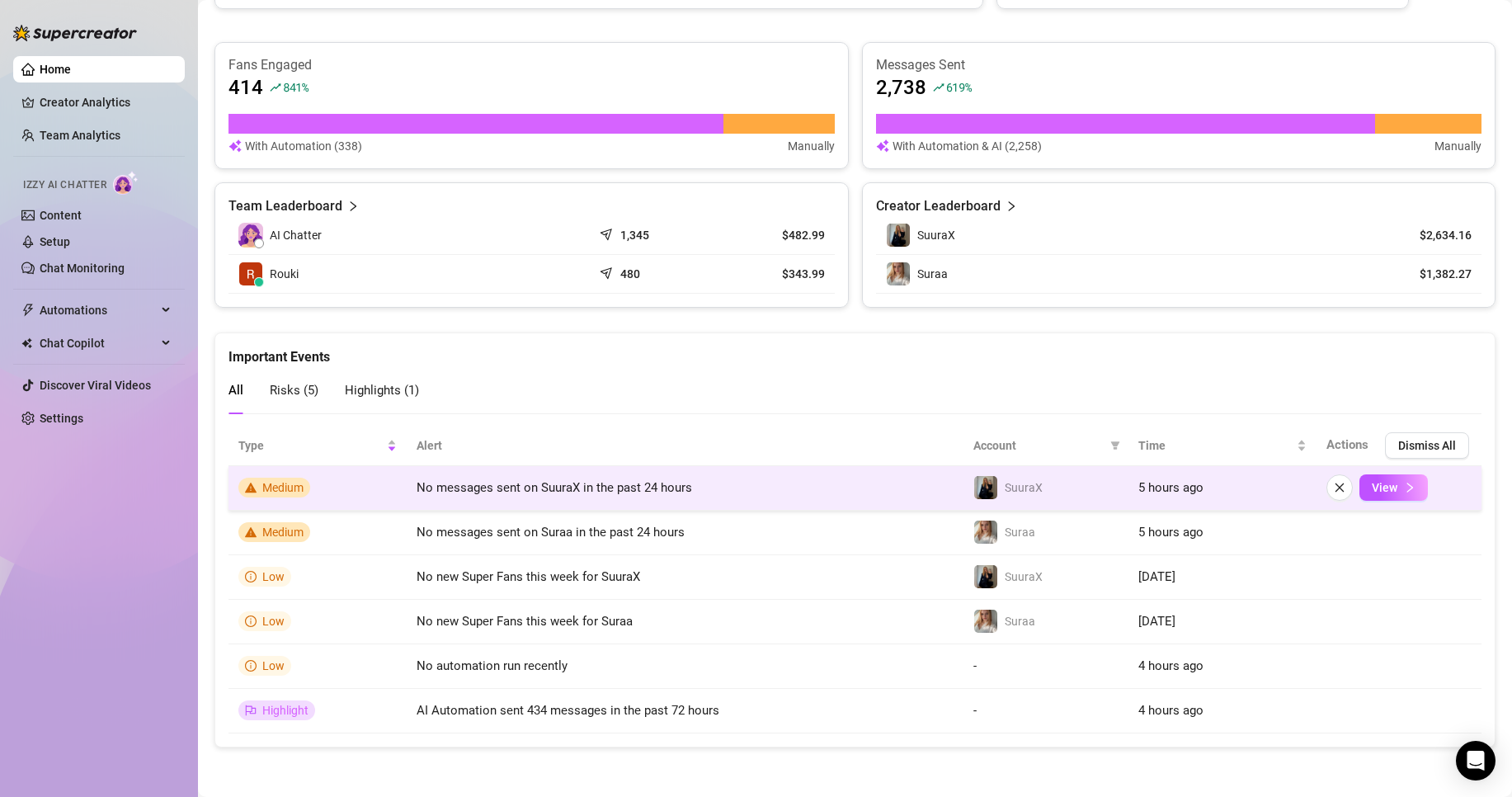
click at [542, 486] on span "No messages sent on SuuraX in the past 24 hours" at bounding box center [554, 486] width 275 height 14
click at [1372, 488] on span "View" at bounding box center [1384, 487] width 26 height 13
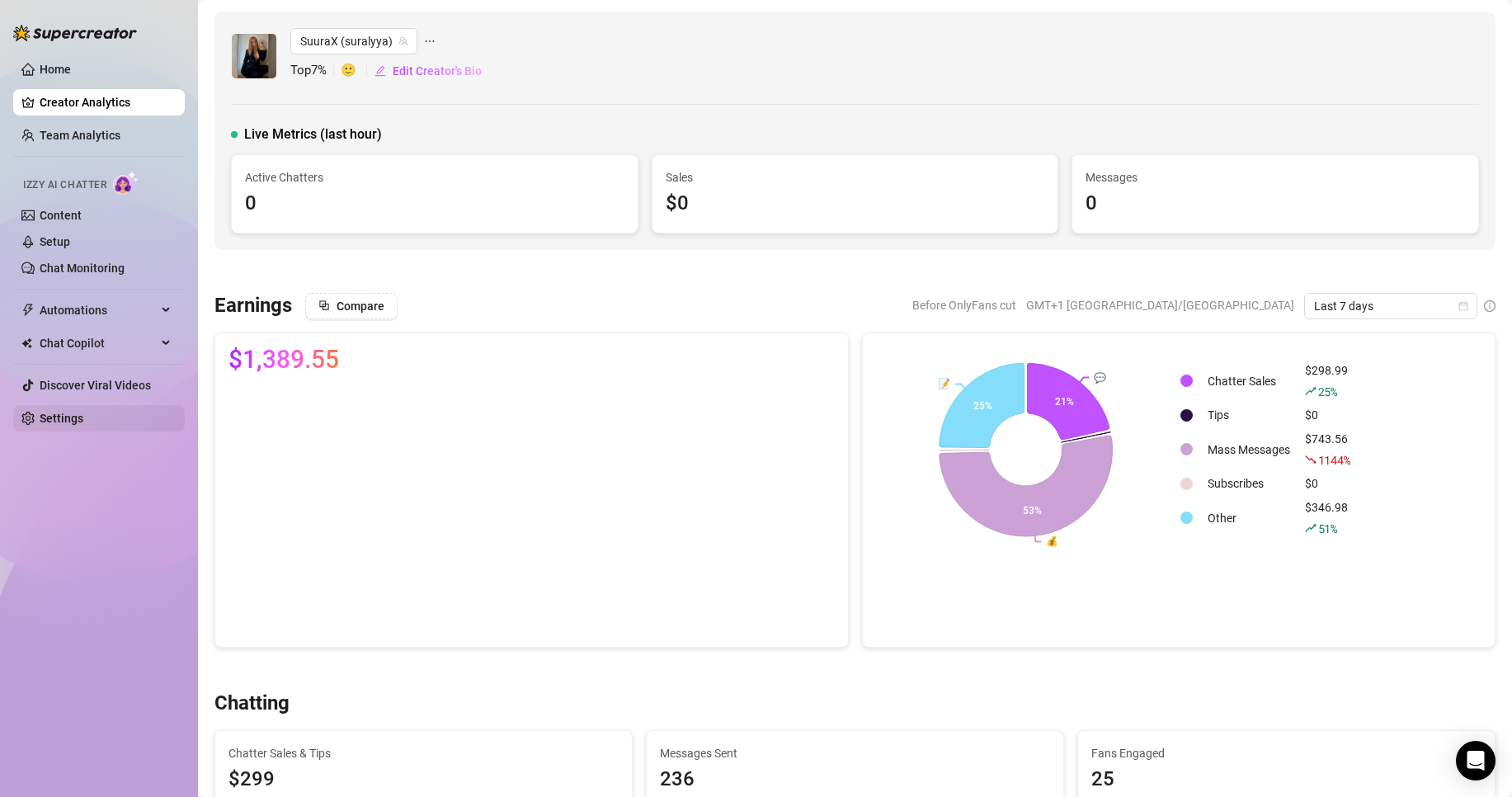
click at [57, 414] on link "Settings" at bounding box center [61, 418] width 43 height 13
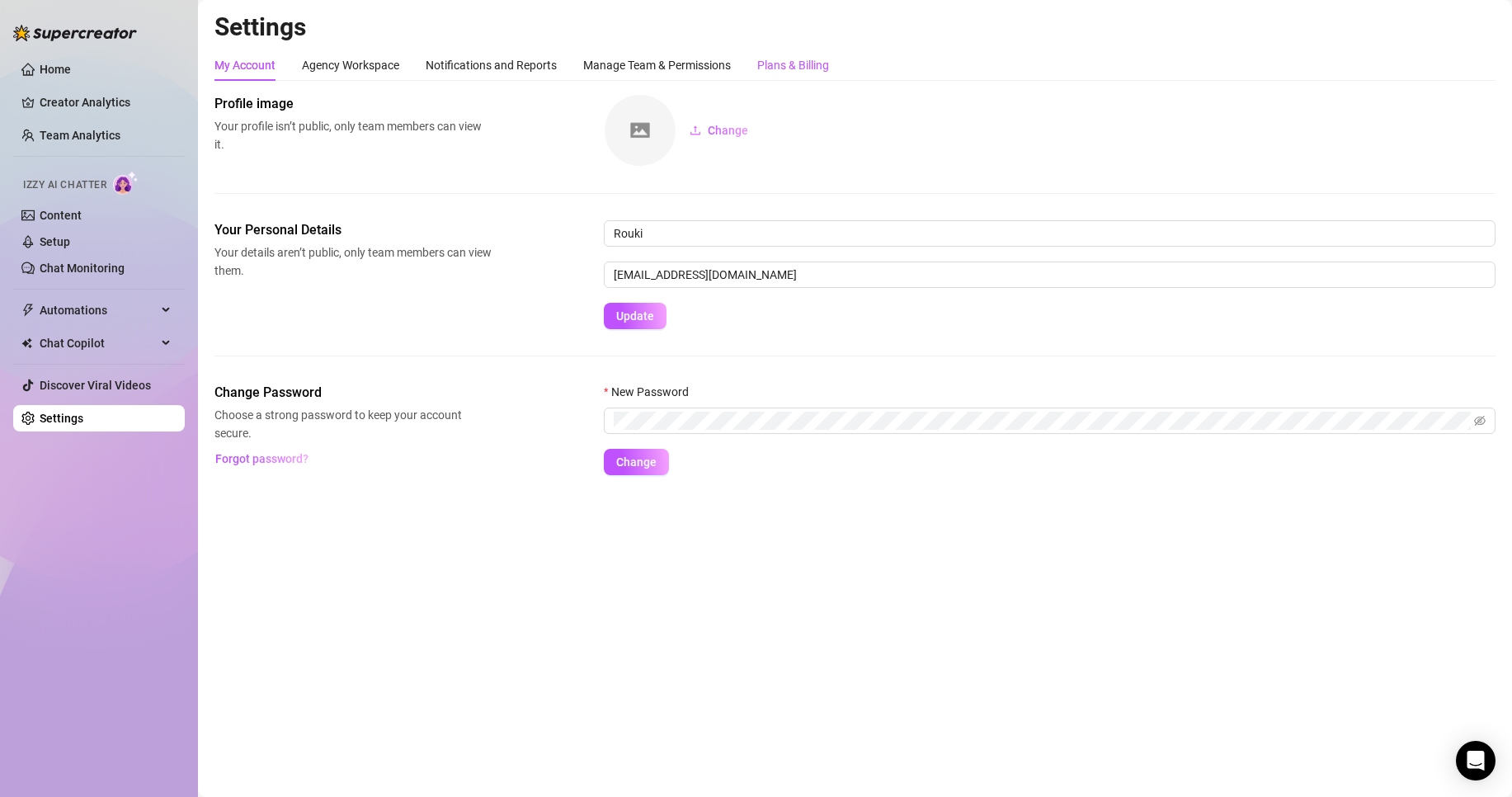
click at [769, 66] on div "Plans & Billing" at bounding box center [793, 64] width 72 height 18
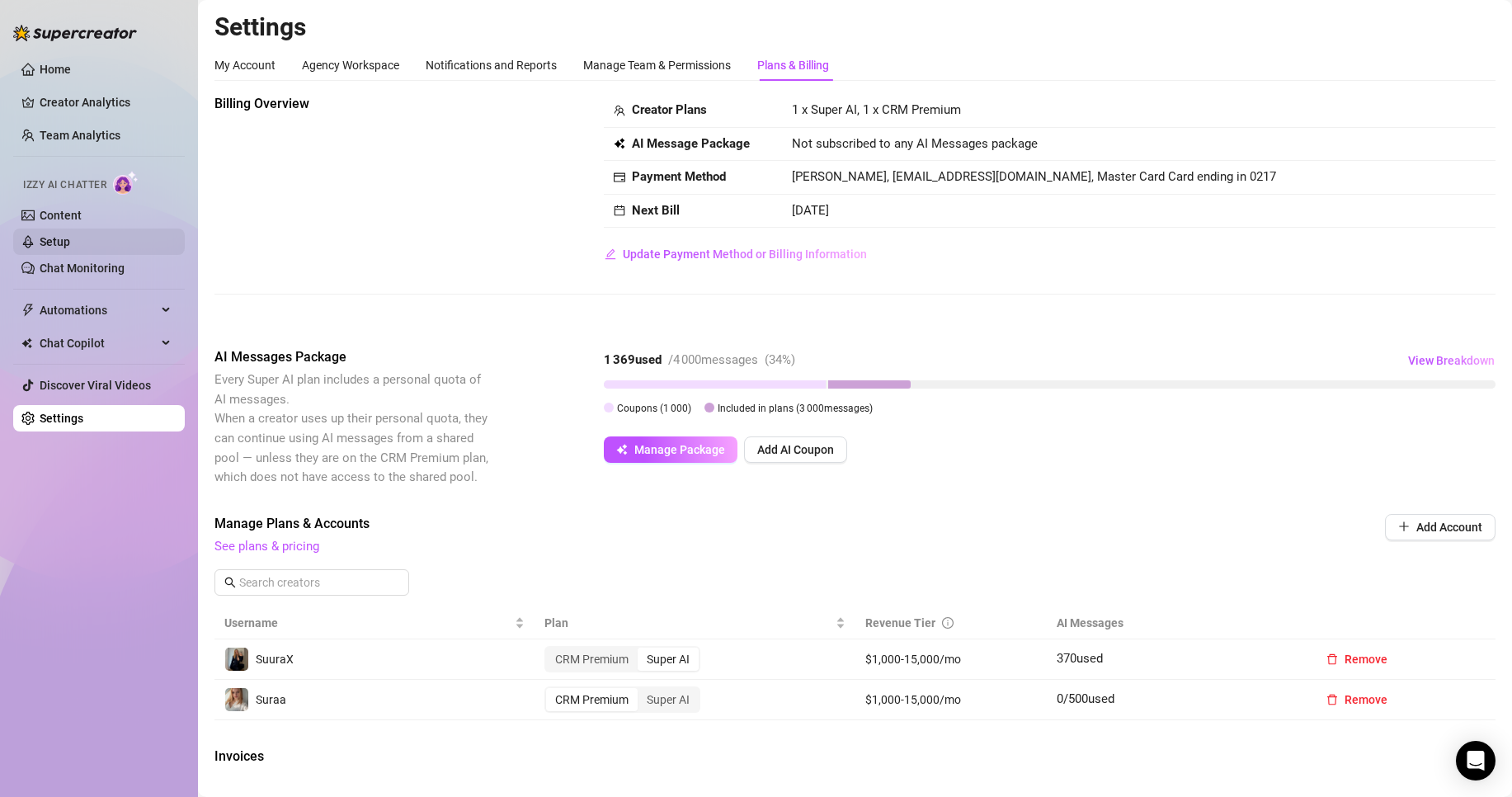
click at [62, 237] on link "Setup" at bounding box center [55, 241] width 31 height 13
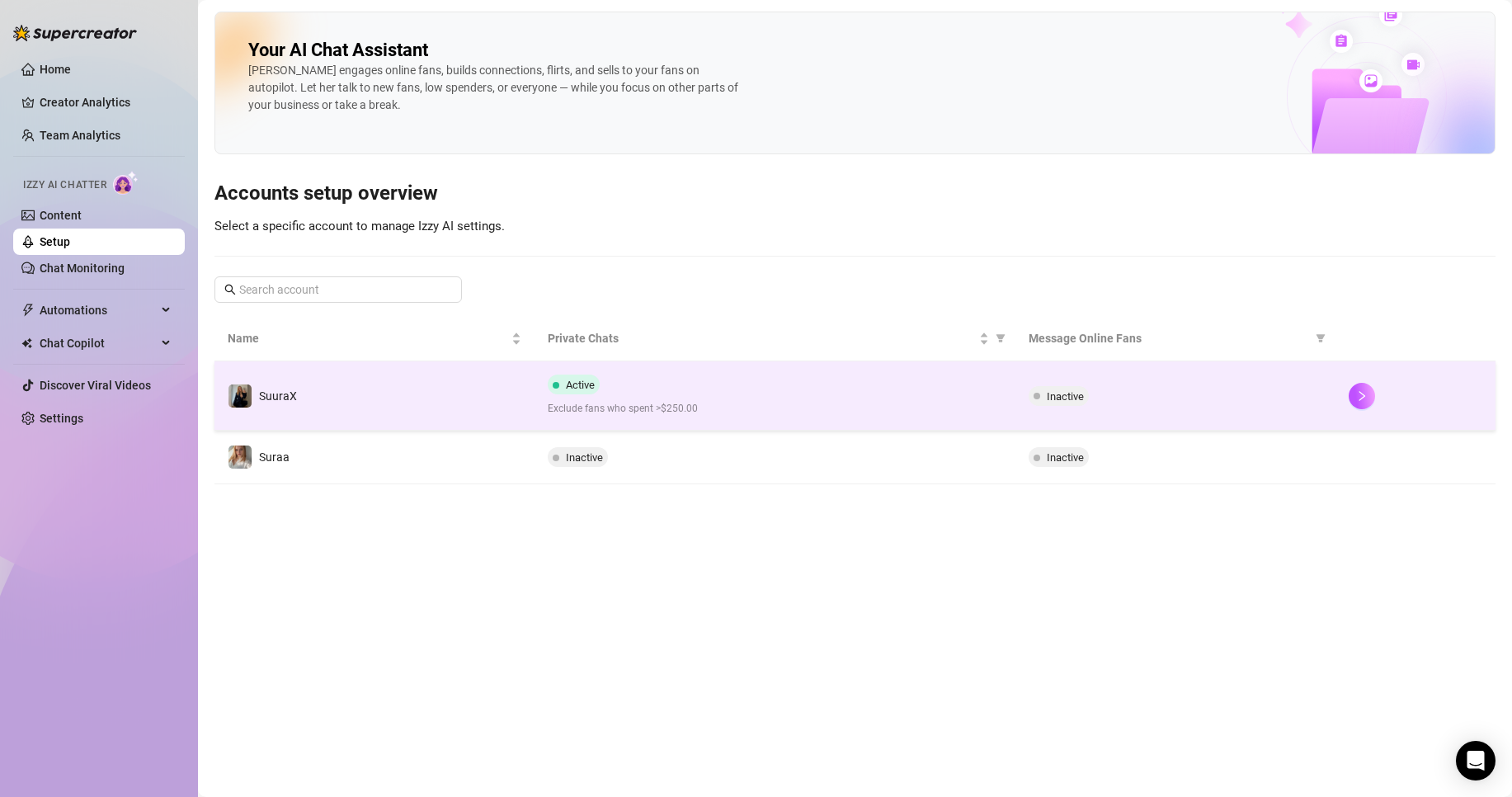
click at [354, 390] on td "SuuraX" at bounding box center [374, 396] width 320 height 69
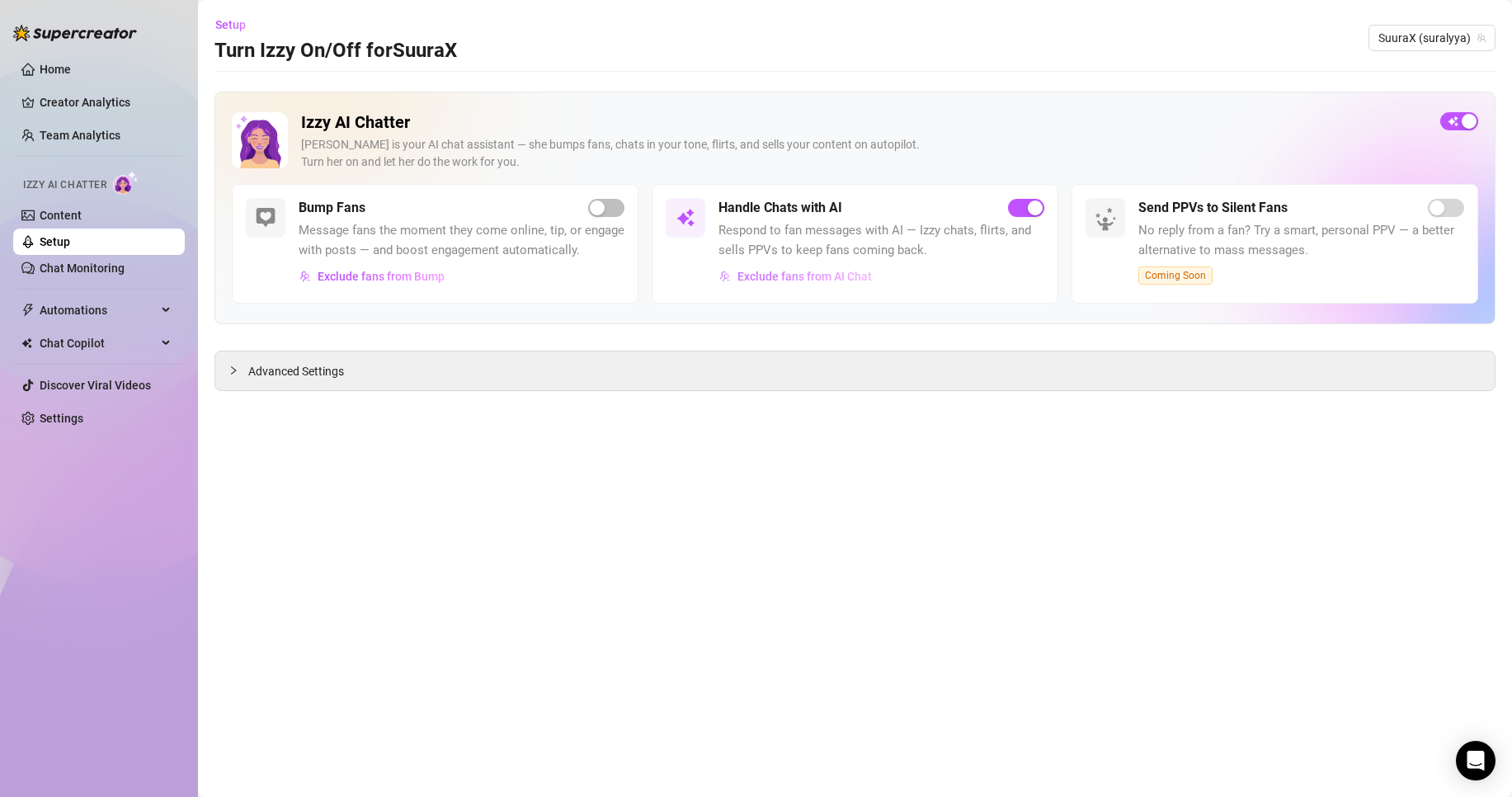
click at [772, 275] on span "Exclude fans from AI Chat" at bounding box center [805, 276] width 135 height 13
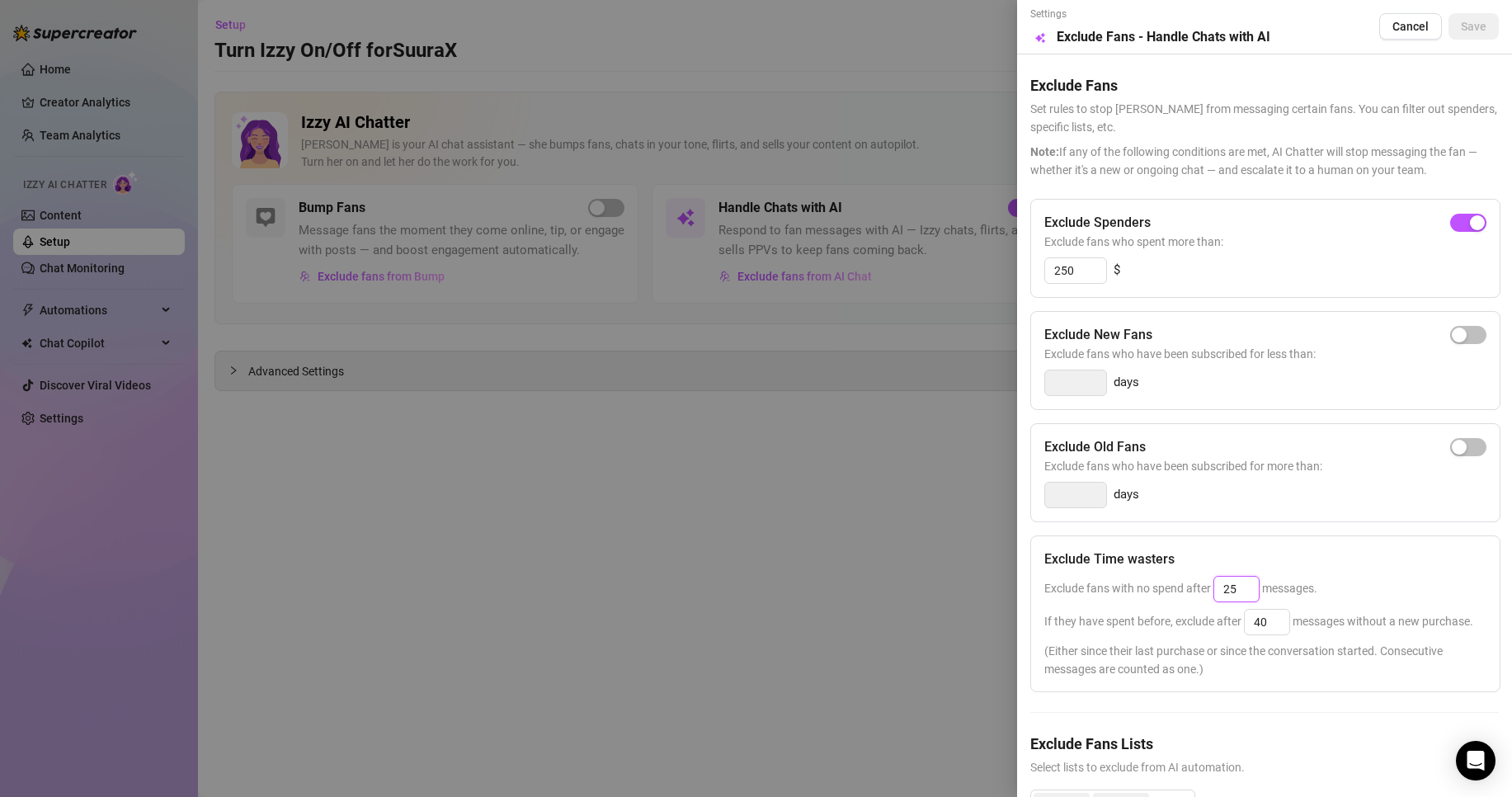
click at [1249, 588] on input "25" at bounding box center [1237, 589] width 44 height 25
drag, startPoint x: 1279, startPoint y: 634, endPoint x: 1144, endPoint y: 646, distance: 135.5
click at [1192, 635] on div "If they have spent before, exclude after 40 messages without a new purchase." at bounding box center [1266, 621] width 442 height 26
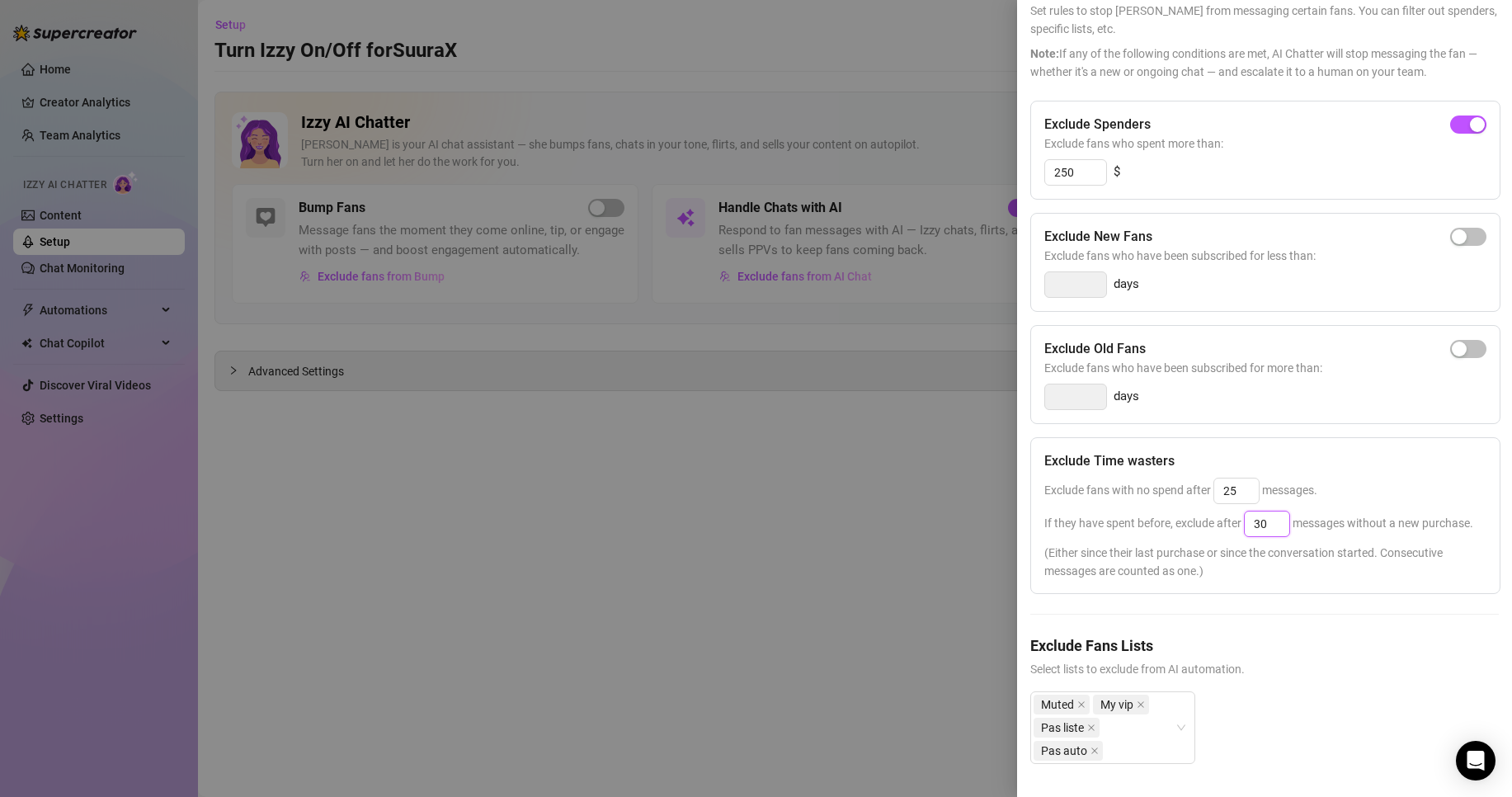
scroll to position [0, 20]
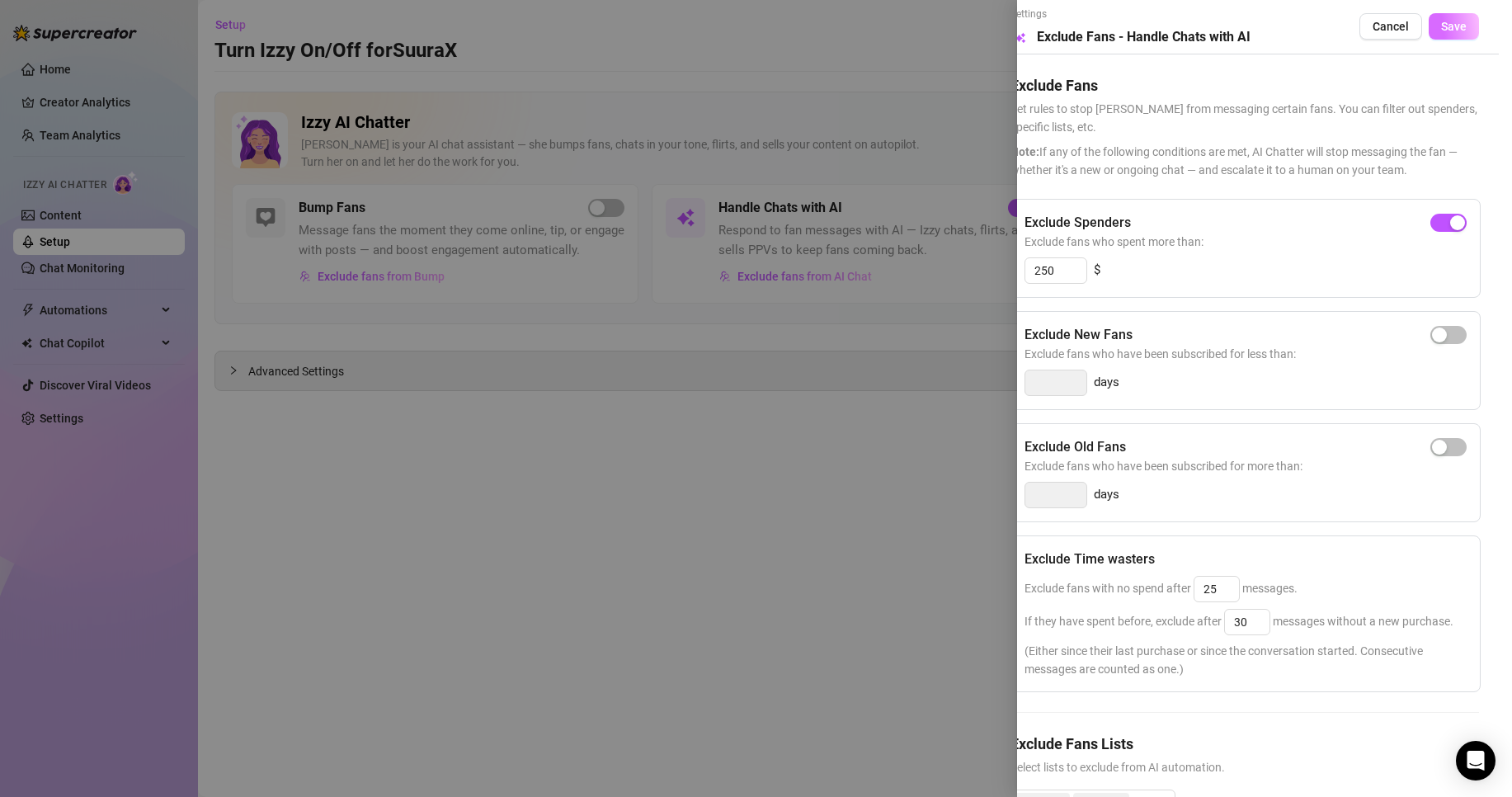
click at [1445, 23] on span "Save" at bounding box center [1453, 27] width 26 height 13
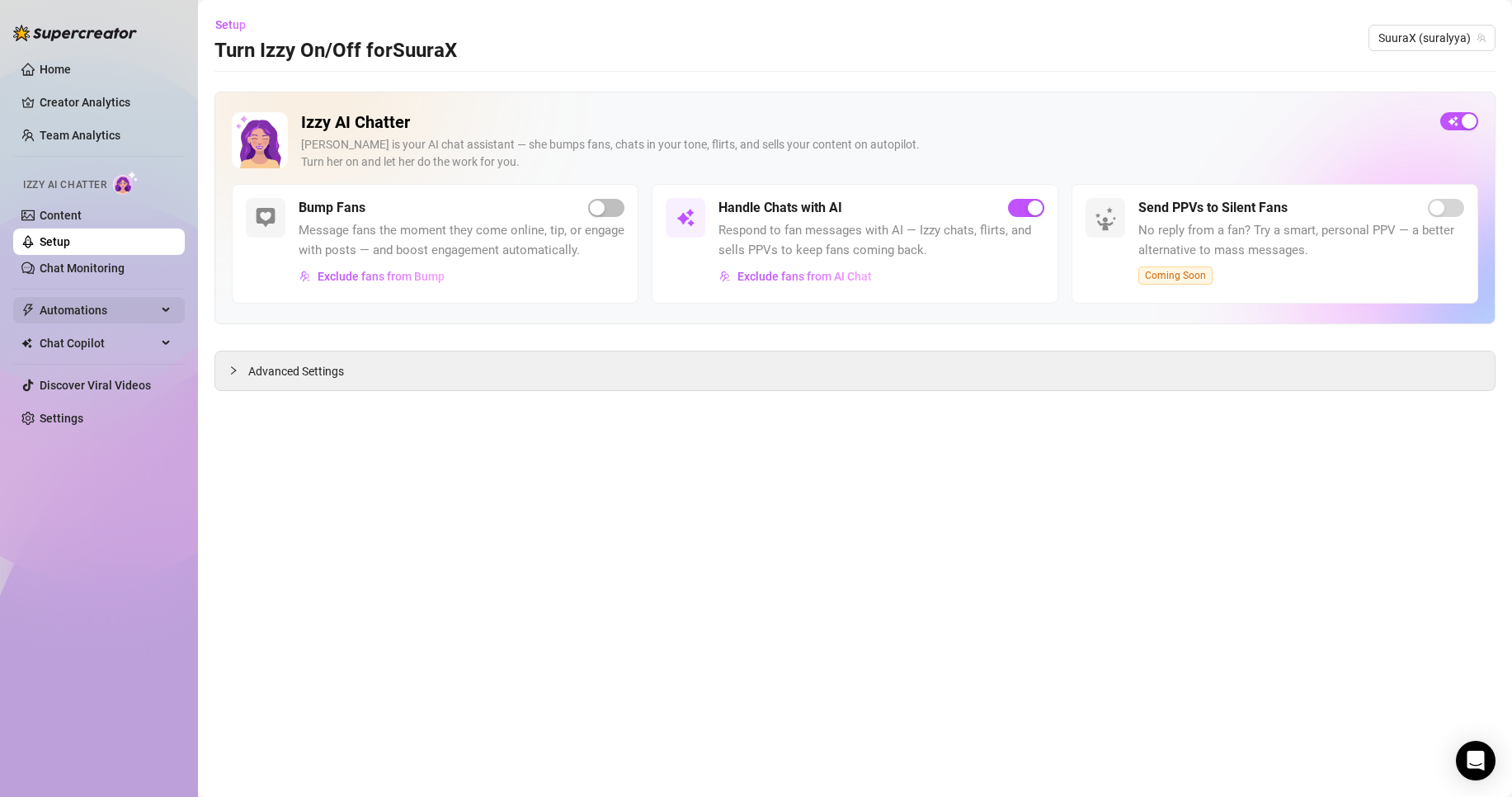
click at [88, 303] on span "Automations" at bounding box center [98, 310] width 117 height 26
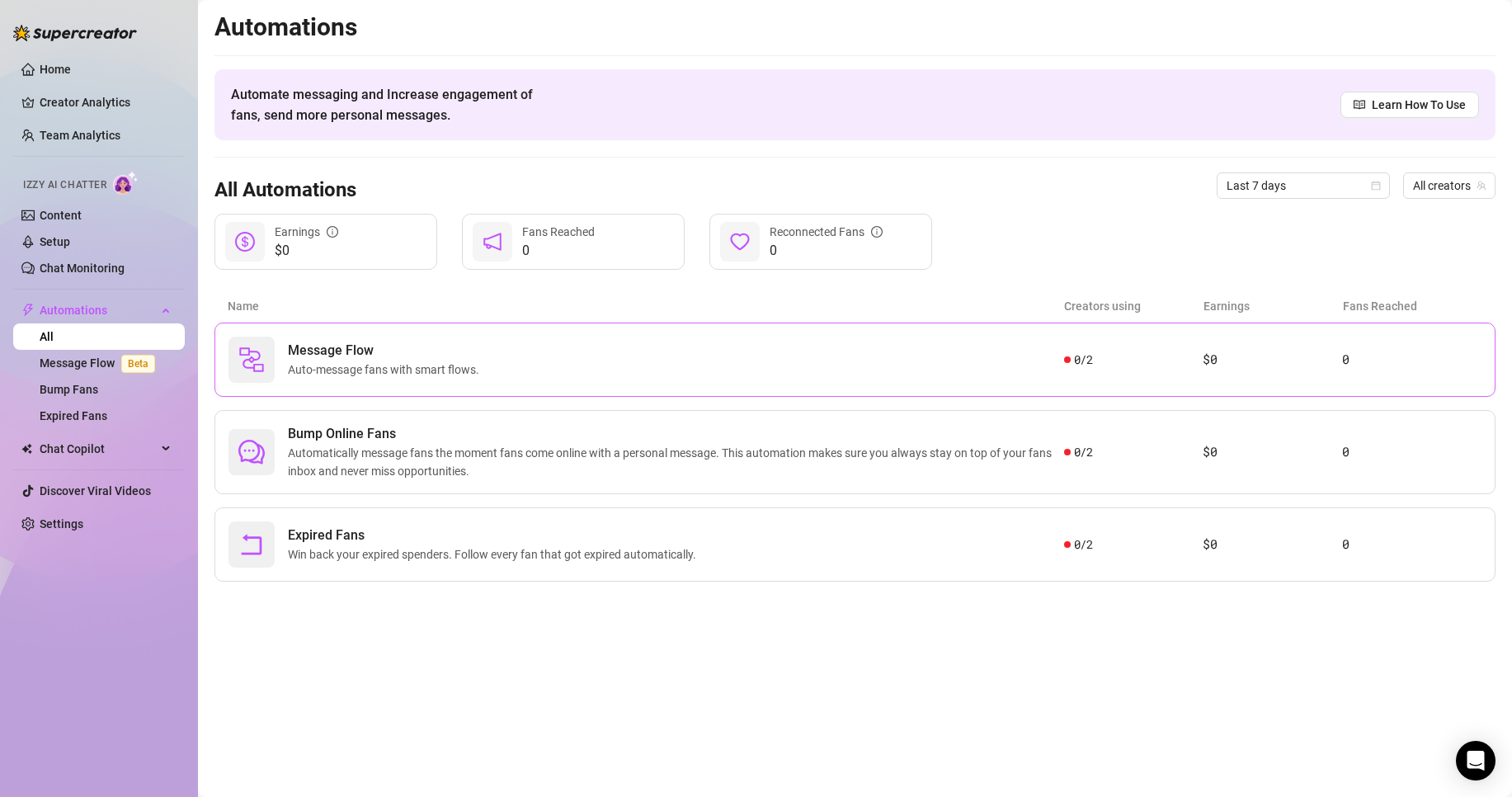
click at [429, 368] on span "Auto-message fans with smart flows." at bounding box center [387, 369] width 198 height 18
